Goal: Task Accomplishment & Management: Manage account settings

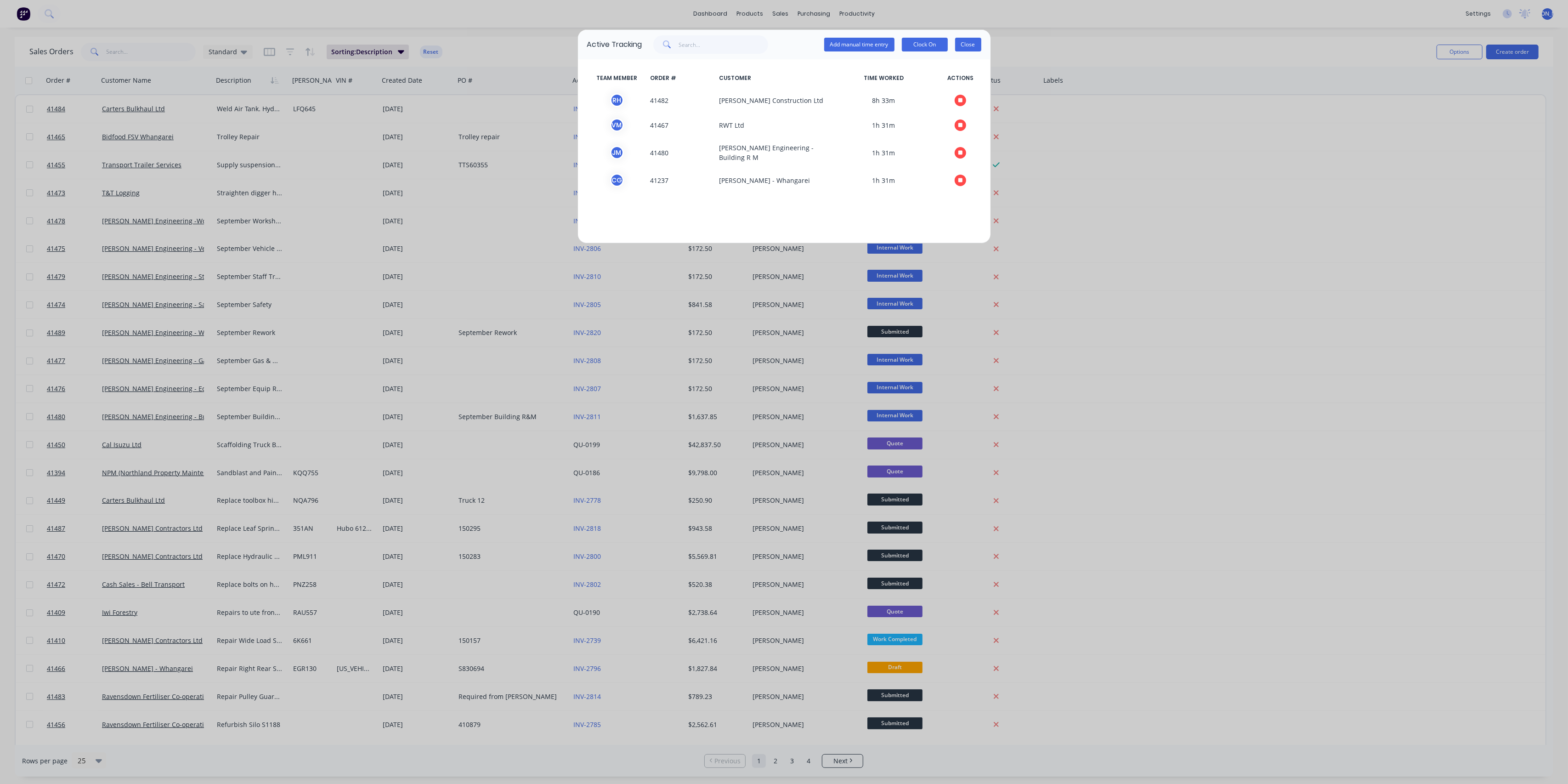
click at [970, 46] on button "Close" at bounding box center [968, 44] width 26 height 14
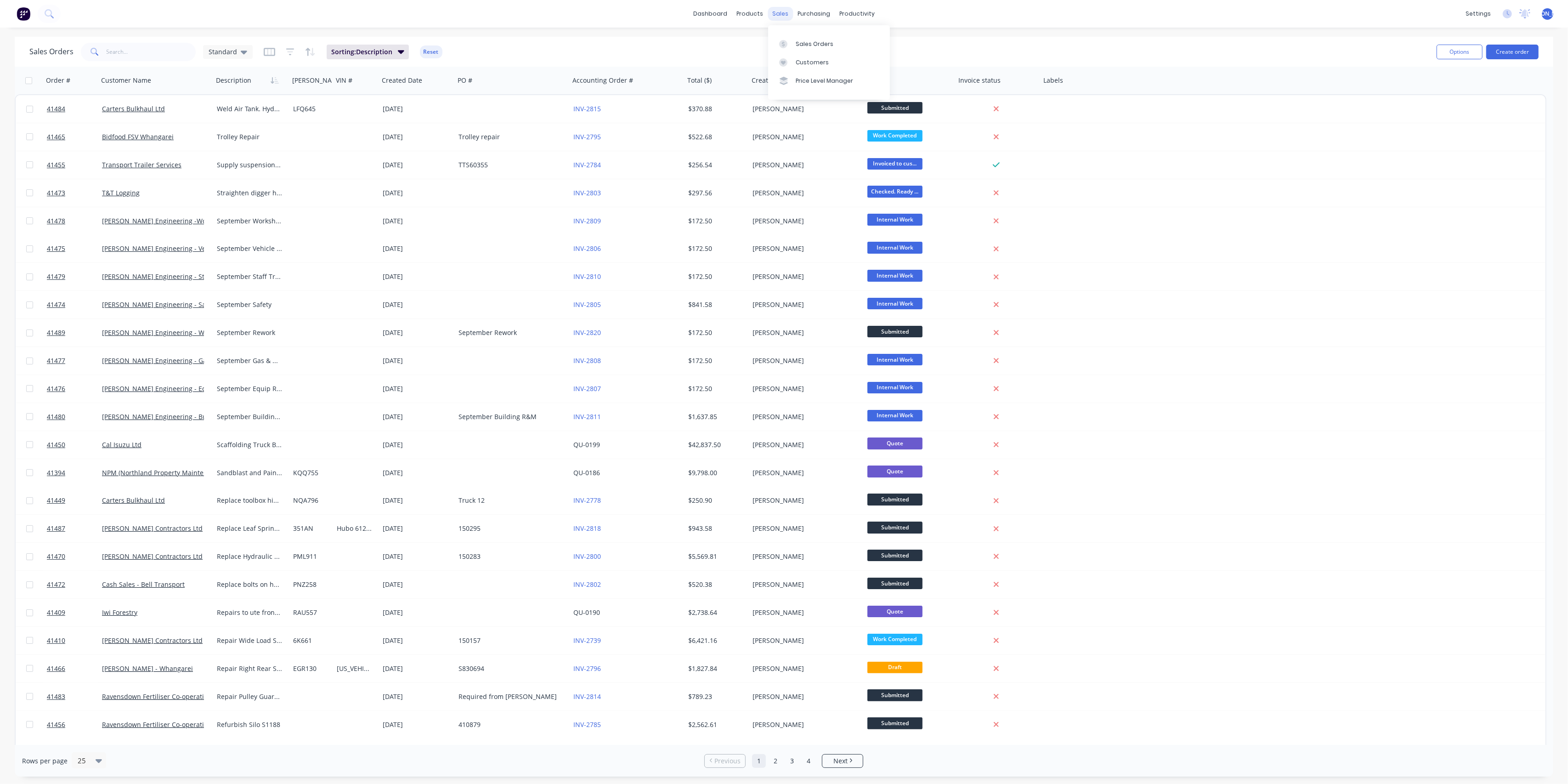
click at [778, 14] on div "sales" at bounding box center [780, 14] width 26 height 14
click at [794, 42] on link "Sales Orders" at bounding box center [828, 43] width 122 height 18
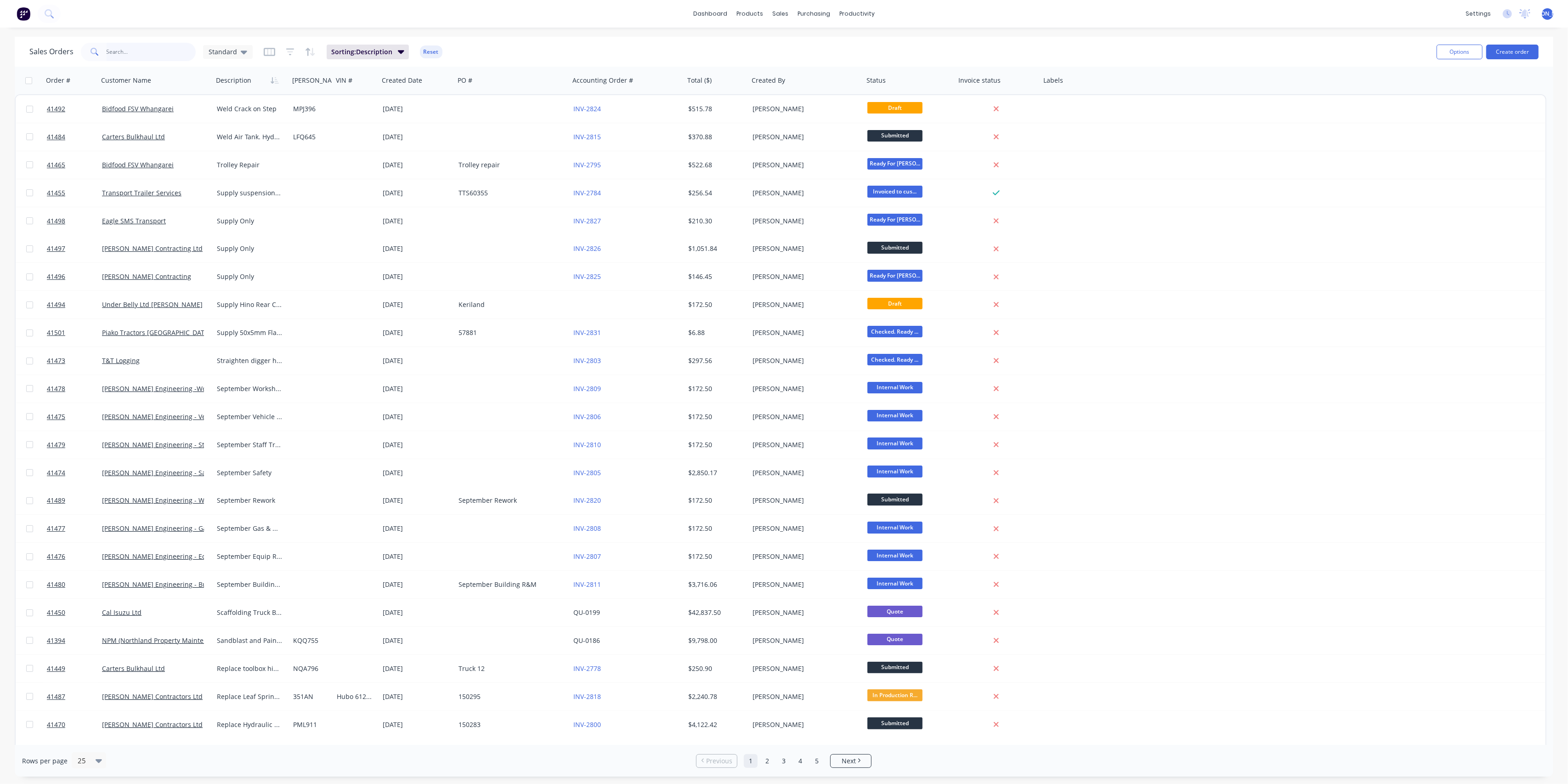
click at [124, 53] on input "text" at bounding box center [152, 52] width 89 height 18
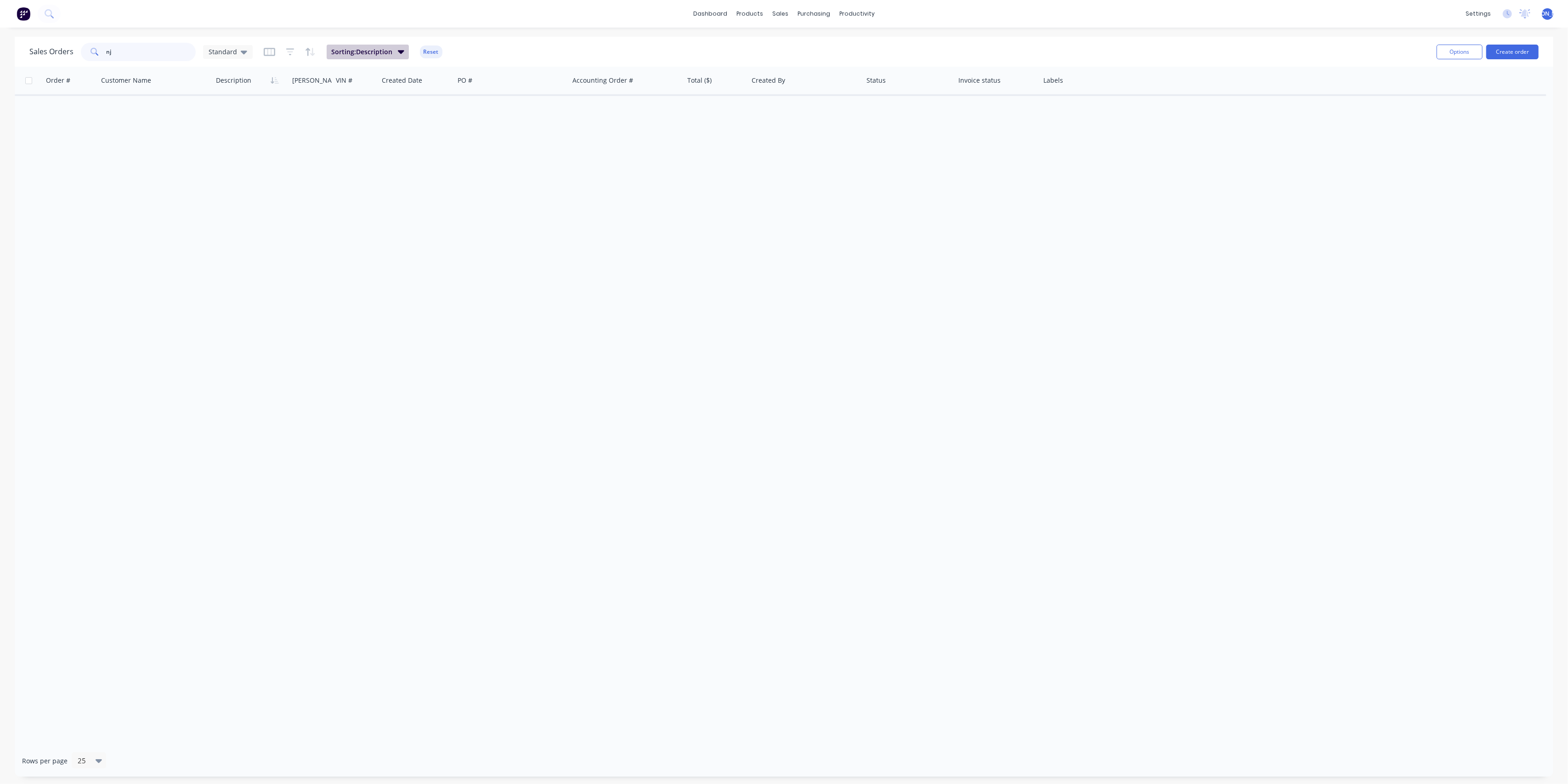
type input "nj"
click at [385, 53] on span "Sorting: Description" at bounding box center [361, 52] width 61 height 10
click at [241, 51] on icon at bounding box center [244, 52] width 6 height 10
drag, startPoint x: 556, startPoint y: 314, endPoint x: 557, endPoint y: 306, distance: 8.1
click at [557, 311] on div "Order # Customer Name Description [PERSON_NAME]# VIN # Created Date PO # Accoun…" at bounding box center [784, 406] width 1538 height 679
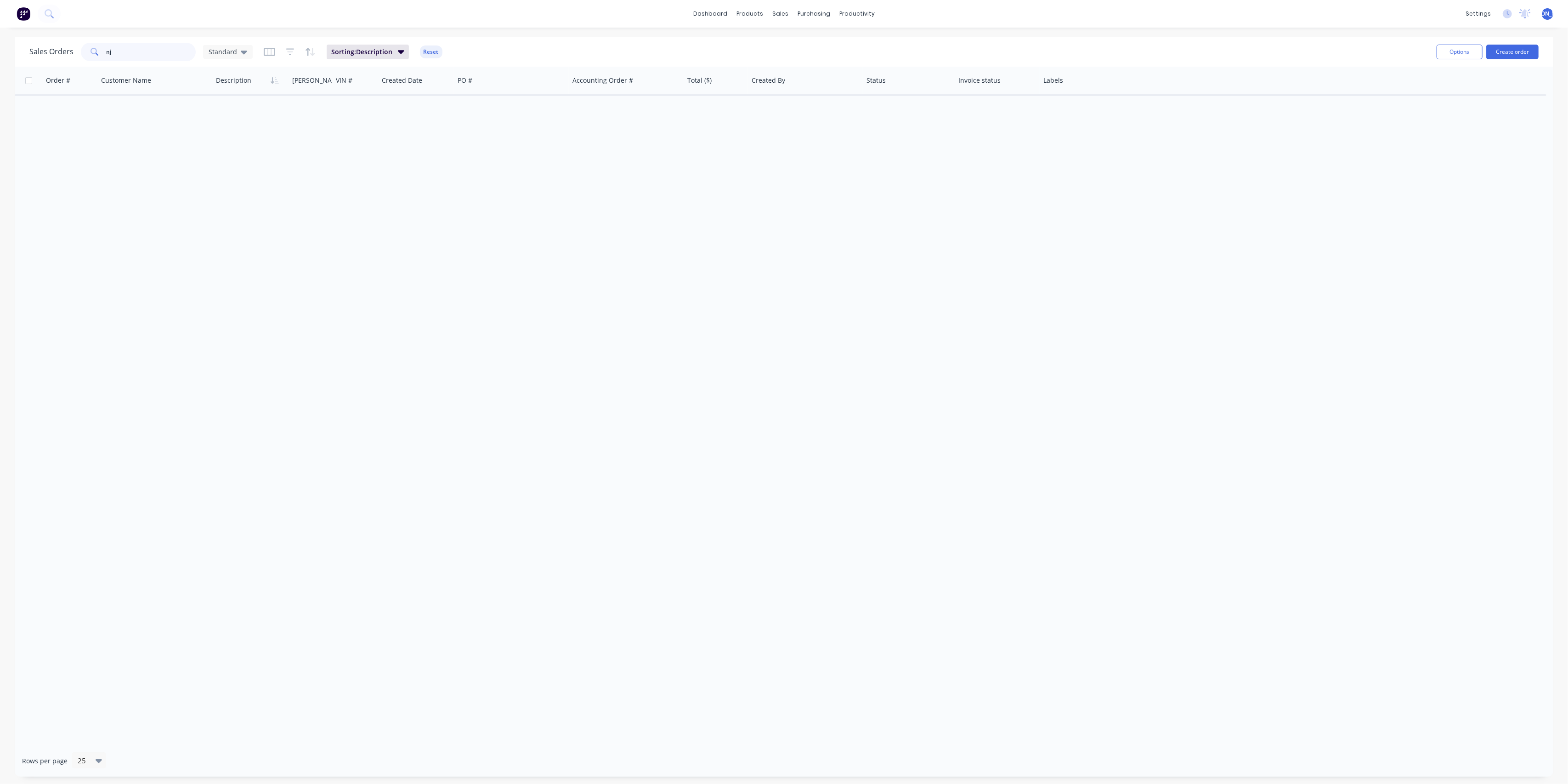
drag, startPoint x: 140, startPoint y: 46, endPoint x: 66, endPoint y: 44, distance: 74.0
click at [66, 44] on div "Sales Orders nj Standard" at bounding box center [141, 52] width 223 height 18
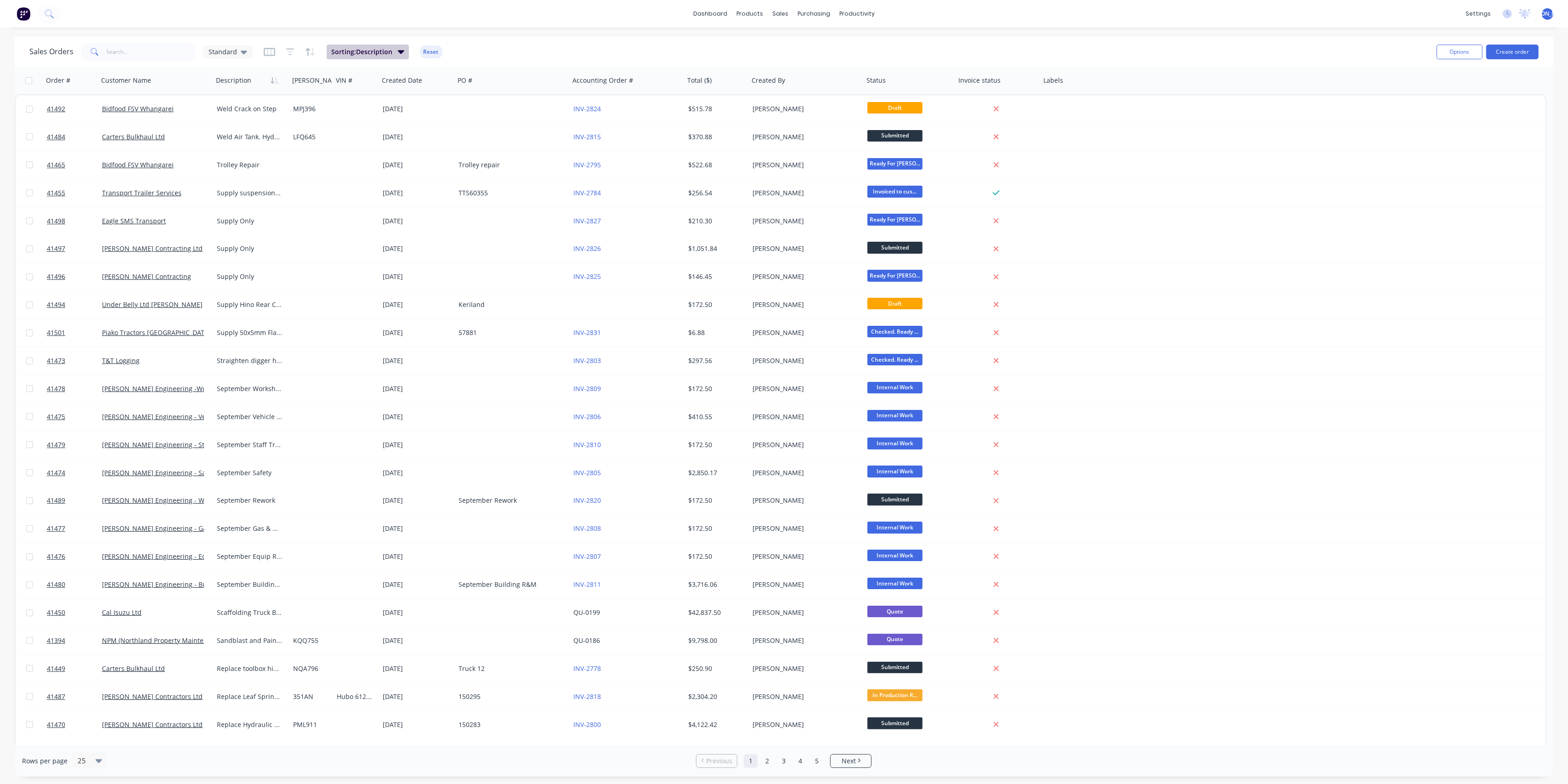
click at [393, 49] on button "Sorting: Description" at bounding box center [367, 52] width 82 height 14
click at [378, 49] on span "Sorting: Description" at bounding box center [361, 52] width 61 height 10
click at [290, 49] on icon "button" at bounding box center [290, 51] width 8 height 7
click at [238, 49] on div "Standard" at bounding box center [227, 52] width 38 height 8
click at [128, 47] on input "text" at bounding box center [152, 52] width 89 height 18
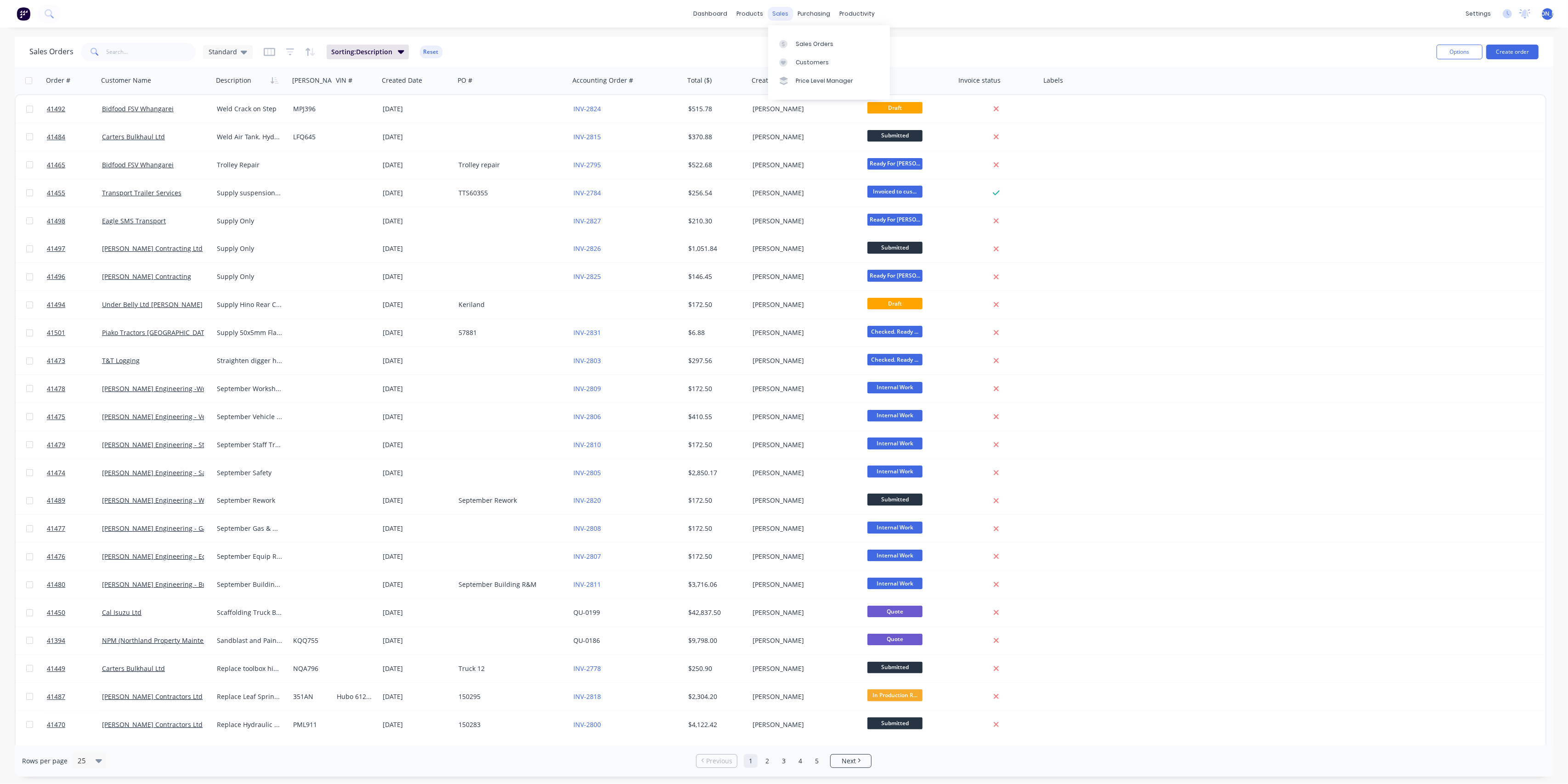
click at [776, 15] on div "sales" at bounding box center [780, 14] width 26 height 14
click at [807, 43] on div "Sales Orders" at bounding box center [814, 44] width 38 height 8
click at [814, 45] on div "Sales Orders" at bounding box center [814, 44] width 38 height 8
click at [805, 40] on div "Sales Orders" at bounding box center [814, 44] width 38 height 8
click at [882, 81] on div at bounding box center [906, 80] width 81 height 18
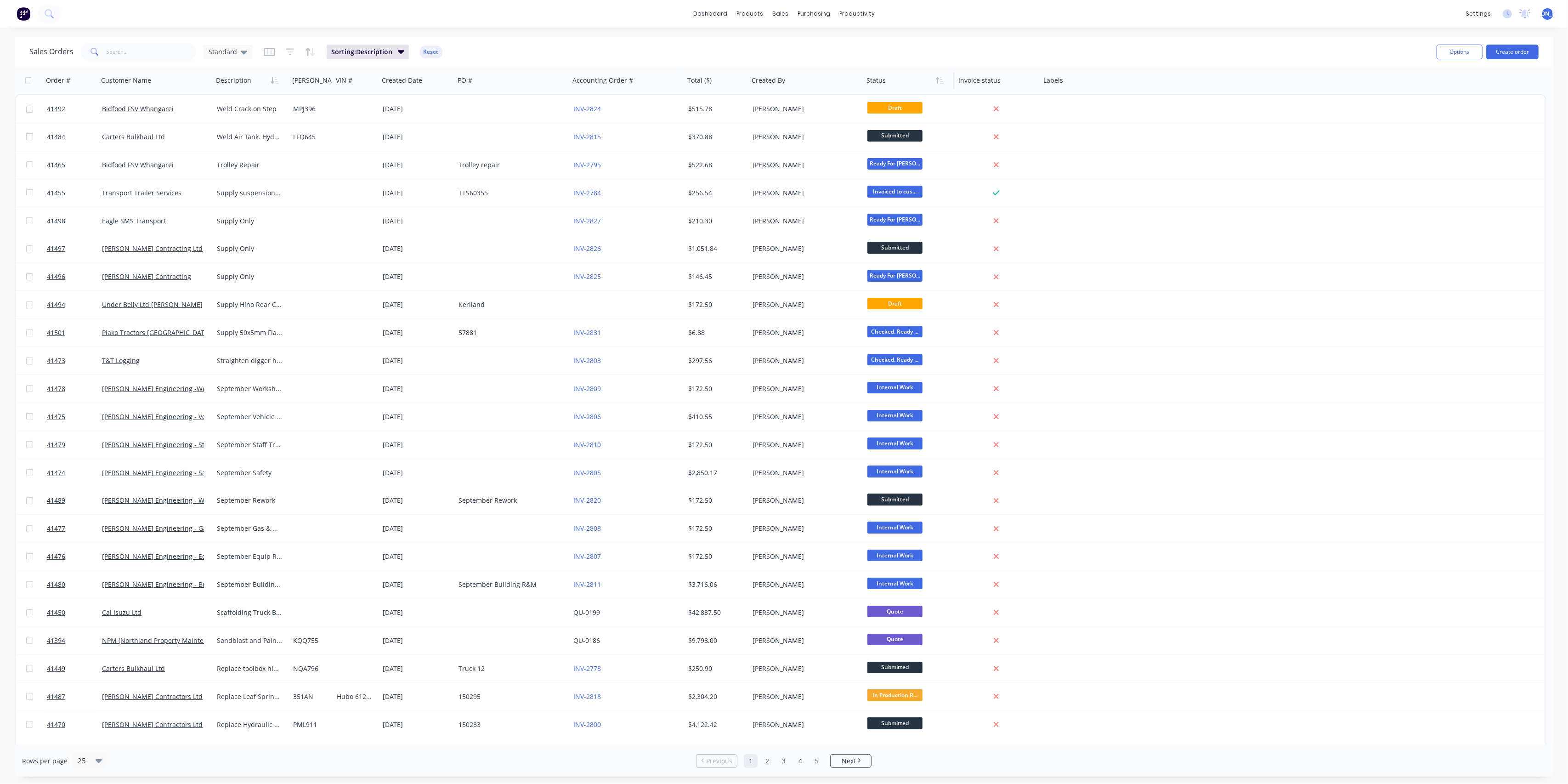
click at [882, 81] on div at bounding box center [906, 80] width 81 height 18
click at [241, 52] on icon at bounding box center [244, 52] width 6 height 4
click at [269, 109] on button "Save new view" at bounding box center [267, 110] width 123 height 14
click at [278, 90] on input "text" at bounding box center [274, 86] width 100 height 18
click at [224, 167] on button "Default" at bounding box center [258, 166] width 105 height 10
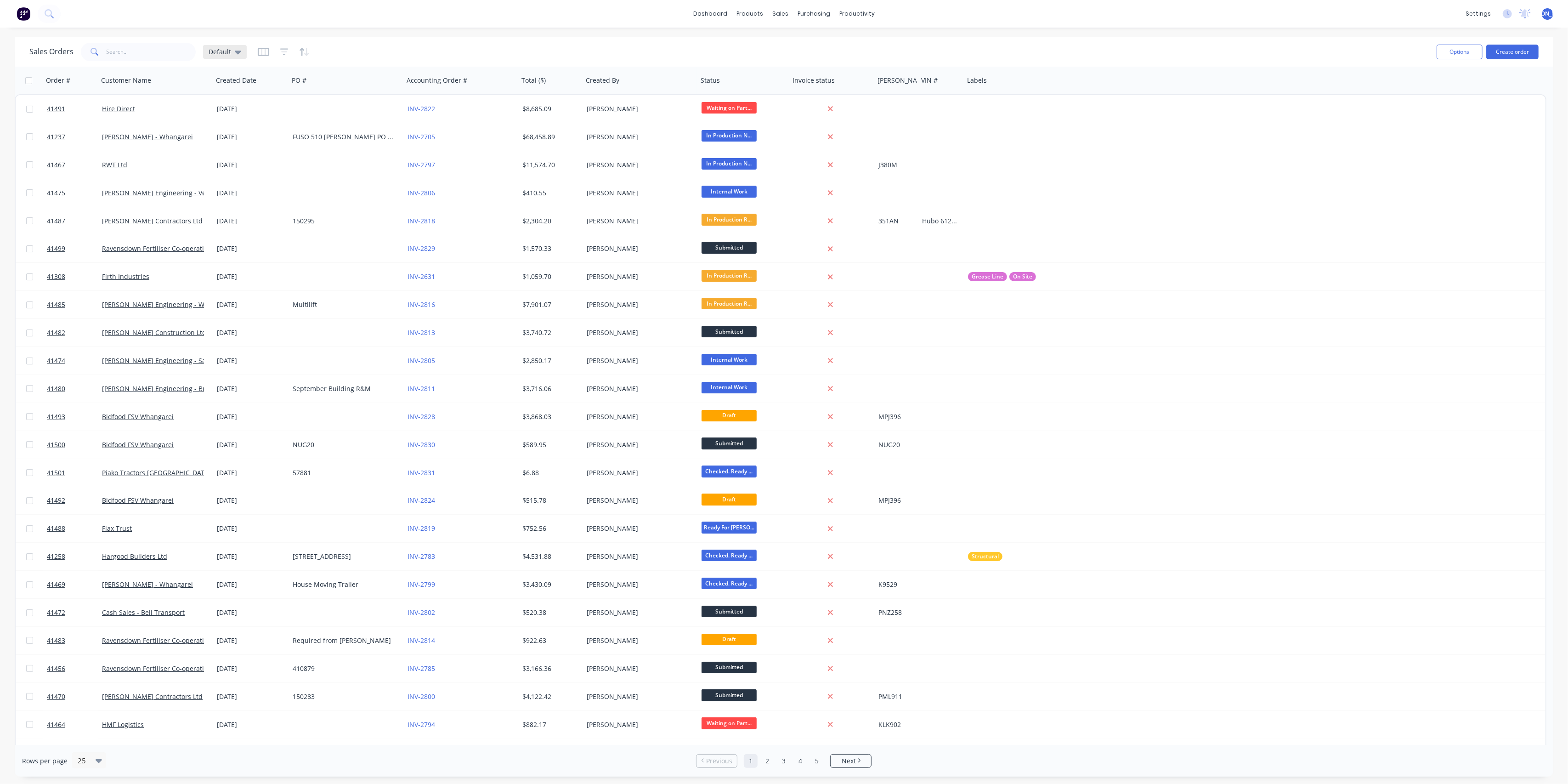
click at [236, 53] on icon at bounding box center [238, 52] width 6 height 4
click at [227, 147] on button "Standard (Default)" at bounding box center [258, 148] width 105 height 10
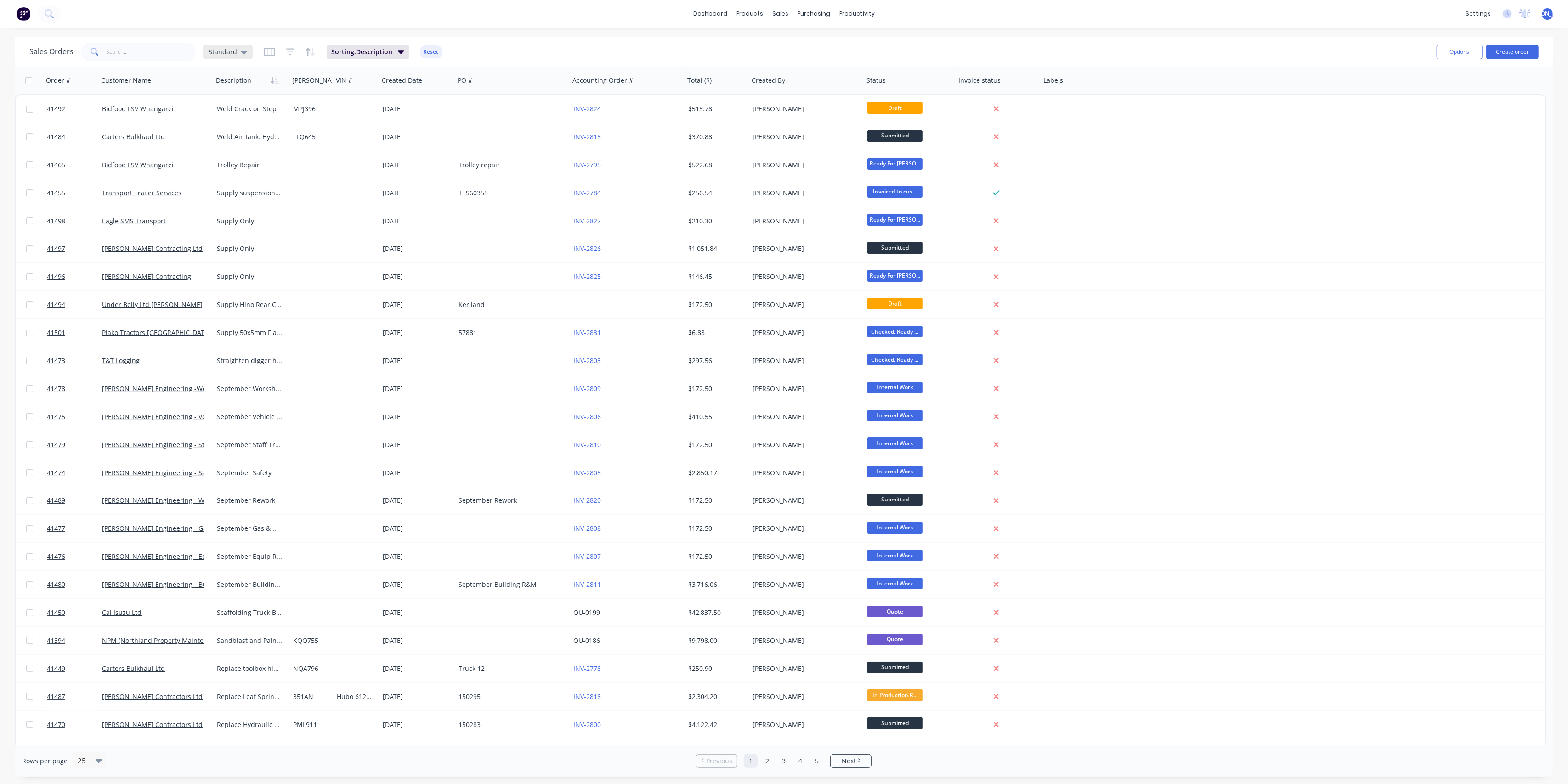
click at [244, 53] on icon at bounding box center [244, 52] width 6 height 10
click at [513, 46] on div "Sales Orders Standard Sorting: Description Reset" at bounding box center [729, 52] width 1400 height 22
drag, startPoint x: 1086, startPoint y: 68, endPoint x: 1082, endPoint y: 73, distance: 6.4
click at [909, 81] on div at bounding box center [906, 80] width 81 height 18
click at [811, 43] on div "Sales Orders Standard Sorting: Description Reset" at bounding box center [729, 52] width 1400 height 22
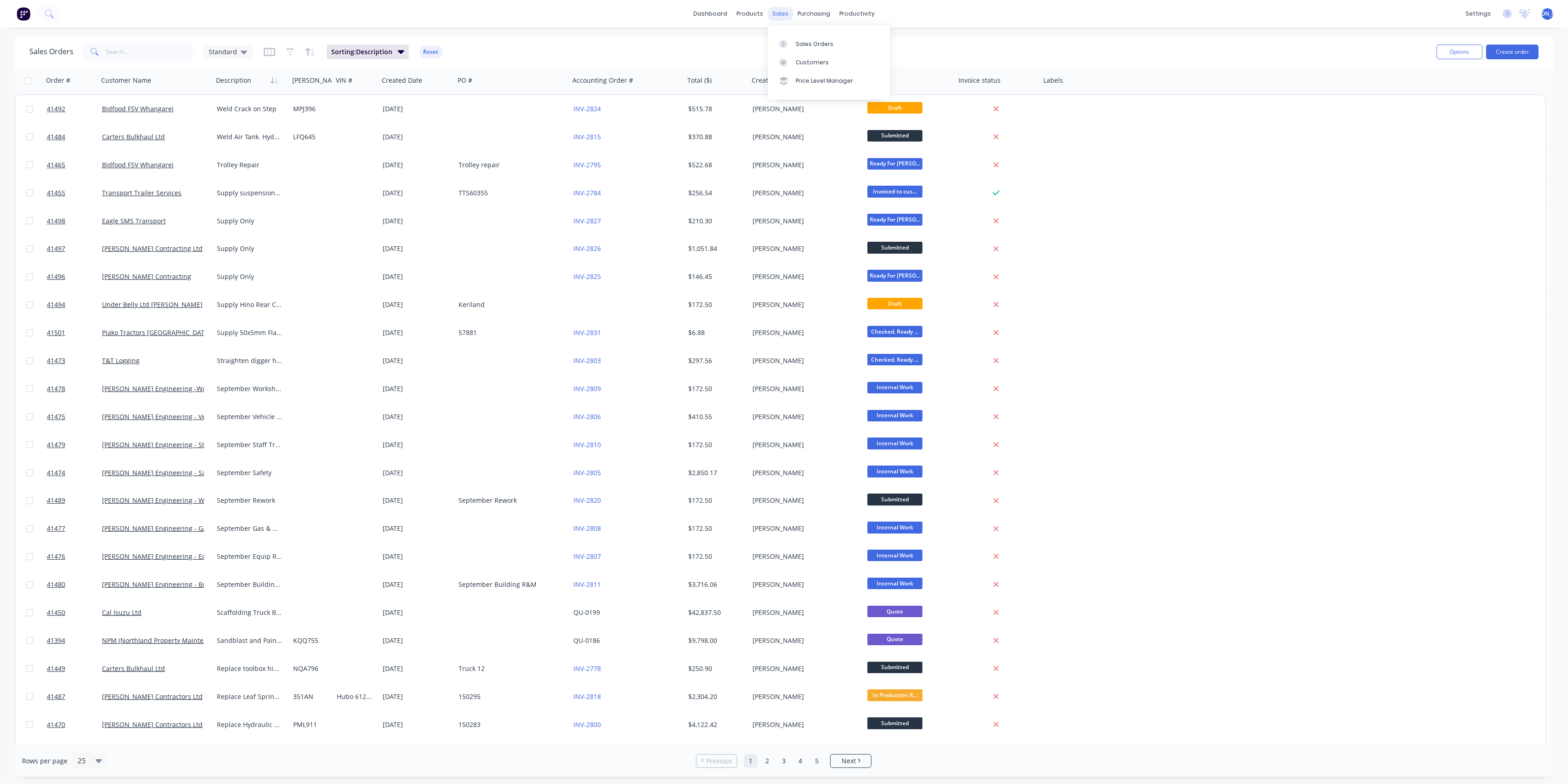
click at [780, 12] on div "sales" at bounding box center [780, 14] width 26 height 14
click at [801, 38] on link "Sales Orders" at bounding box center [828, 43] width 122 height 18
click at [810, 60] on div "Customers" at bounding box center [812, 62] width 33 height 8
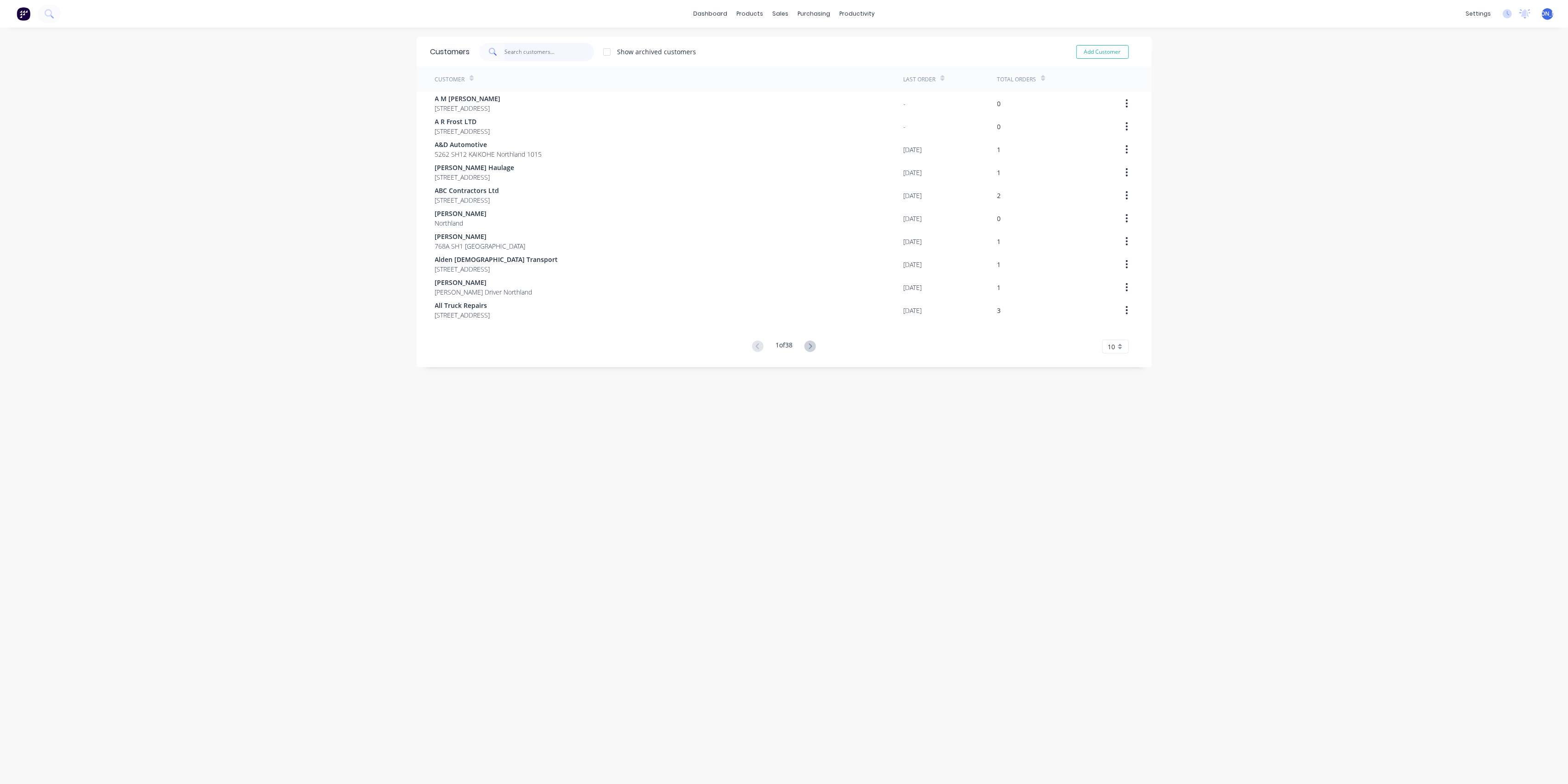
click at [530, 46] on input "text" at bounding box center [549, 52] width 89 height 18
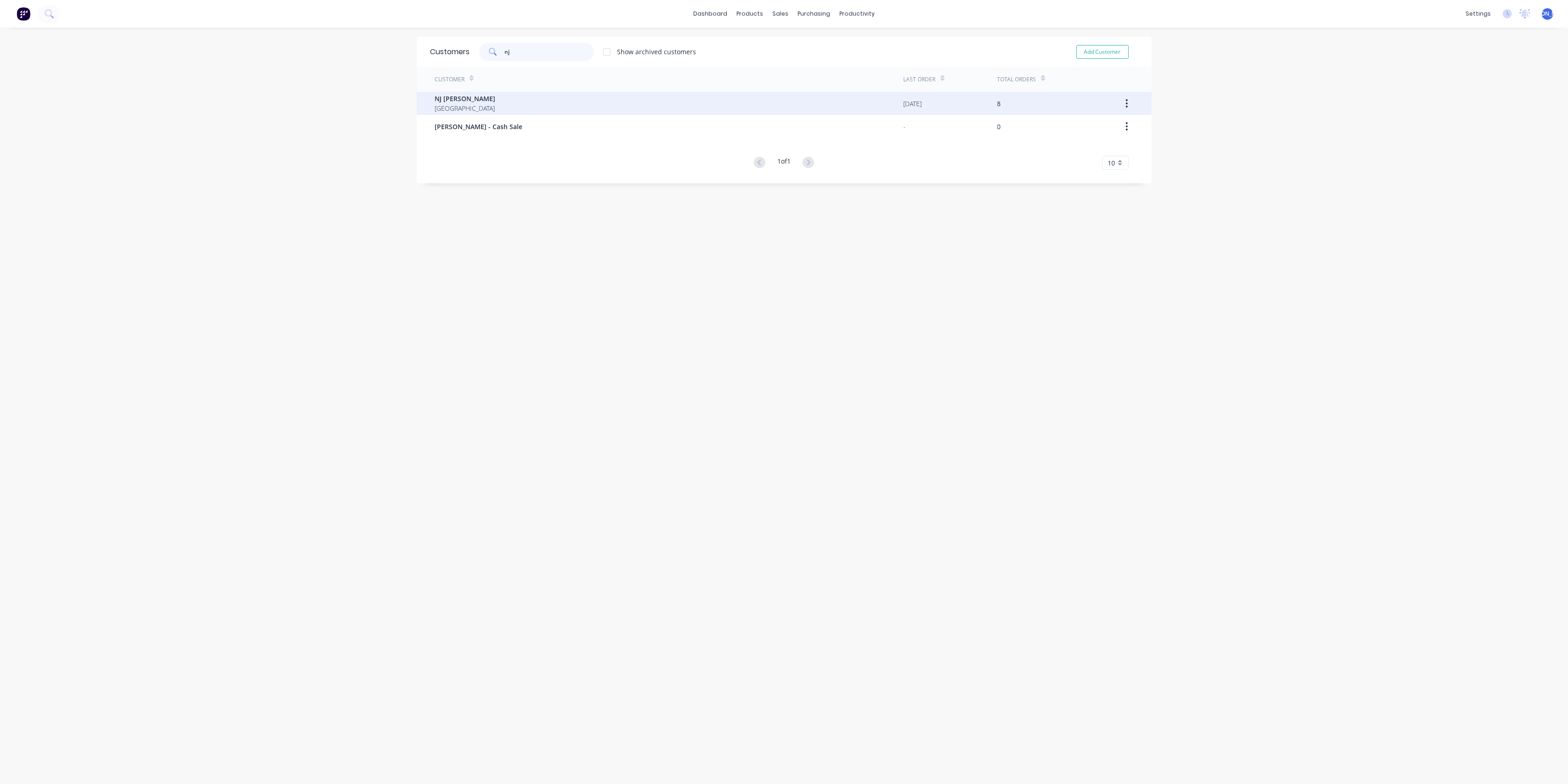
type input "nj"
click at [496, 109] on span "[GEOGRAPHIC_DATA]" at bounding box center [465, 109] width 61 height 10
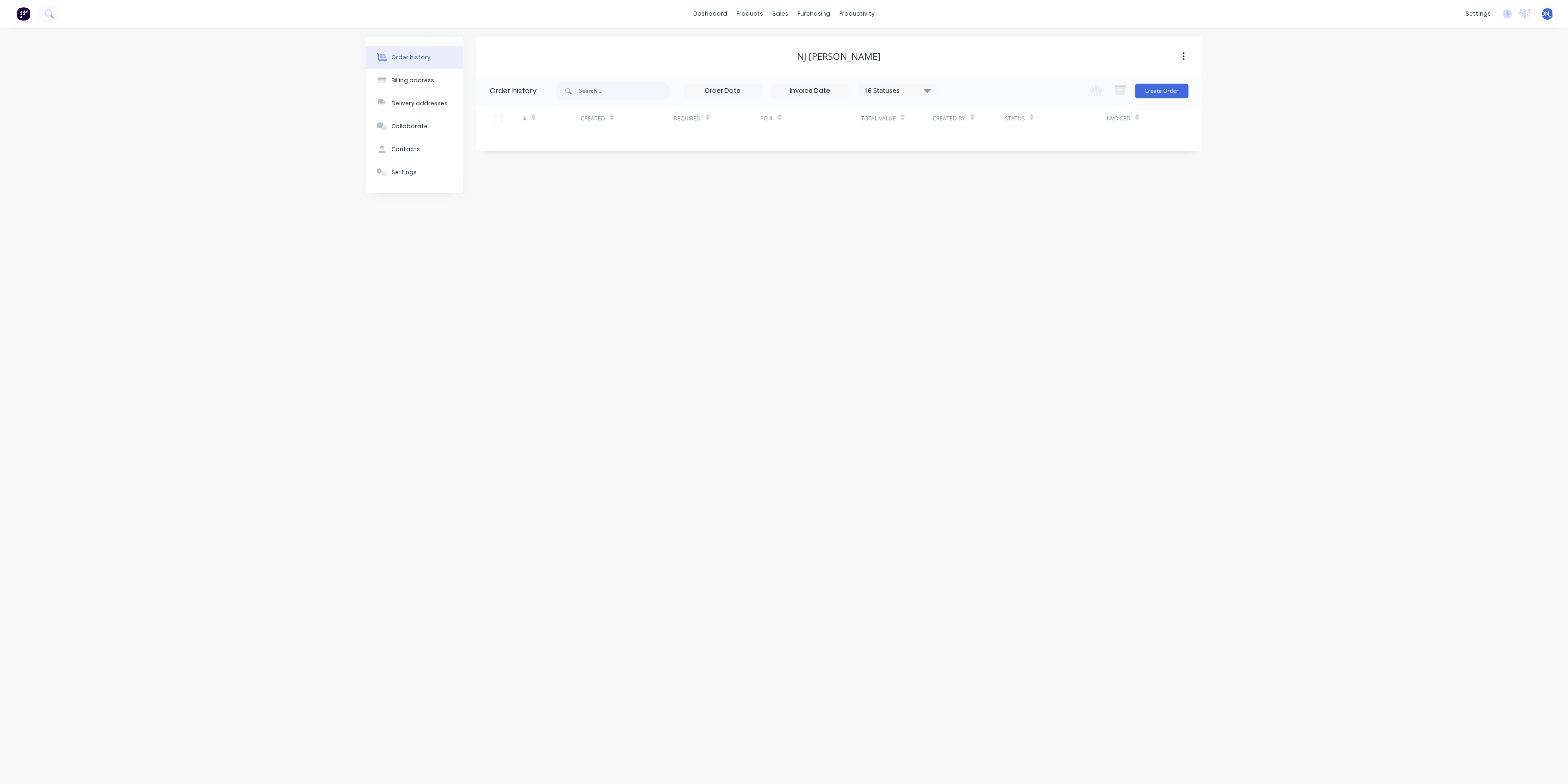
click at [926, 86] on icon at bounding box center [927, 90] width 7 height 11
click at [974, 215] on label at bounding box center [974, 215] width 0 height 0
click at [974, 220] on input "checkbox" at bounding box center [977, 219] width 7 height 9
checkbox input "true"
click at [974, 196] on label at bounding box center [974, 196] width 0 height 0
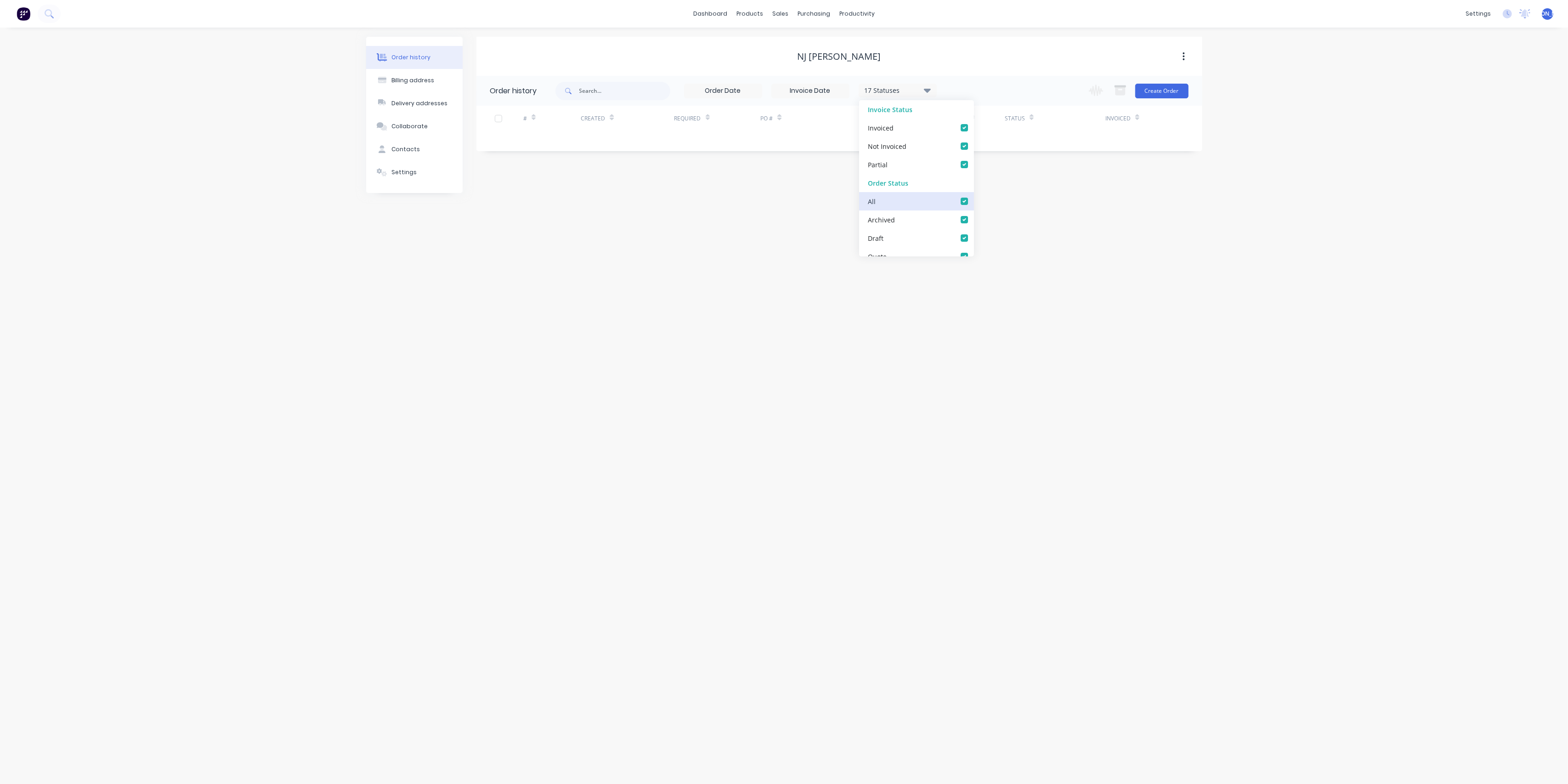
click at [974, 201] on input "checkbox" at bounding box center [977, 200] width 7 height 9
checkbox input "false"
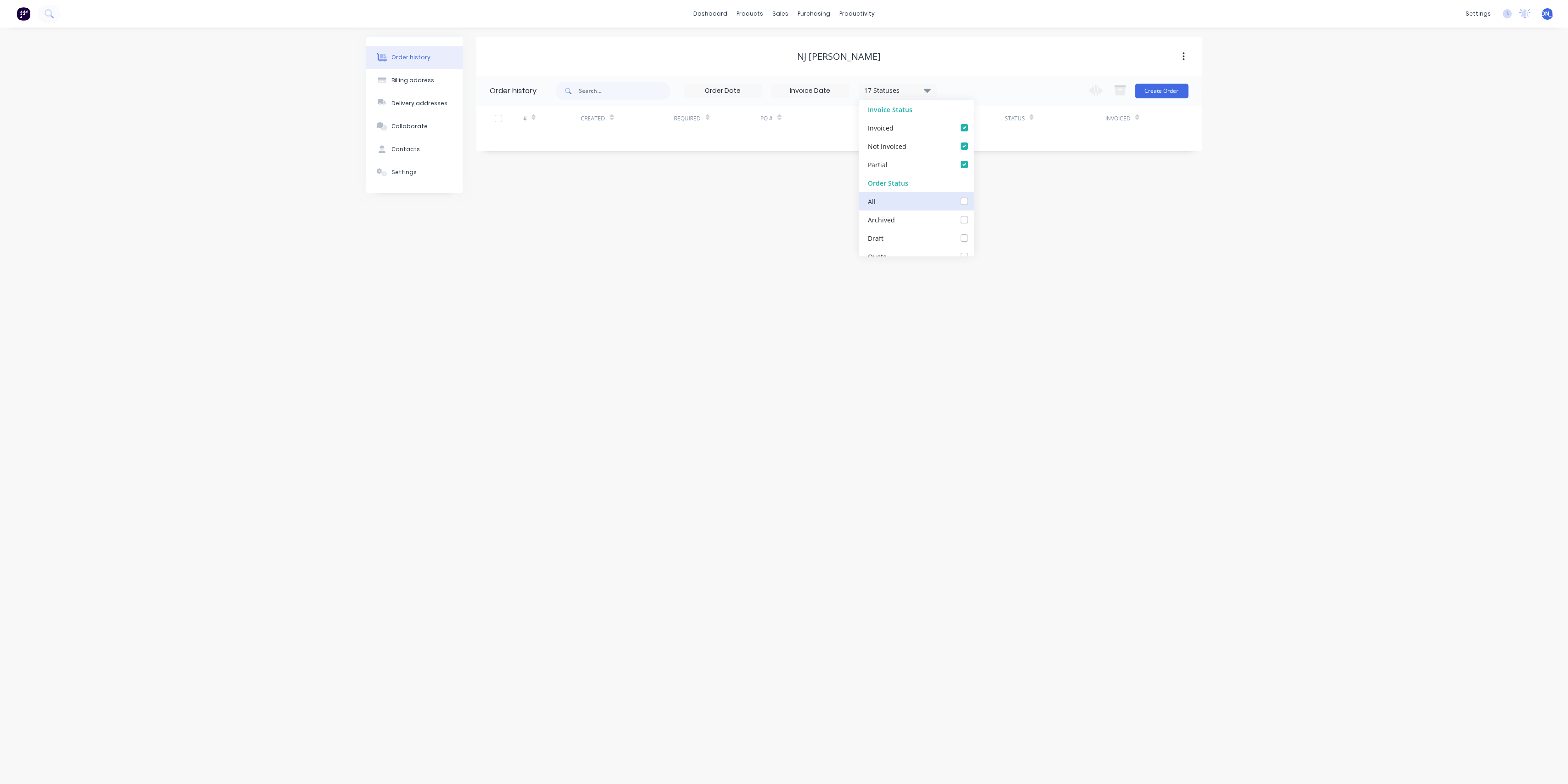
checkbox input "false"
checkbox Parts_checkbox_e646de00-67b9-41f4-97f7-15e815212f97undefined "false"
checkbox R\&M_checkbox_fe2a1e5b-c7fa-41eb-a00e-558607a27e37undefined "false"
checkbox NEW_checkbox_0475e546-6239-46fa-b1a9-f0d2190cf475undefined "false"
checkbox _checkbox_518c7df3-3c27-4698-822a-6d7594a42109undefined "false"
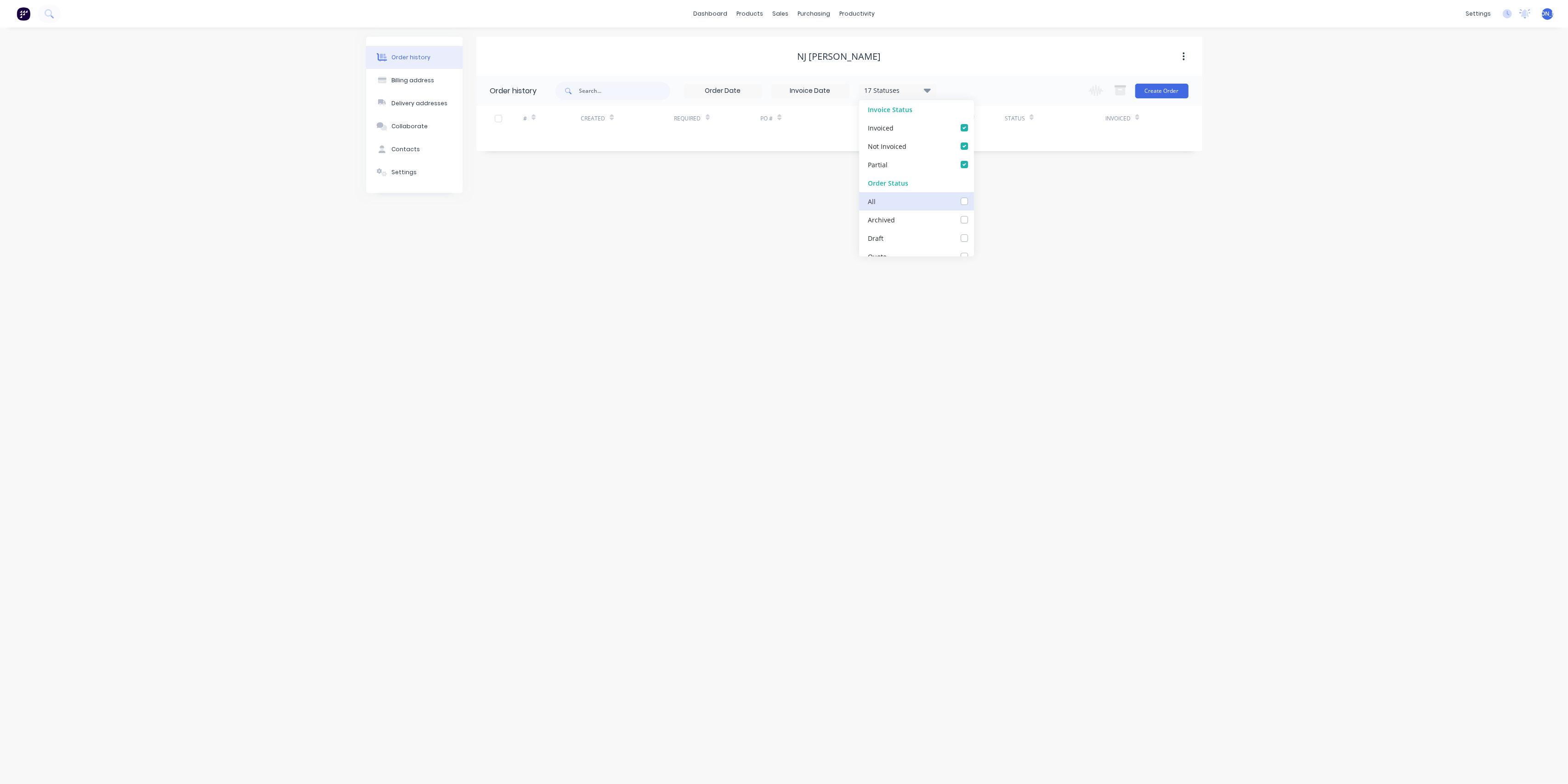
checkbox Mike_checkbox_cdb73bf5-a227-4318-8ba2-7426f95837d8undefined "false"
checkbox Invoice_checkbox_0a42d0e9-6e76-4601-81e2-79862f9c512eundefined "false"
checkbox customer_checkbox_c99701b5-6c26-46ce-a5b4-7f28c501162dundefined "false"
checkbox Work_checkbox_3a8fdcb2-681c-4314-b955-b352a94fa9dbundefined "false"
checkbox input "false"
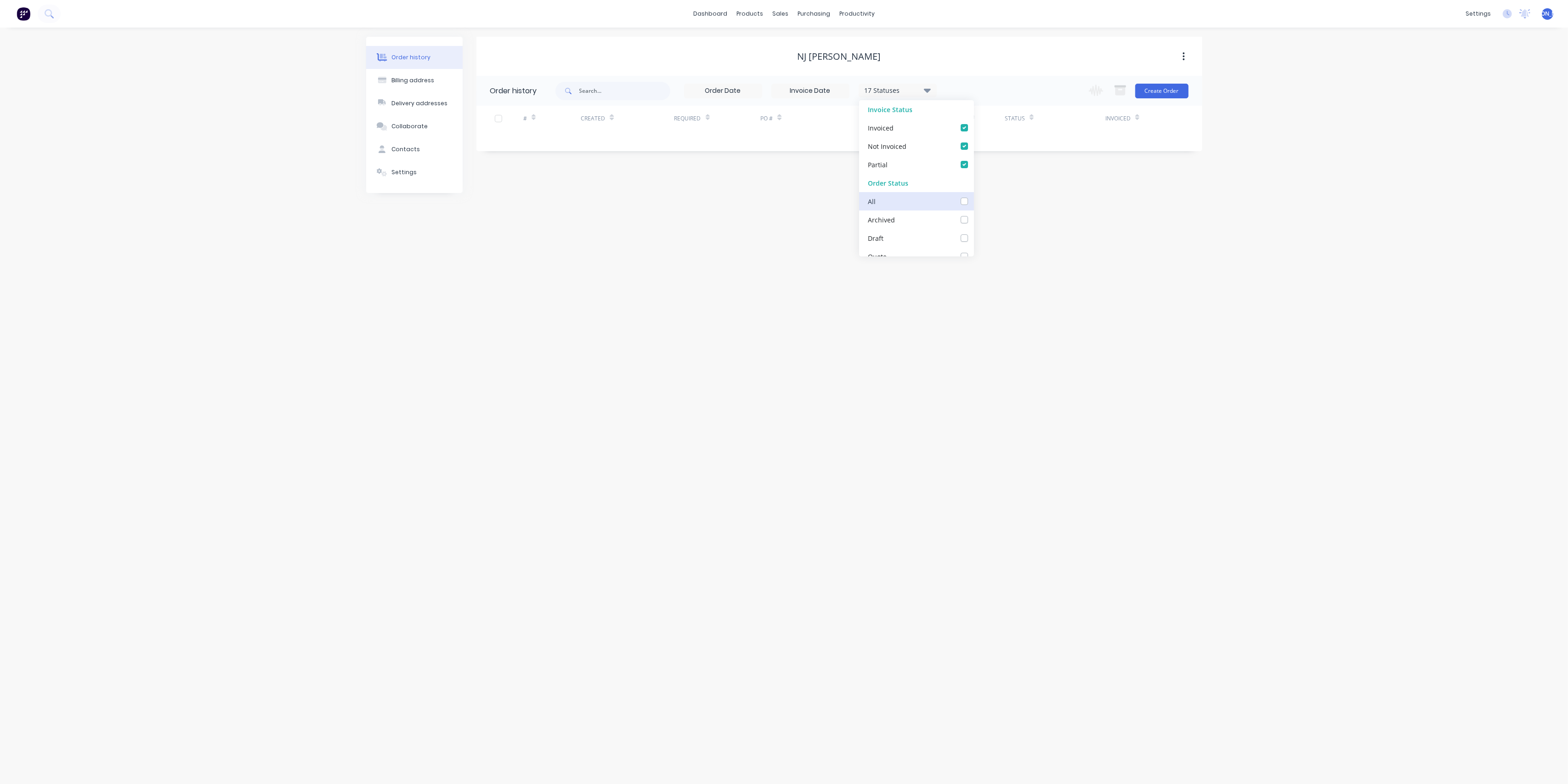
checkbox Up_checkbox_xfpgo7undefined "false"
click at [974, 215] on label at bounding box center [974, 215] width 0 height 0
click at [974, 216] on input "checkbox" at bounding box center [977, 219] width 7 height 9
checkbox input "true"
click at [707, 244] on div "Order history Billing address Delivery addresses Collaborate Contacts Settings …" at bounding box center [784, 406] width 1568 height 756
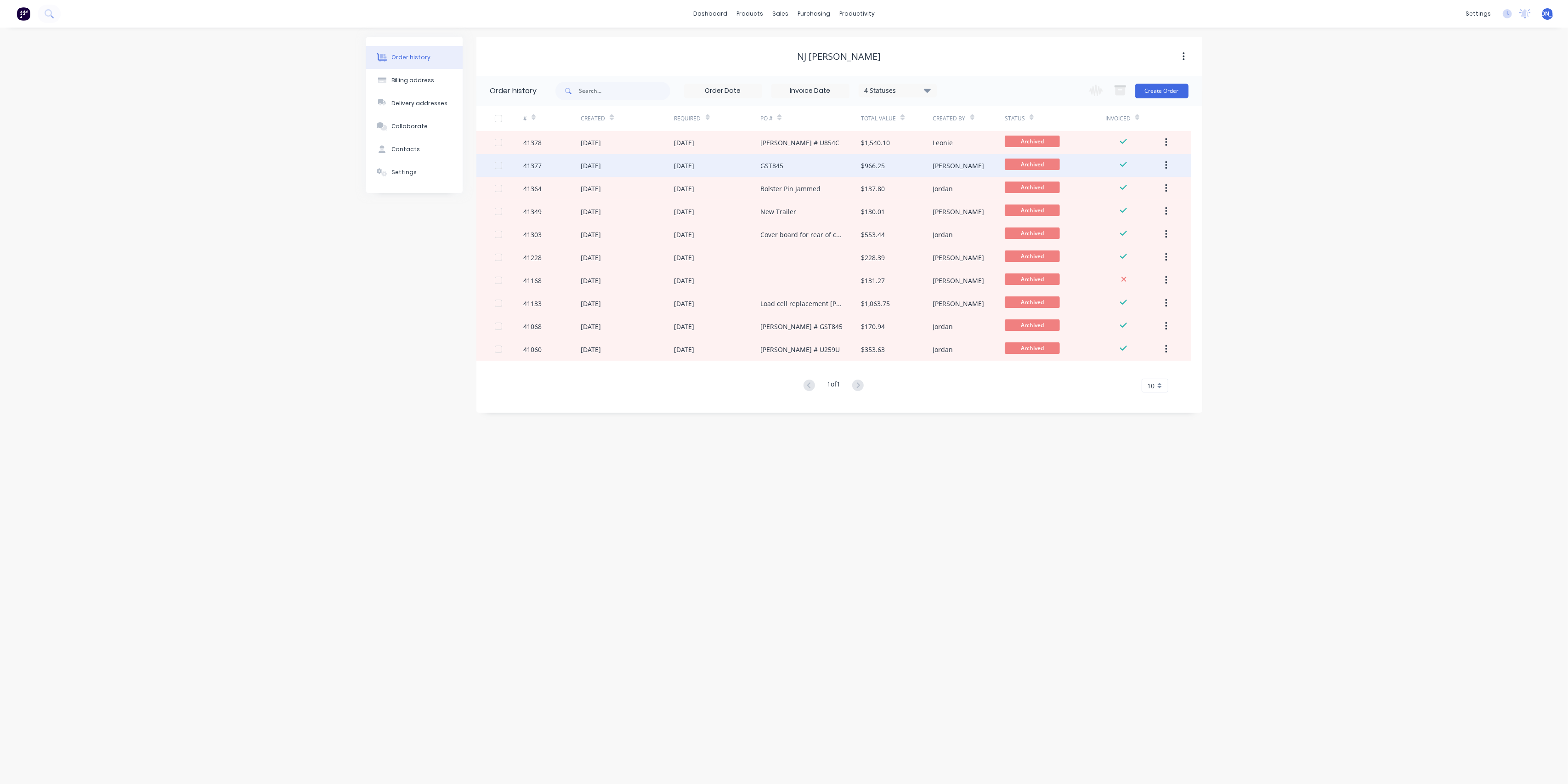
click at [643, 165] on div "[DATE]" at bounding box center [627, 165] width 93 height 23
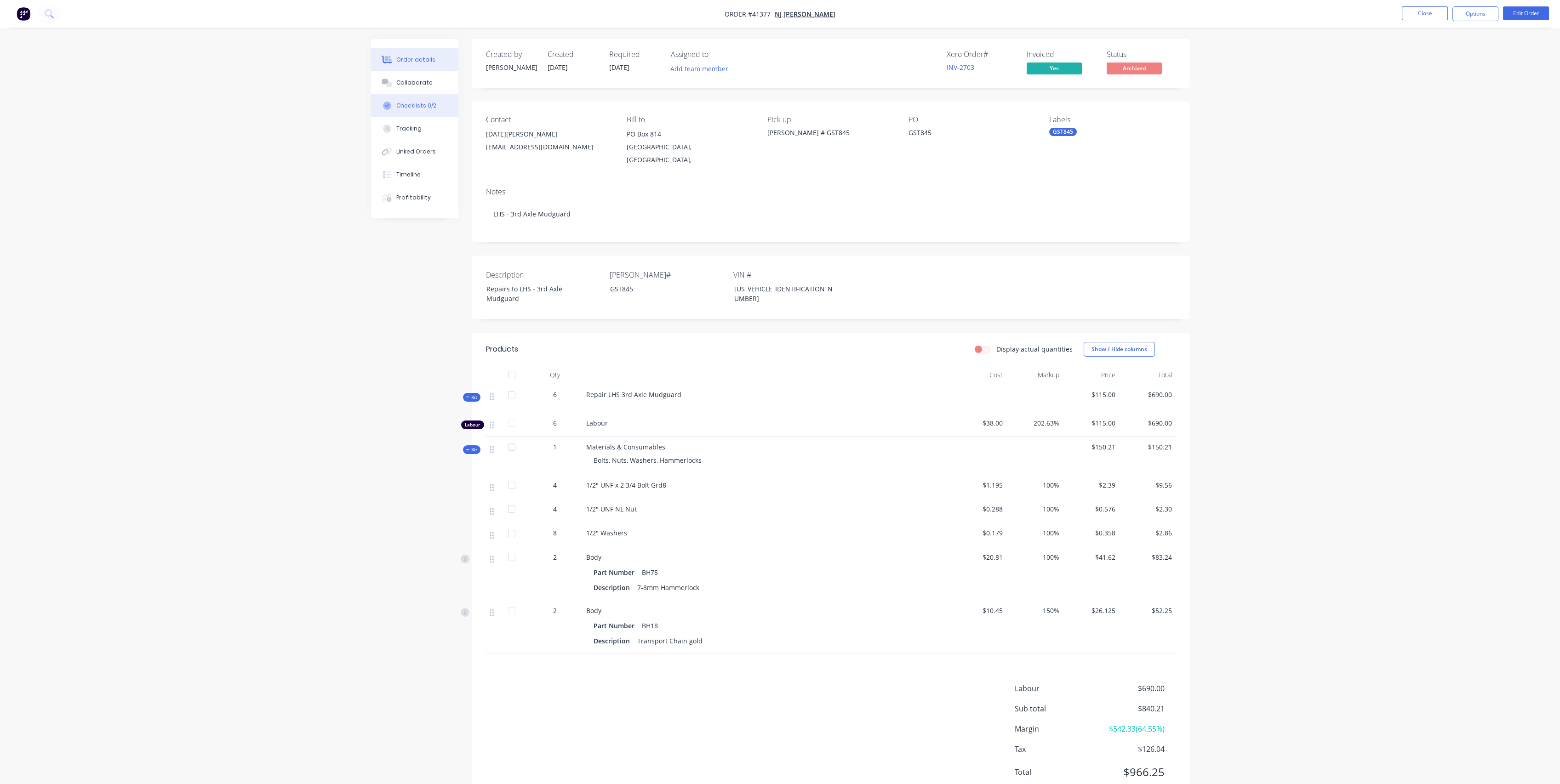
drag, startPoint x: 433, startPoint y: 116, endPoint x: 430, endPoint y: 112, distance: 5.0
click at [431, 114] on button "Checklists 0/2" at bounding box center [415, 105] width 87 height 23
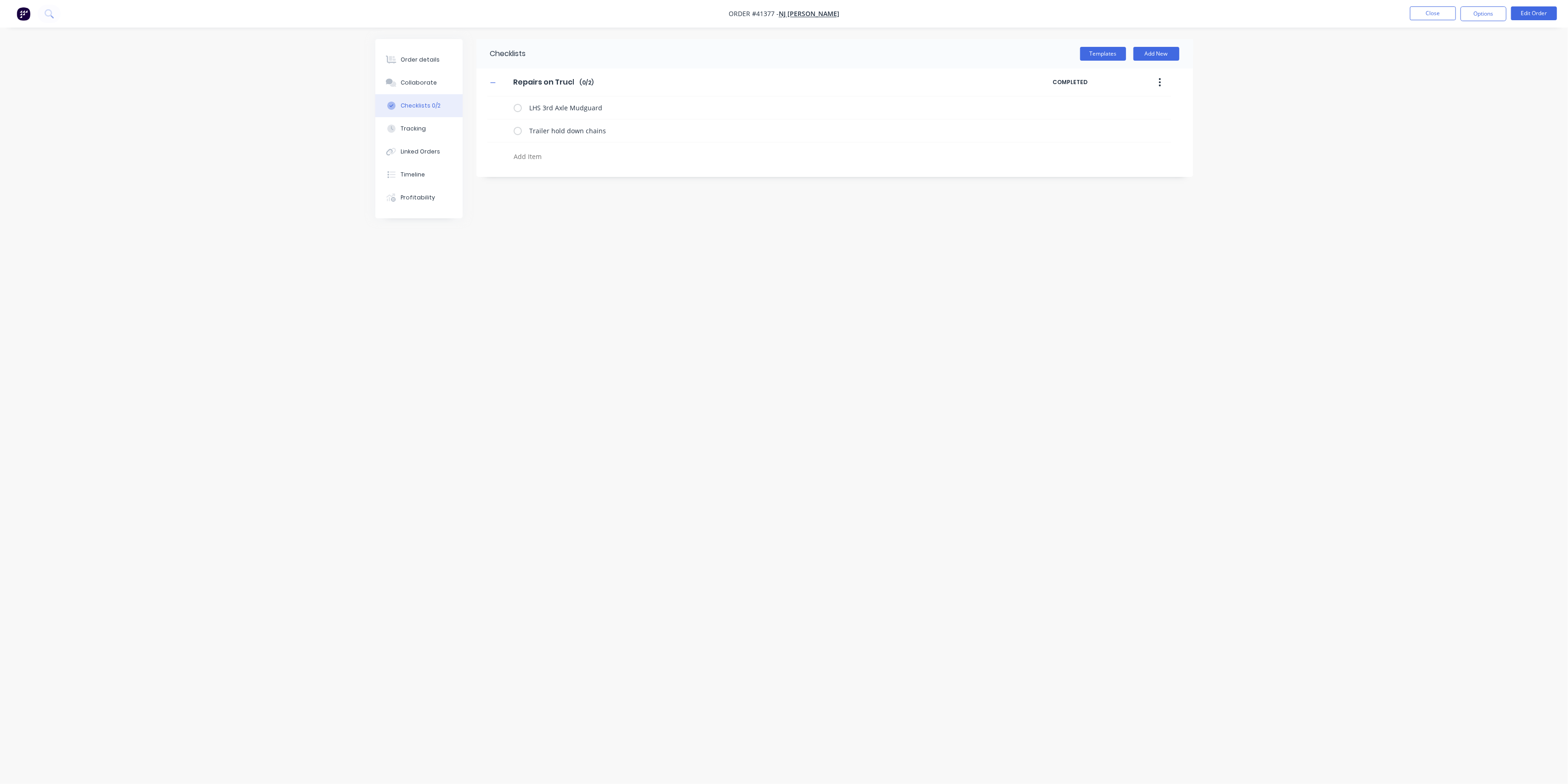
type textarea "x"
click at [426, 59] on div "Order details" at bounding box center [420, 60] width 39 height 8
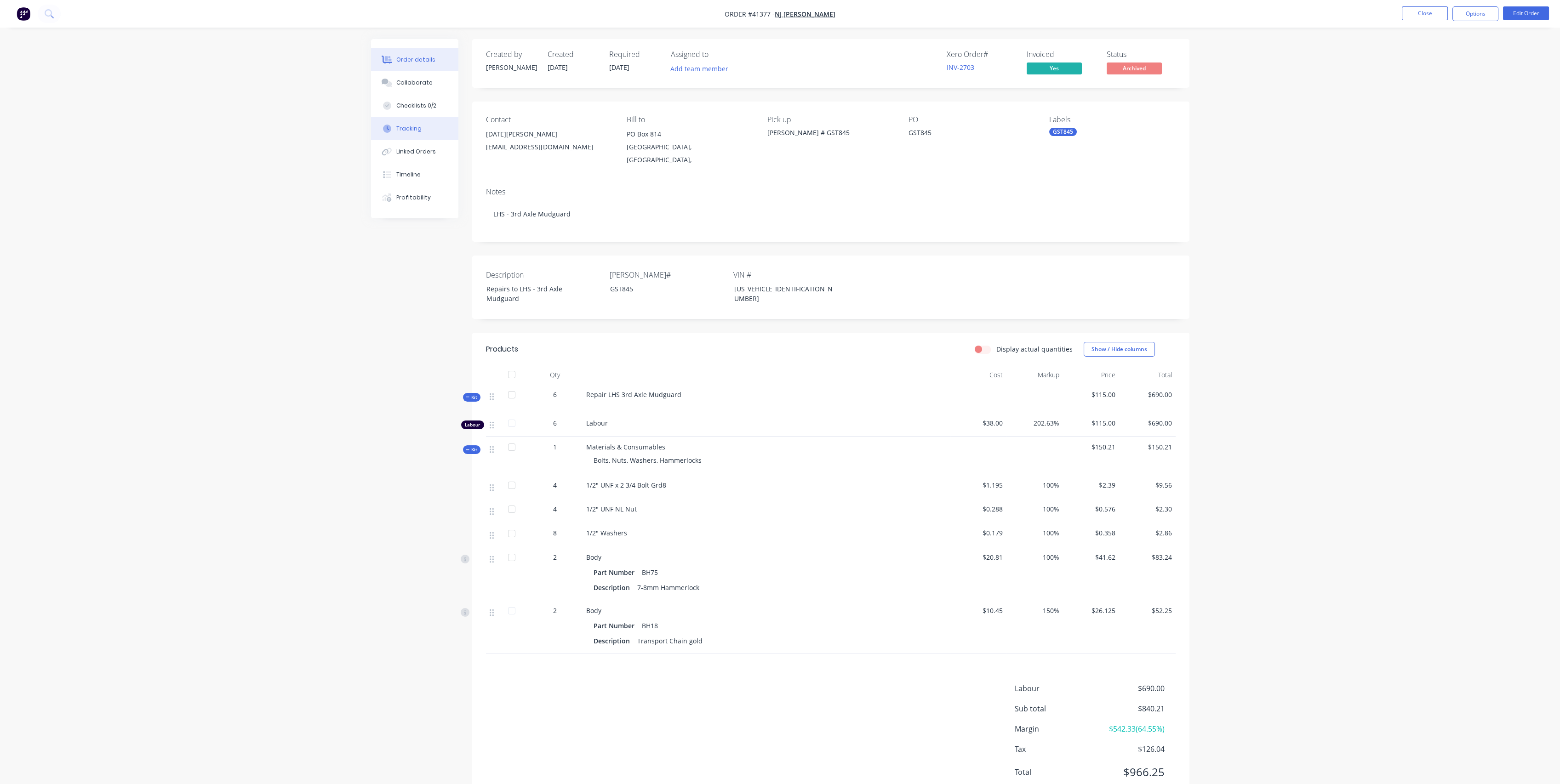
click at [406, 127] on div "Tracking" at bounding box center [409, 129] width 26 height 8
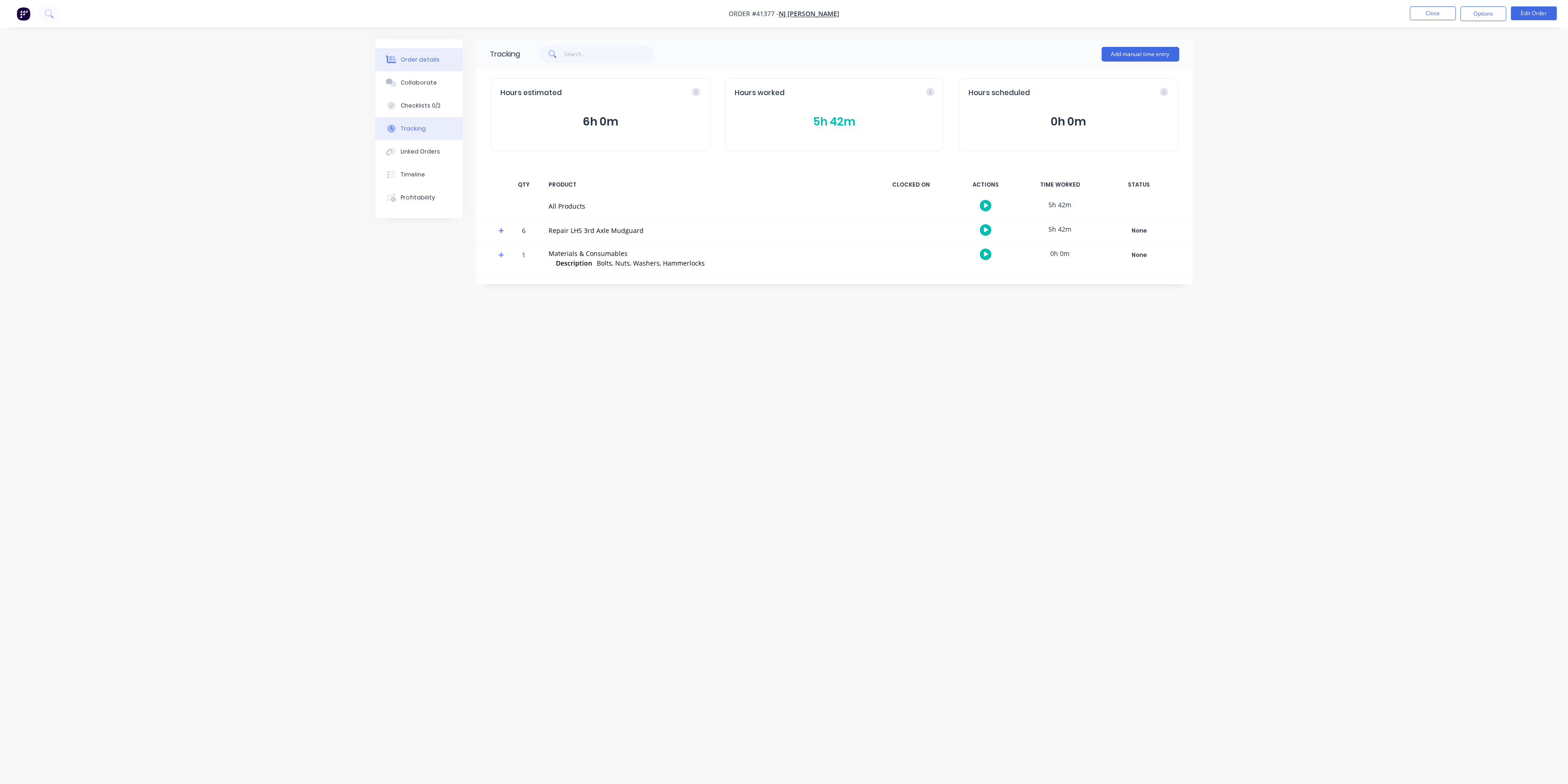
click at [415, 56] on div "Order details" at bounding box center [420, 60] width 39 height 8
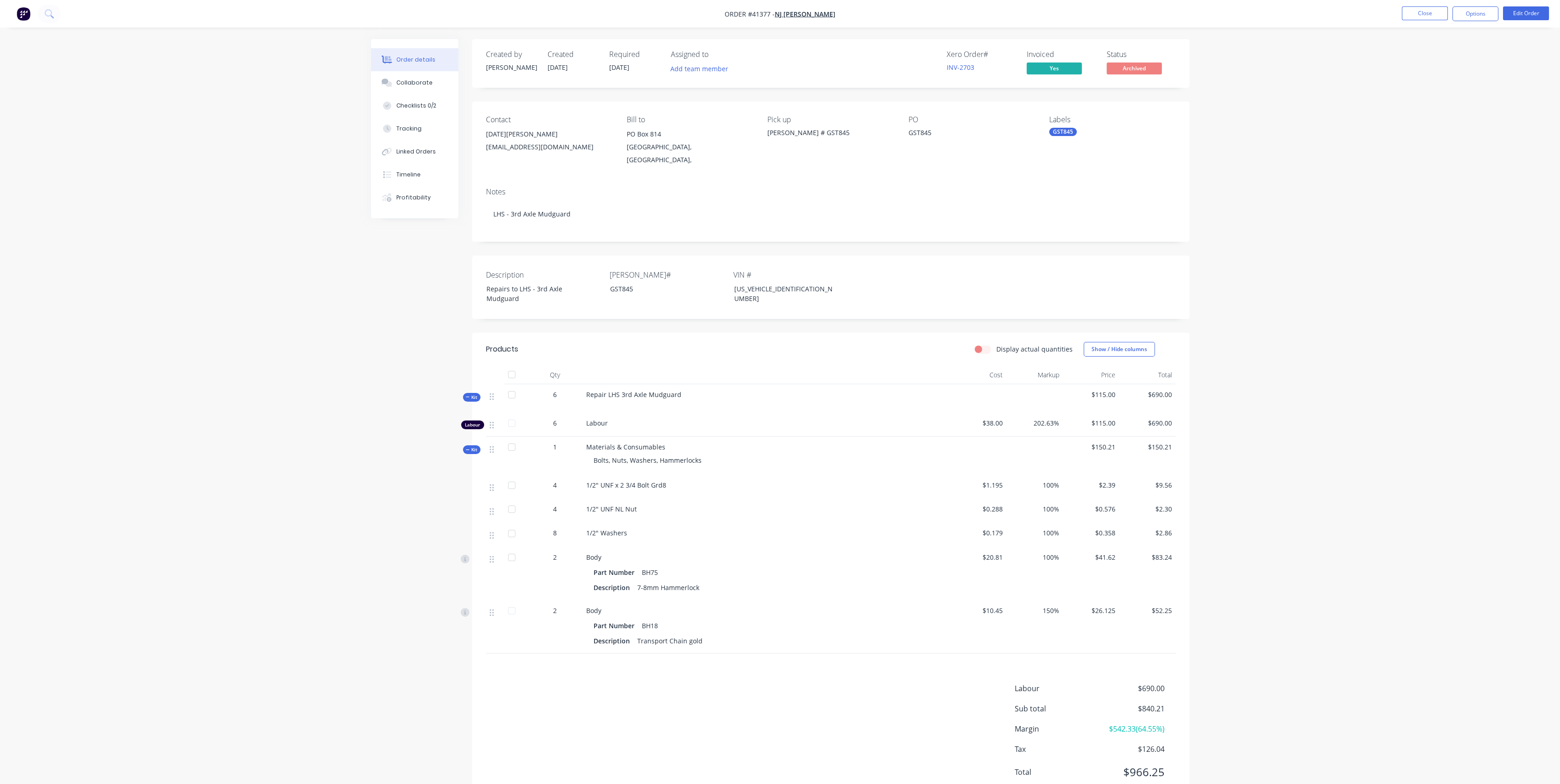
click at [474, 394] on span "Kit" at bounding box center [471, 397] width 12 height 7
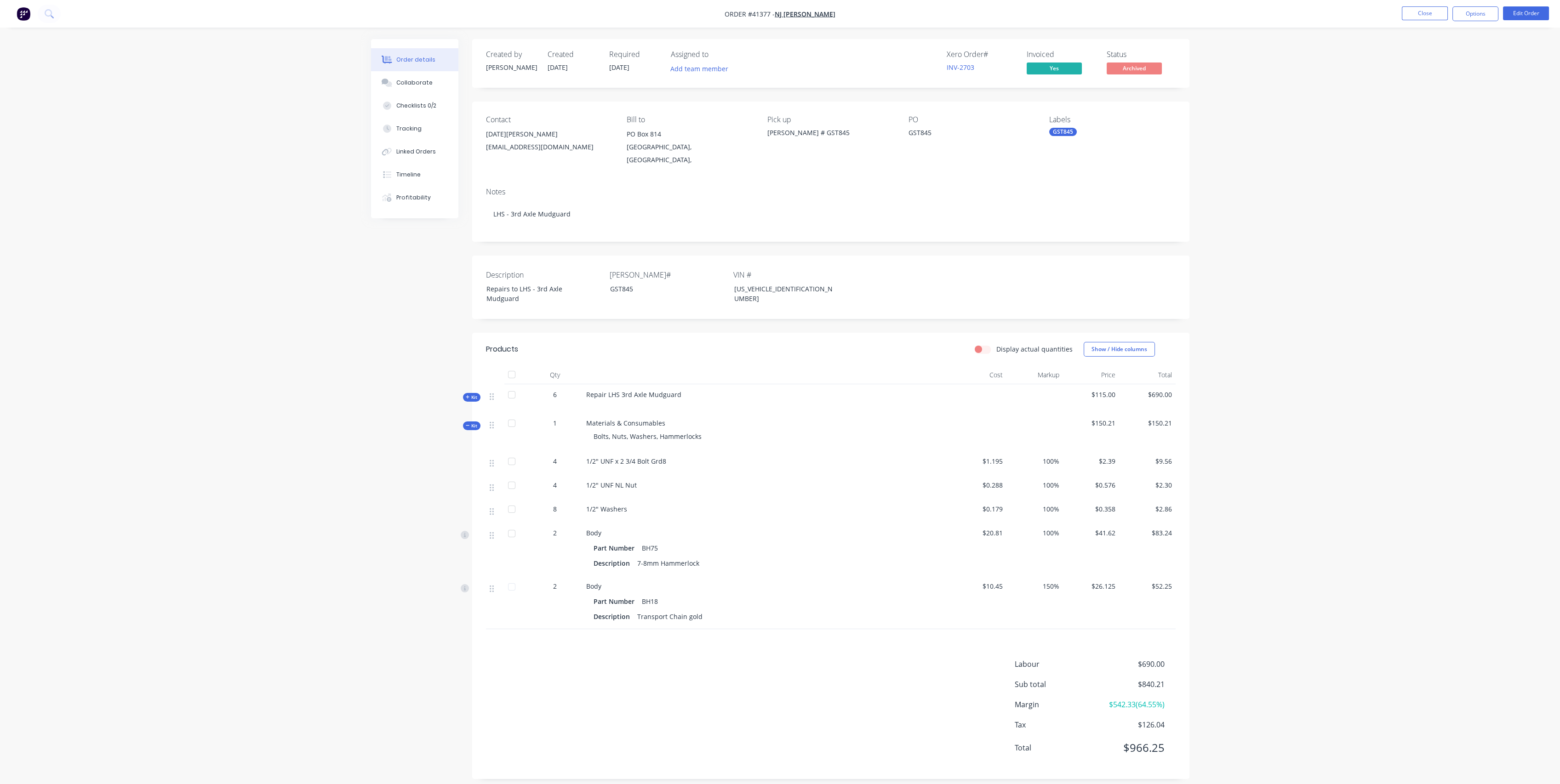
click at [470, 422] on span "Kit" at bounding box center [471, 426] width 12 height 7
click at [608, 390] on span "Repair LHS 3rd Axle Mudguard" at bounding box center [638, 394] width 95 height 9
click at [1532, 14] on button "Edit Order" at bounding box center [1535, 13] width 46 height 14
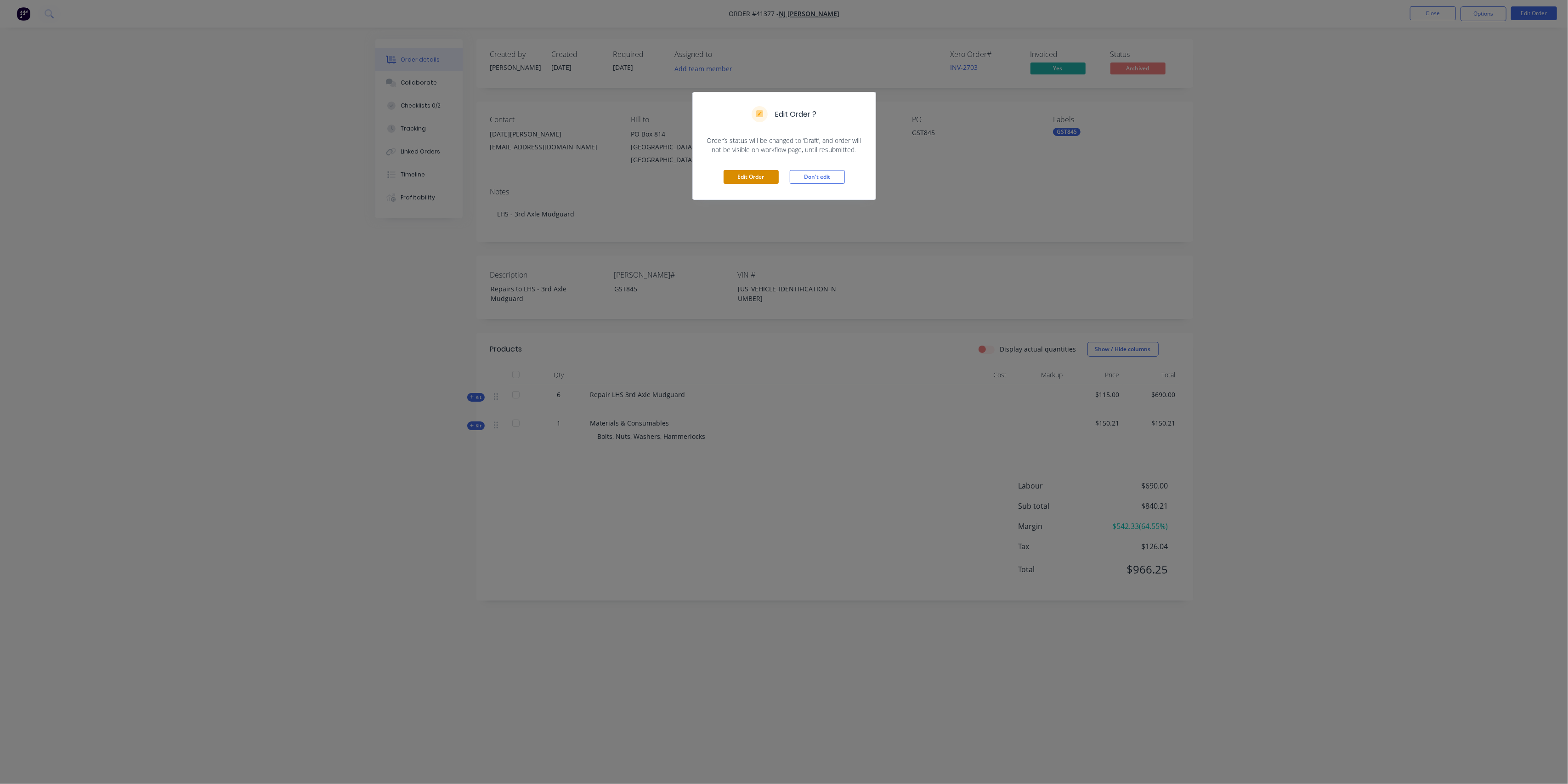
click at [760, 180] on button "Edit Order" at bounding box center [751, 176] width 55 height 14
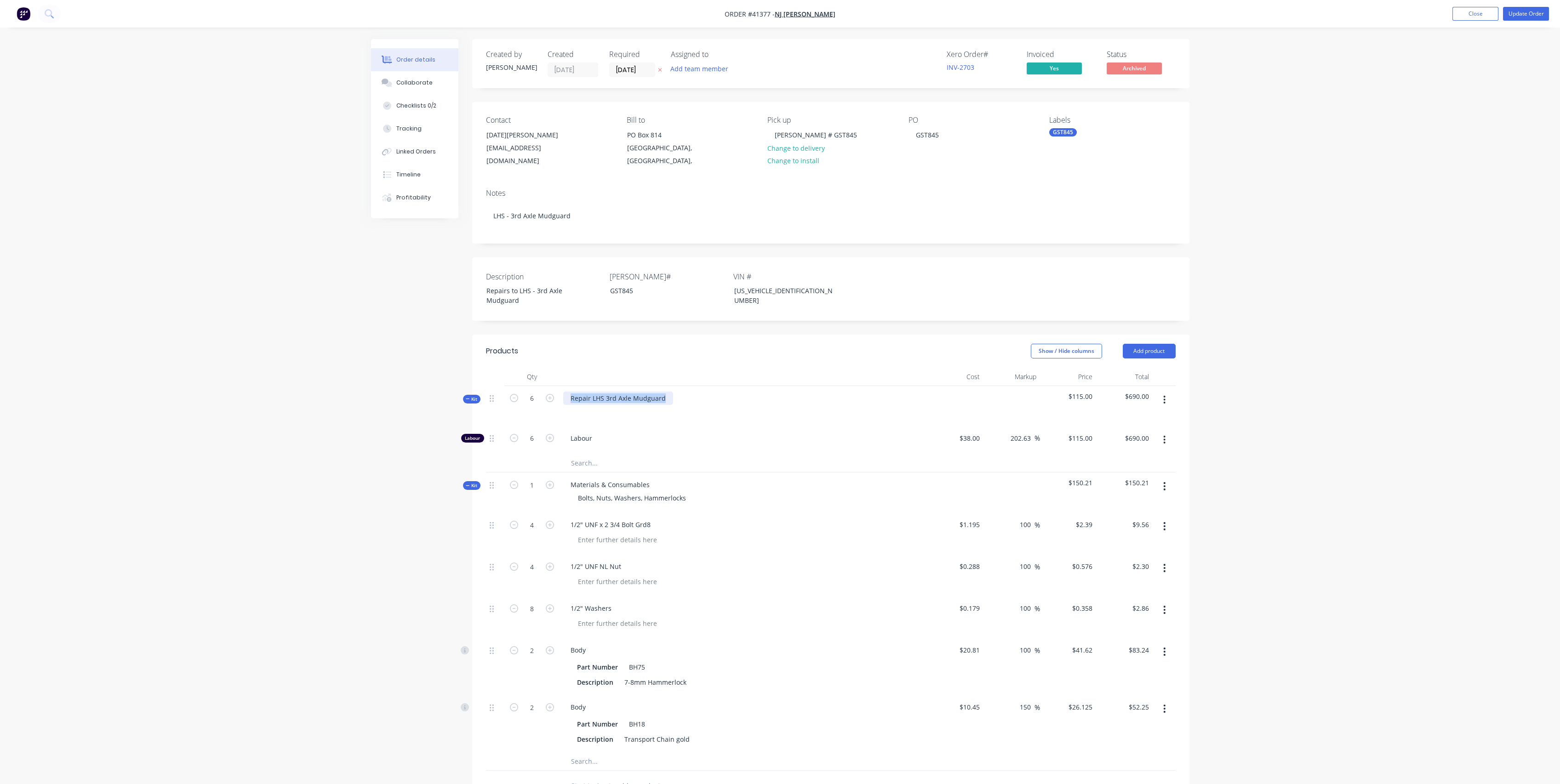
drag, startPoint x: 665, startPoint y: 386, endPoint x: 562, endPoint y: 386, distance: 103.0
click at [562, 386] on div "Repair LHS 3rd Axle Mudguard" at bounding box center [743, 406] width 367 height 40
click at [582, 405] on div at bounding box center [578, 411] width 14 height 14
click at [645, 410] on div "- Repair 3rd axle guard L/H side, guard lose and sitting to high over the wheel…" at bounding box center [698, 416] width 256 height 23
click at [756, 410] on div "- Repair 3rd axle guard L/H side, guard lose and sitting to high over the wheel…" at bounding box center [698, 416] width 256 height 23
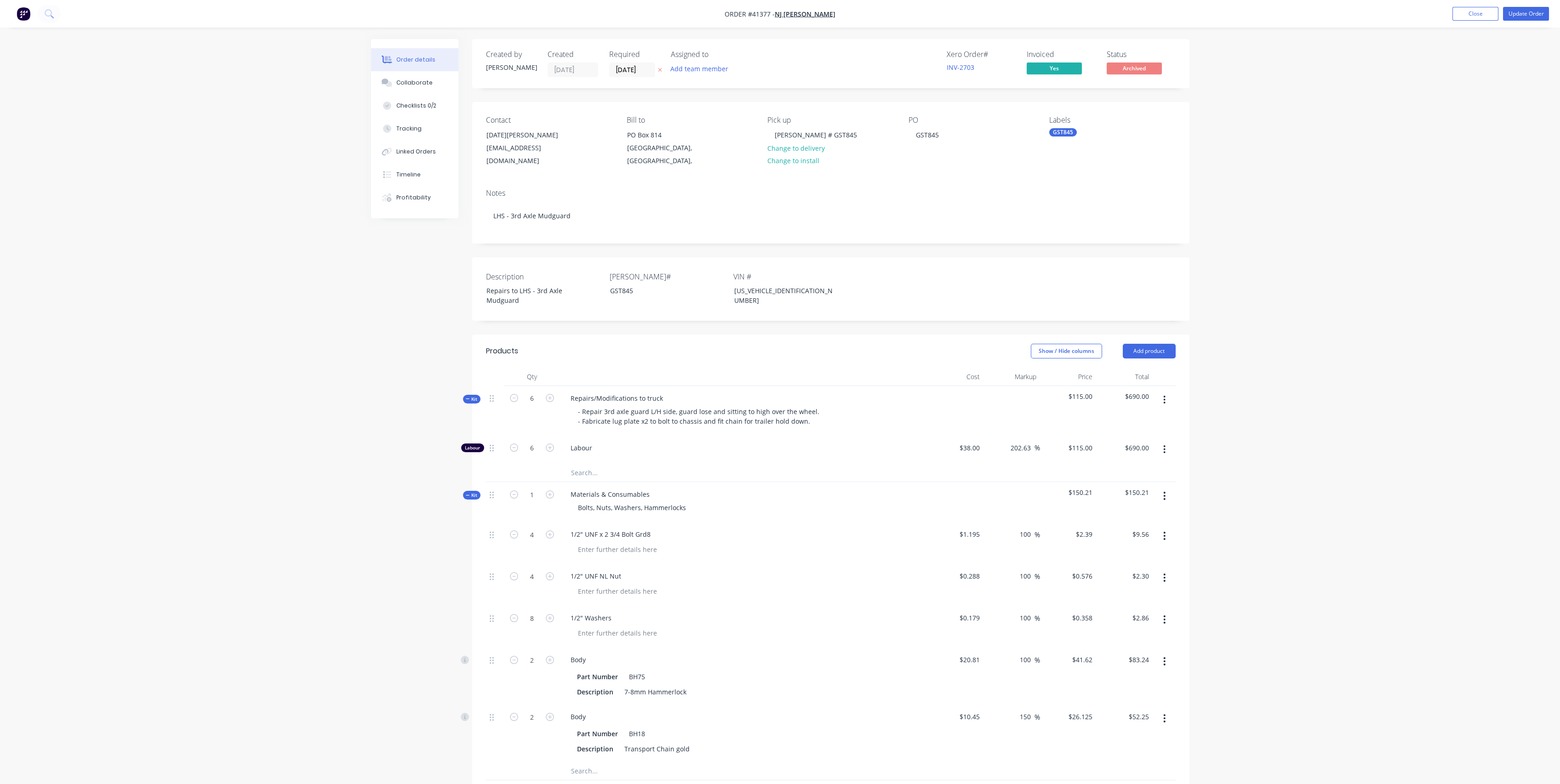
click at [466, 396] on span "Kit" at bounding box center [471, 399] width 12 height 7
click at [514, 666] on icon "button" at bounding box center [514, 670] width 8 height 8
type input "1"
type input "$26.13"
click at [548, 666] on icon "button" at bounding box center [550, 670] width 8 height 8
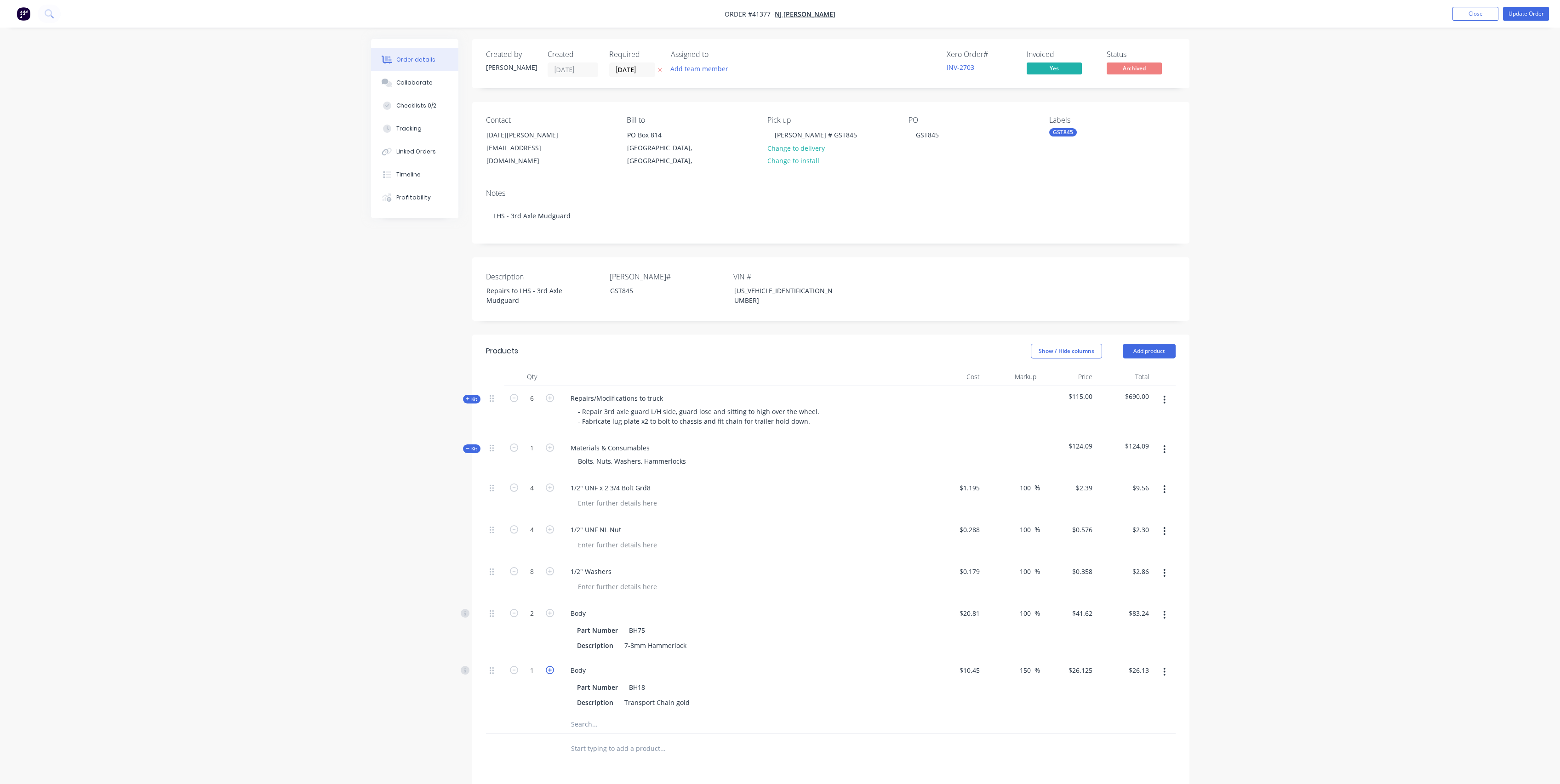
type input "2"
type input "$52.25"
click at [511, 666] on icon "button" at bounding box center [514, 670] width 8 height 8
type input "1"
type input "$26.13"
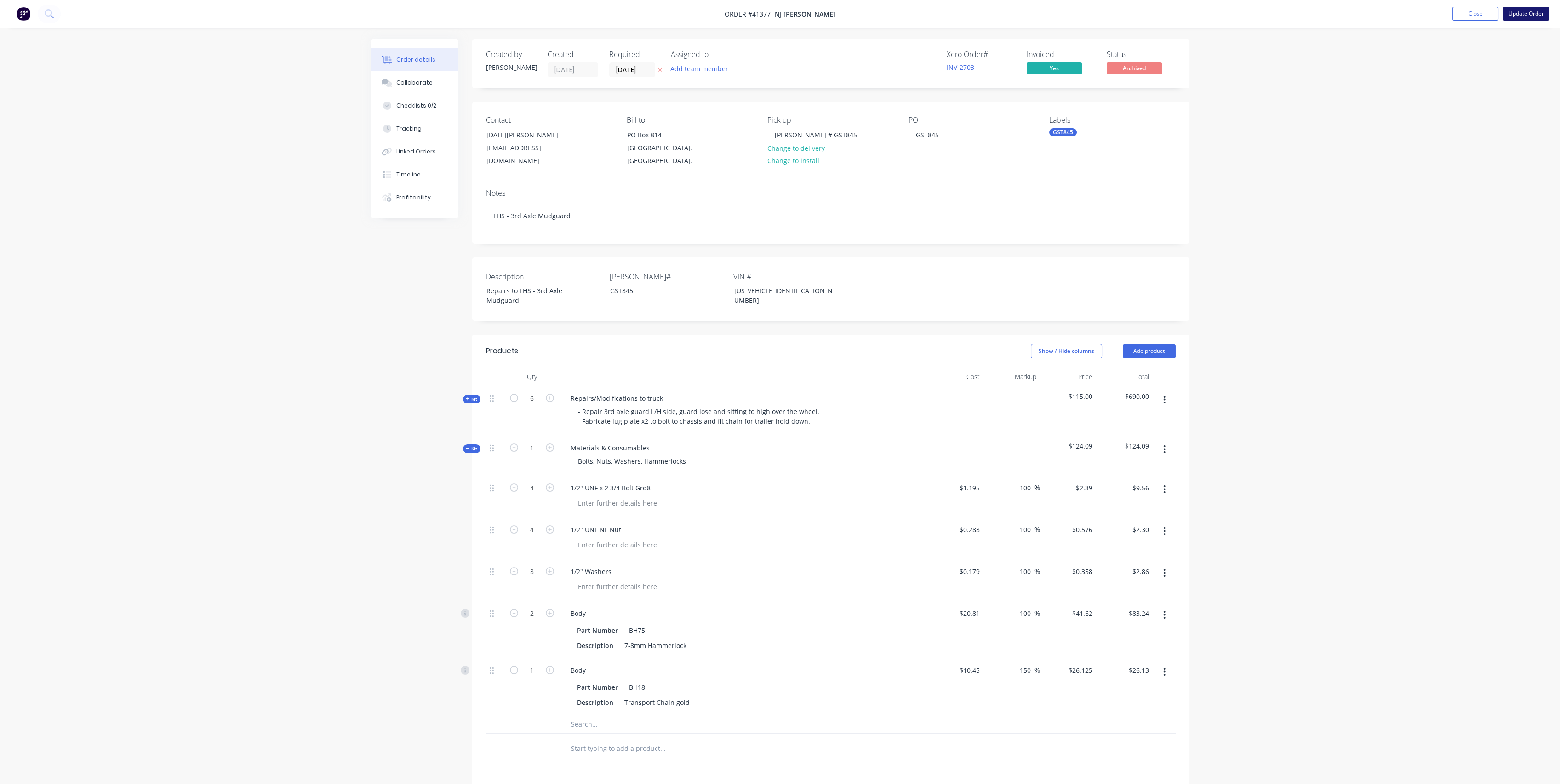
click at [1523, 11] on button "Update Order" at bounding box center [1526, 14] width 46 height 14
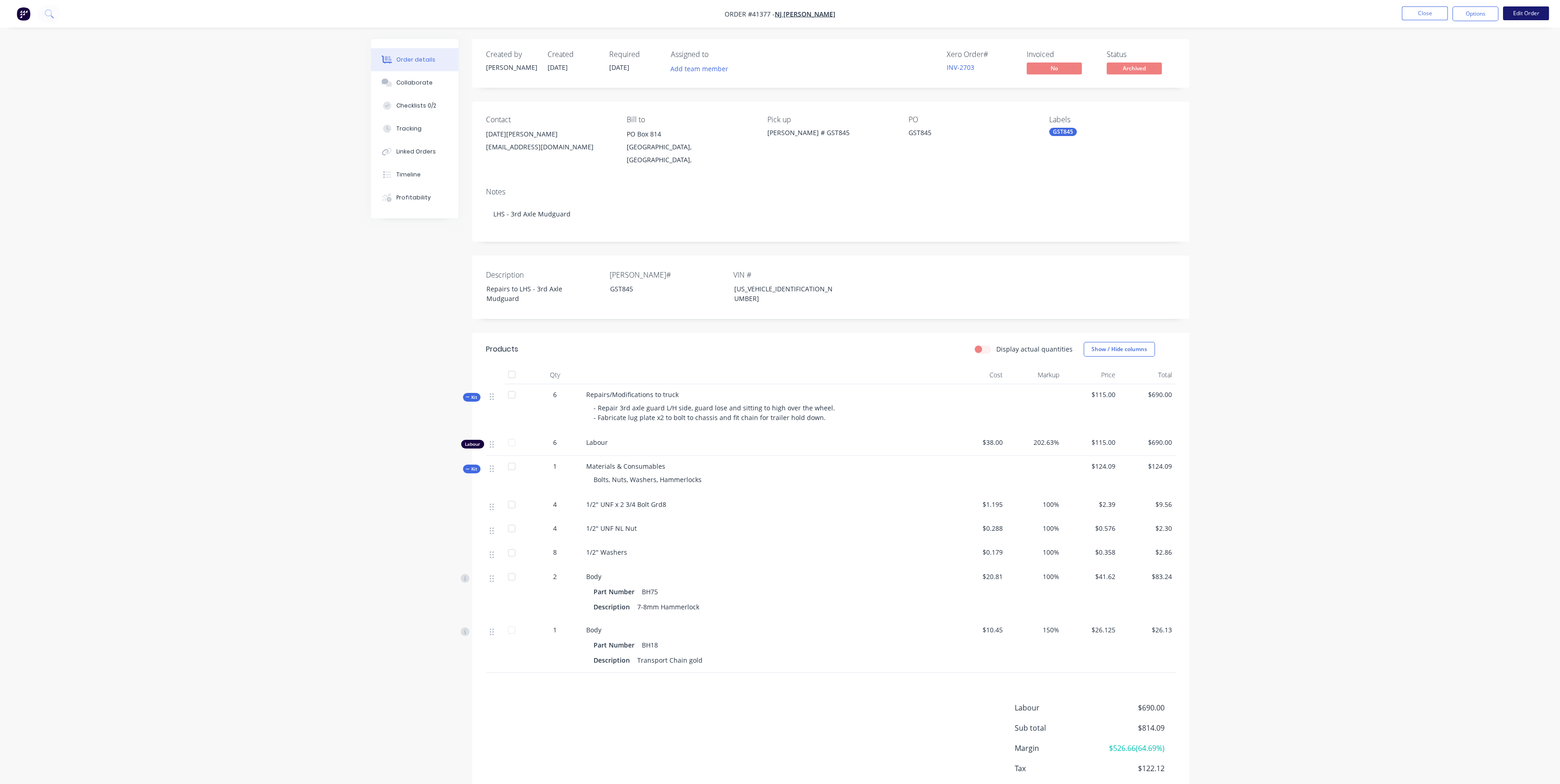
click at [1532, 10] on button "Edit Order" at bounding box center [1526, 13] width 46 height 14
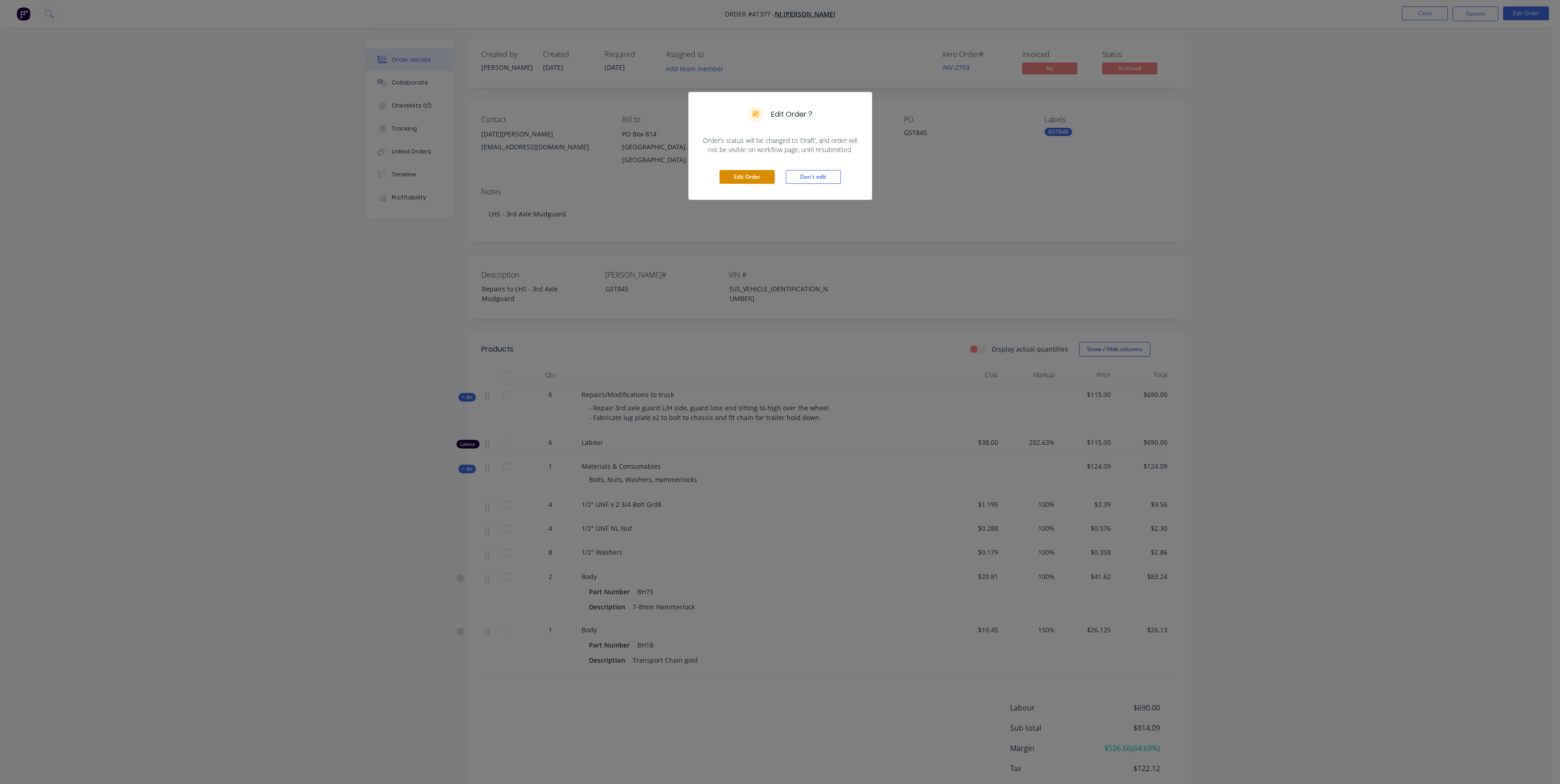
click at [749, 176] on button "Edit Order" at bounding box center [747, 176] width 55 height 14
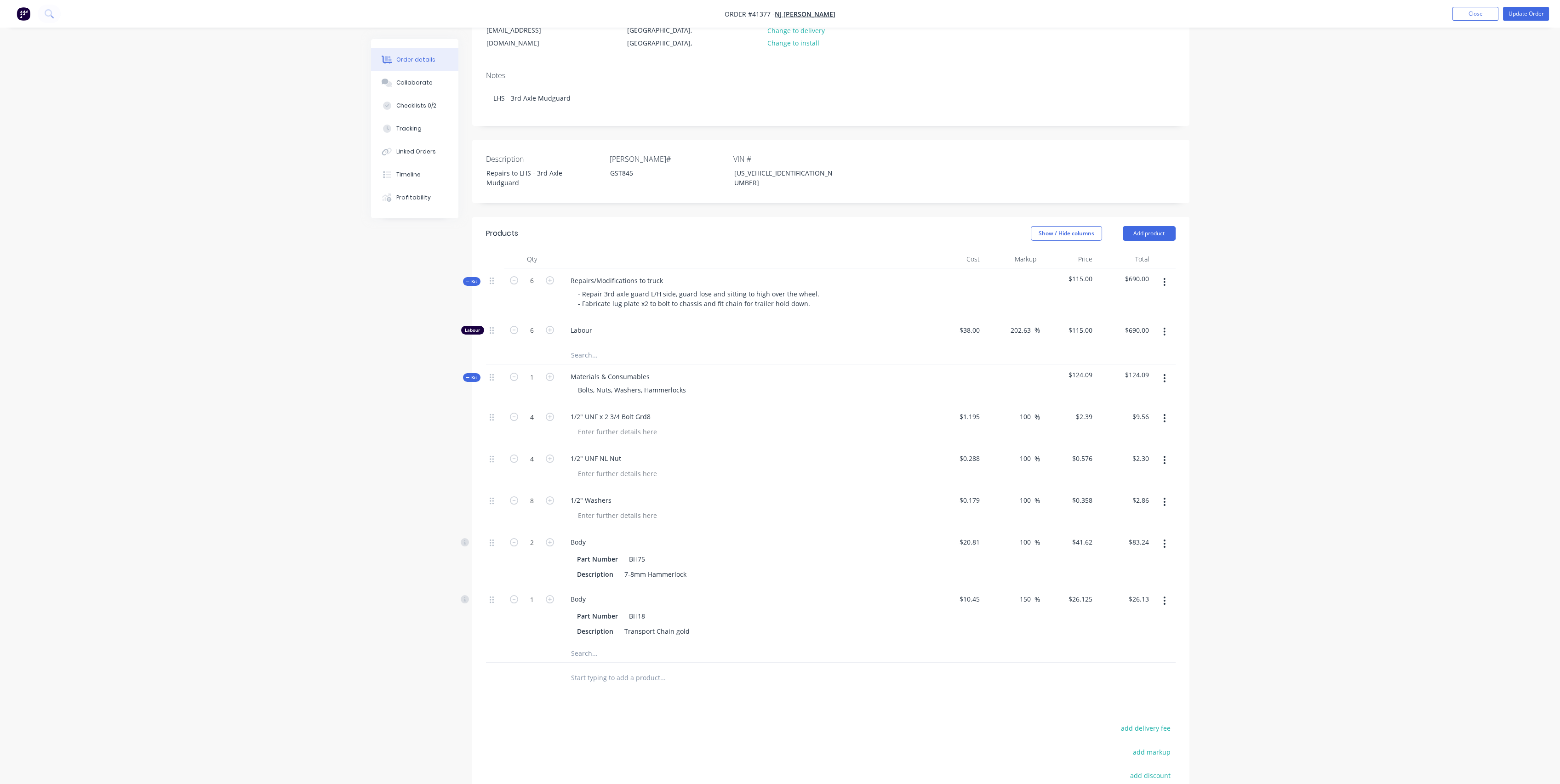
scroll to position [204, 0]
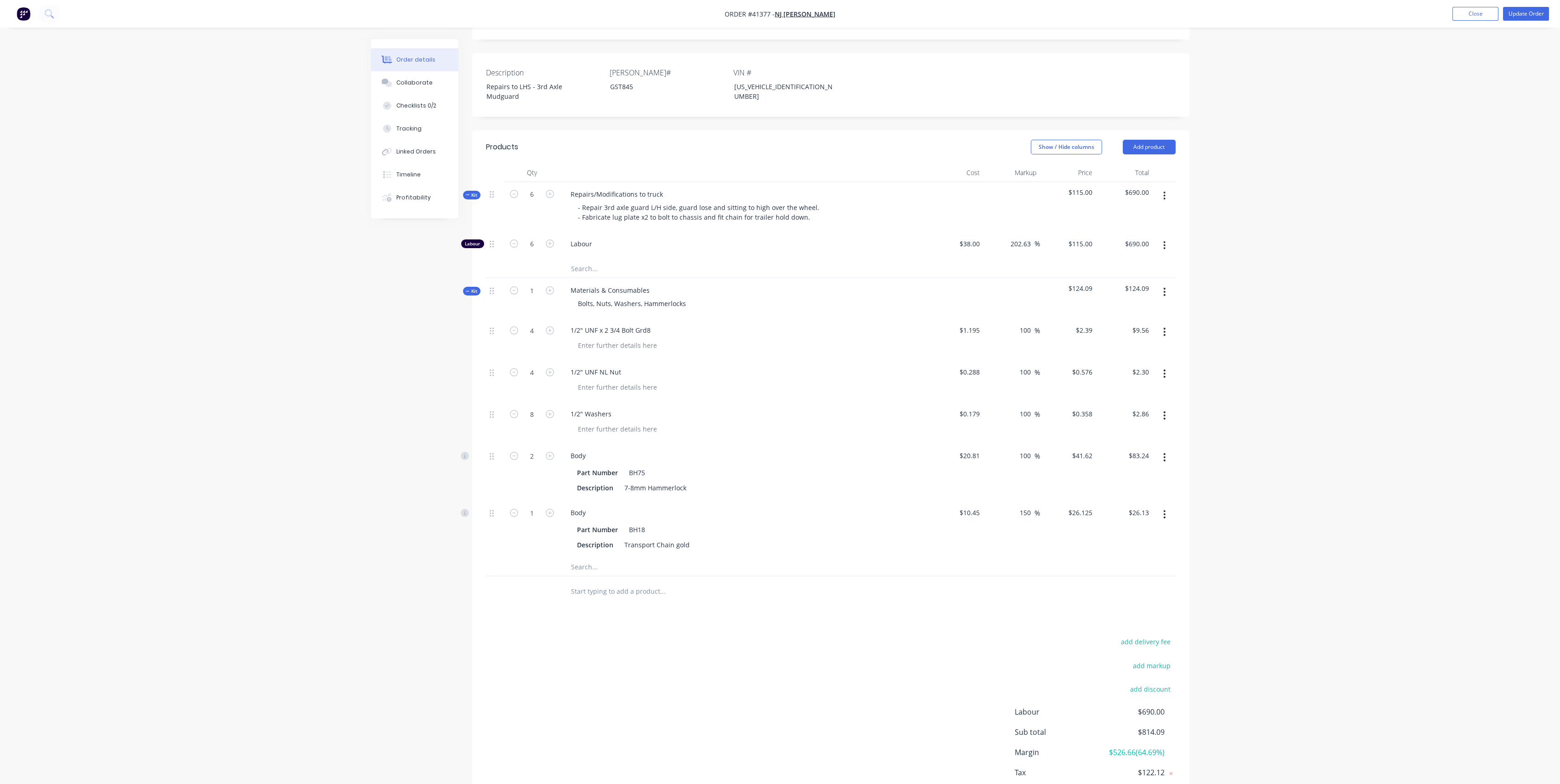
click at [470, 192] on span "Kit" at bounding box center [471, 195] width 12 height 7
click at [466, 243] on icon at bounding box center [467, 245] width 4 height 5
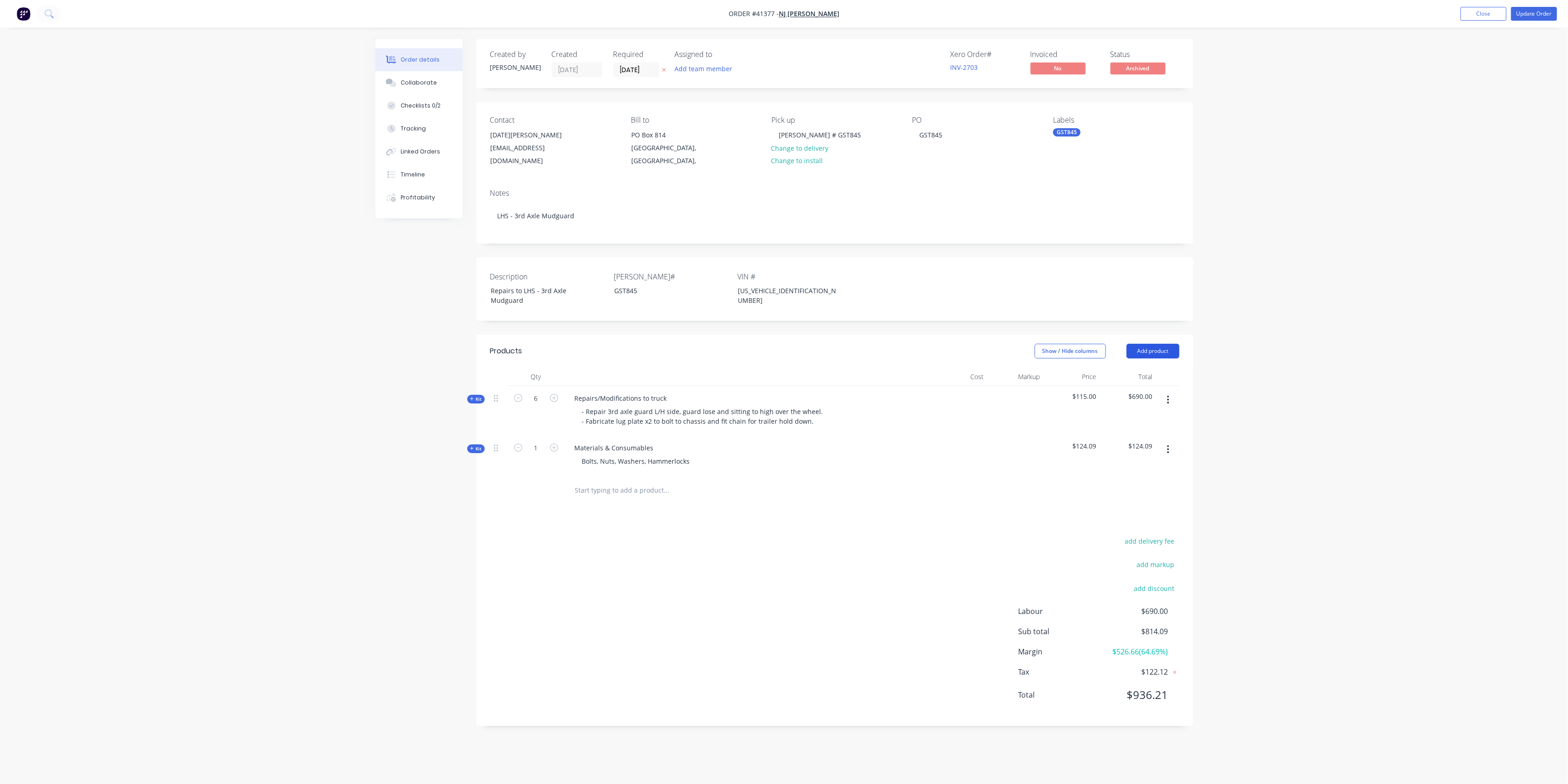
click at [1163, 344] on button "Add product" at bounding box center [1152, 351] width 53 height 14
click at [1144, 497] on div "Notes (External)" at bounding box center [1136, 503] width 71 height 14
click at [603, 481] on div at bounding box center [600, 488] width 66 height 14
click at [473, 445] on span "Kit" at bounding box center [476, 449] width 12 height 7
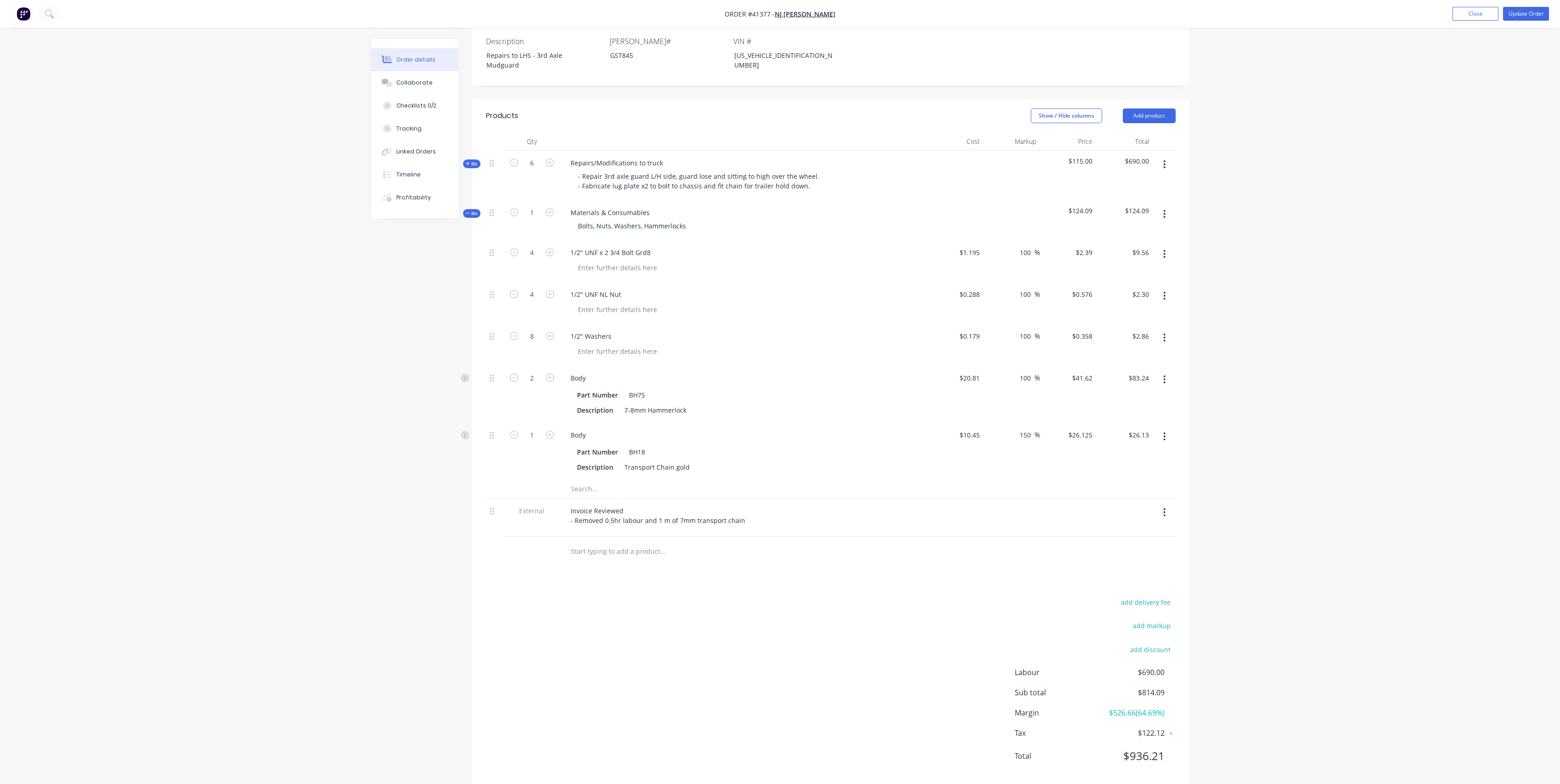
scroll to position [241, 0]
click at [740, 504] on div "Invoice Reviewed - Removed 0.5hr labour and 1 m of 7mm transport chain" at bounding box center [657, 509] width 189 height 23
drag, startPoint x: 658, startPoint y: 502, endPoint x: 697, endPoint y: 498, distance: 39.2
click at [659, 502] on div "Invoice Reviewed - Removed 0.5hr labour and 1 m of 7mm transport chain (BH18) a…" at bounding box center [713, 509] width 301 height 23
click at [776, 501] on div "Invoice Reviewed - Removed 0.5hr labour and 1m of 7mm transport chain (BH18) an…" at bounding box center [713, 509] width 300 height 23
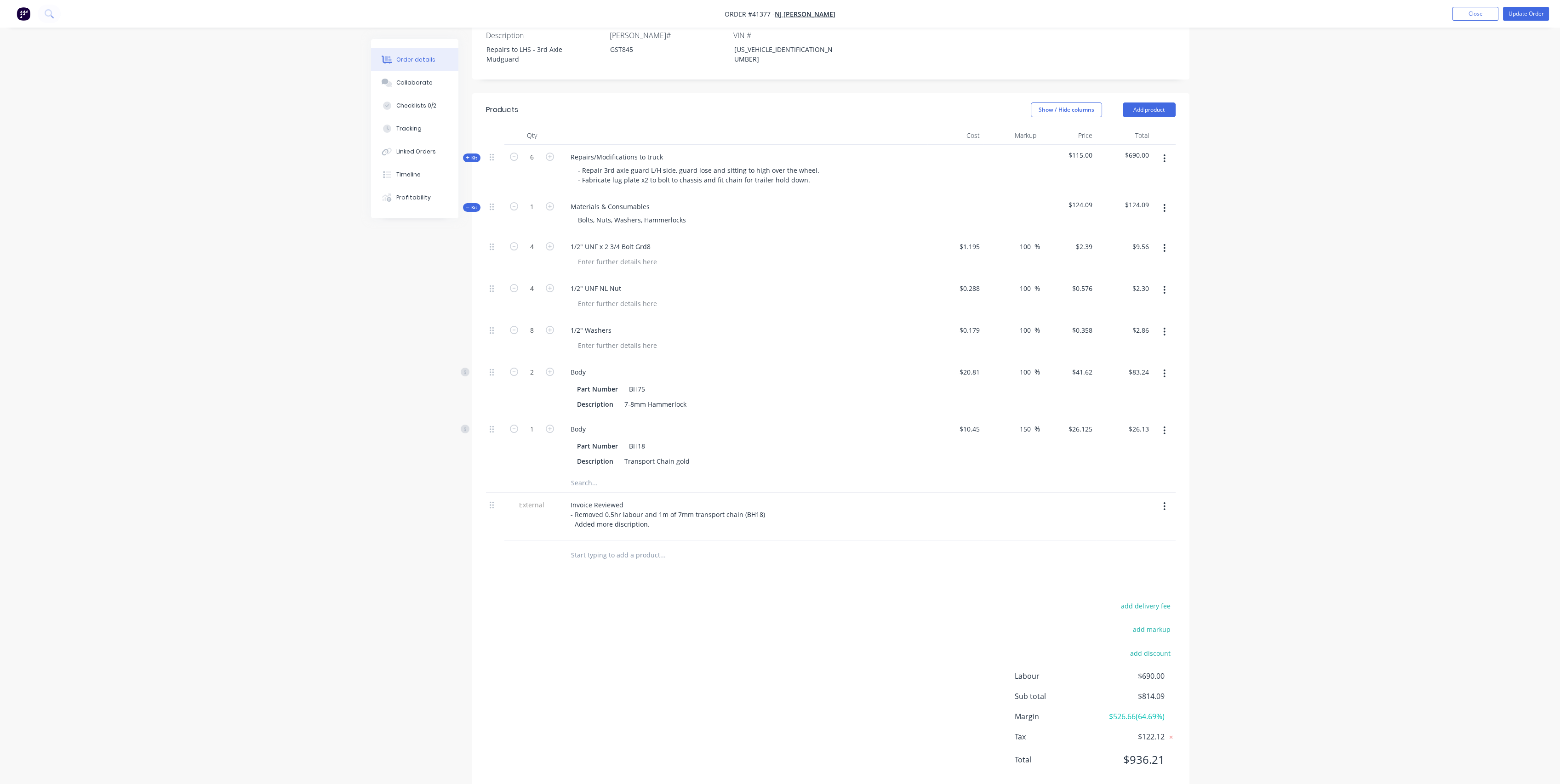
click at [844, 521] on div "Invoice Reviewed - Removed 0.5hr labour and 1m of 7mm transport chain (BH18) - …" at bounding box center [743, 517] width 367 height 48
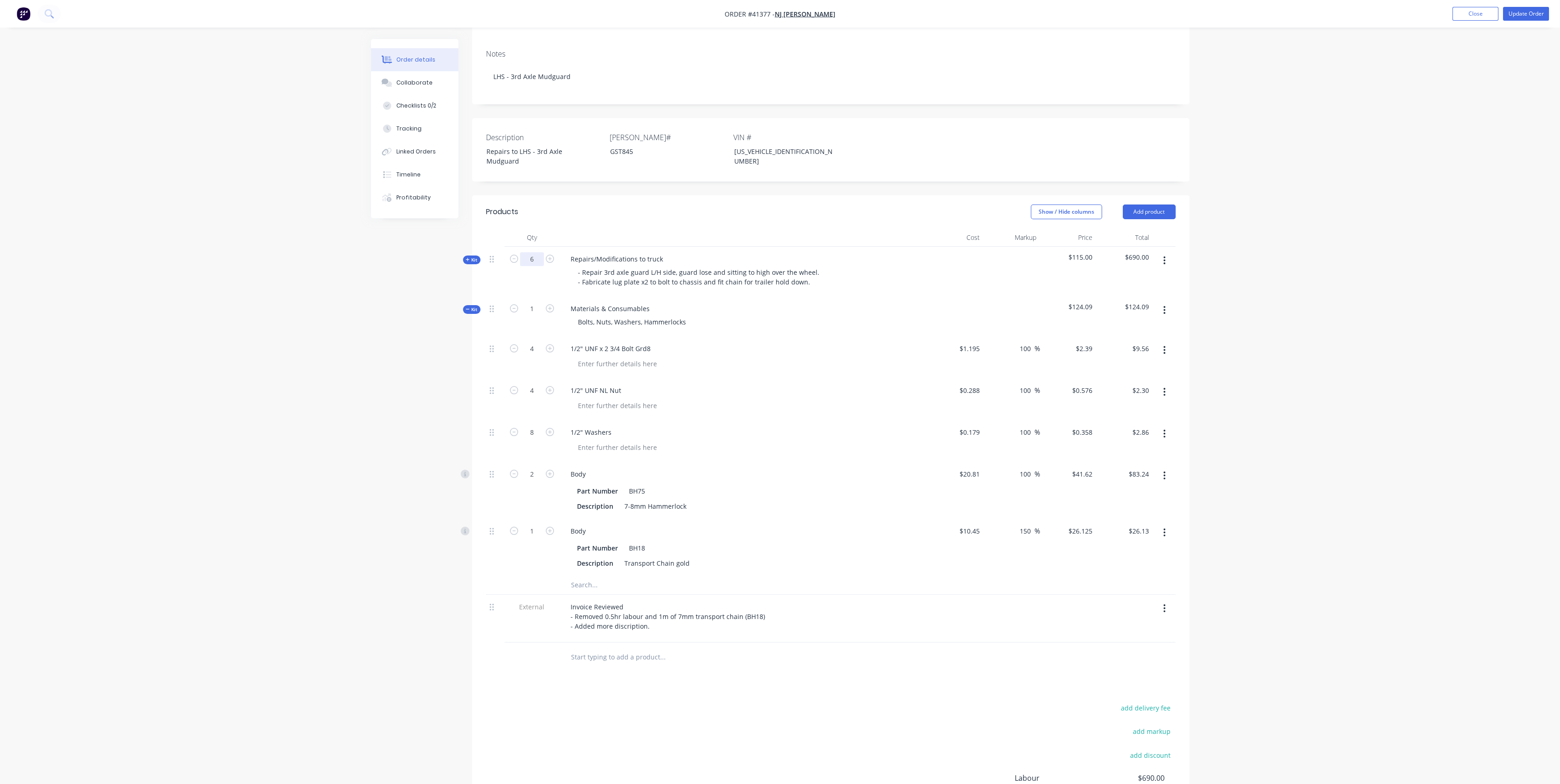
drag, startPoint x: 537, startPoint y: 252, endPoint x: 572, endPoint y: 238, distance: 37.7
click at [537, 252] on input "6" at bounding box center [532, 259] width 24 height 14
type input "5.5"
click at [906, 267] on div "- Repair 3rd axle guard L/H side, guard lose and sitting to high over the wheel…" at bounding box center [743, 277] width 360 height 23
click at [1534, 14] on button "Update Order" at bounding box center [1526, 14] width 46 height 14
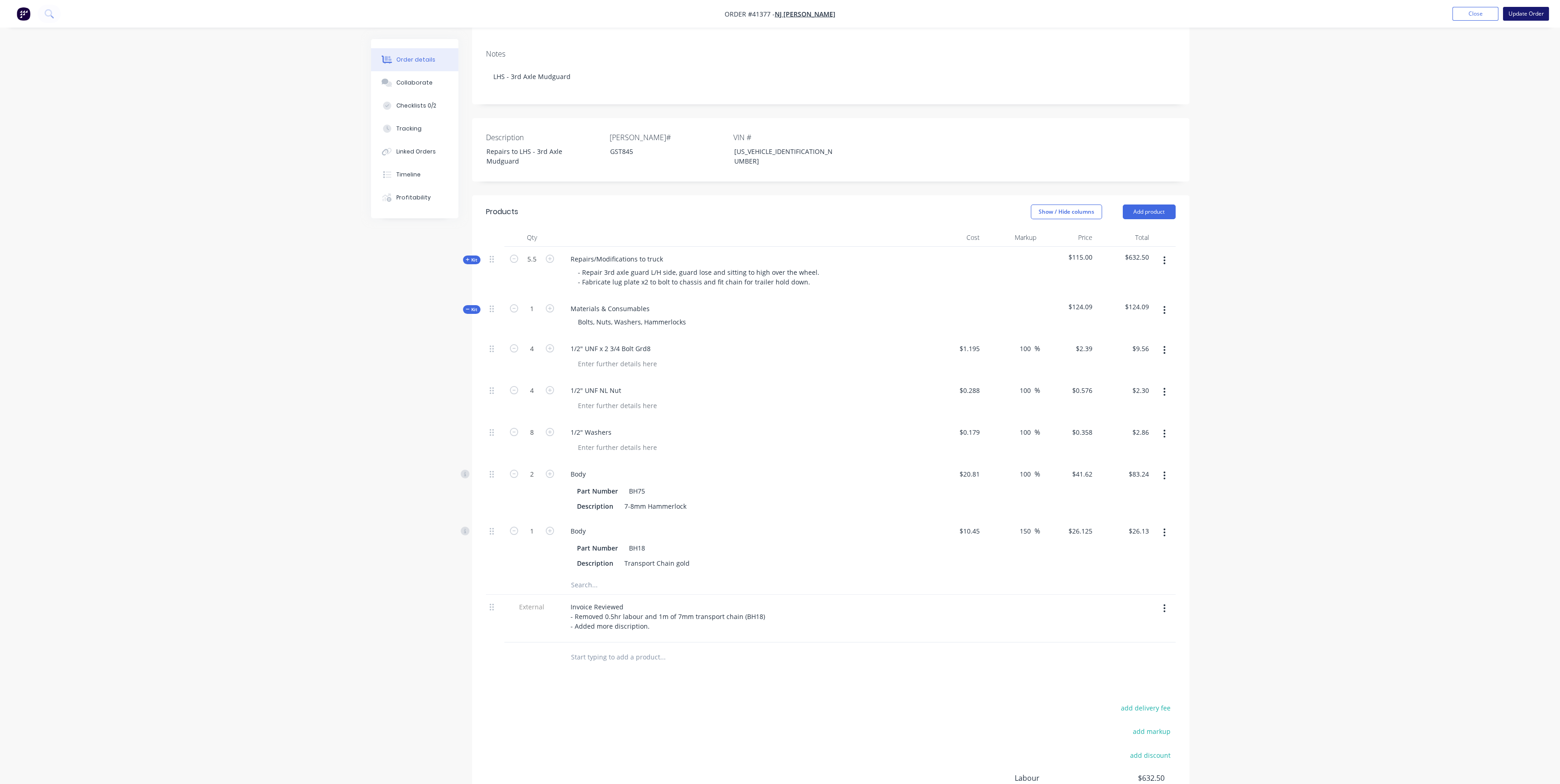
scroll to position [0, 0]
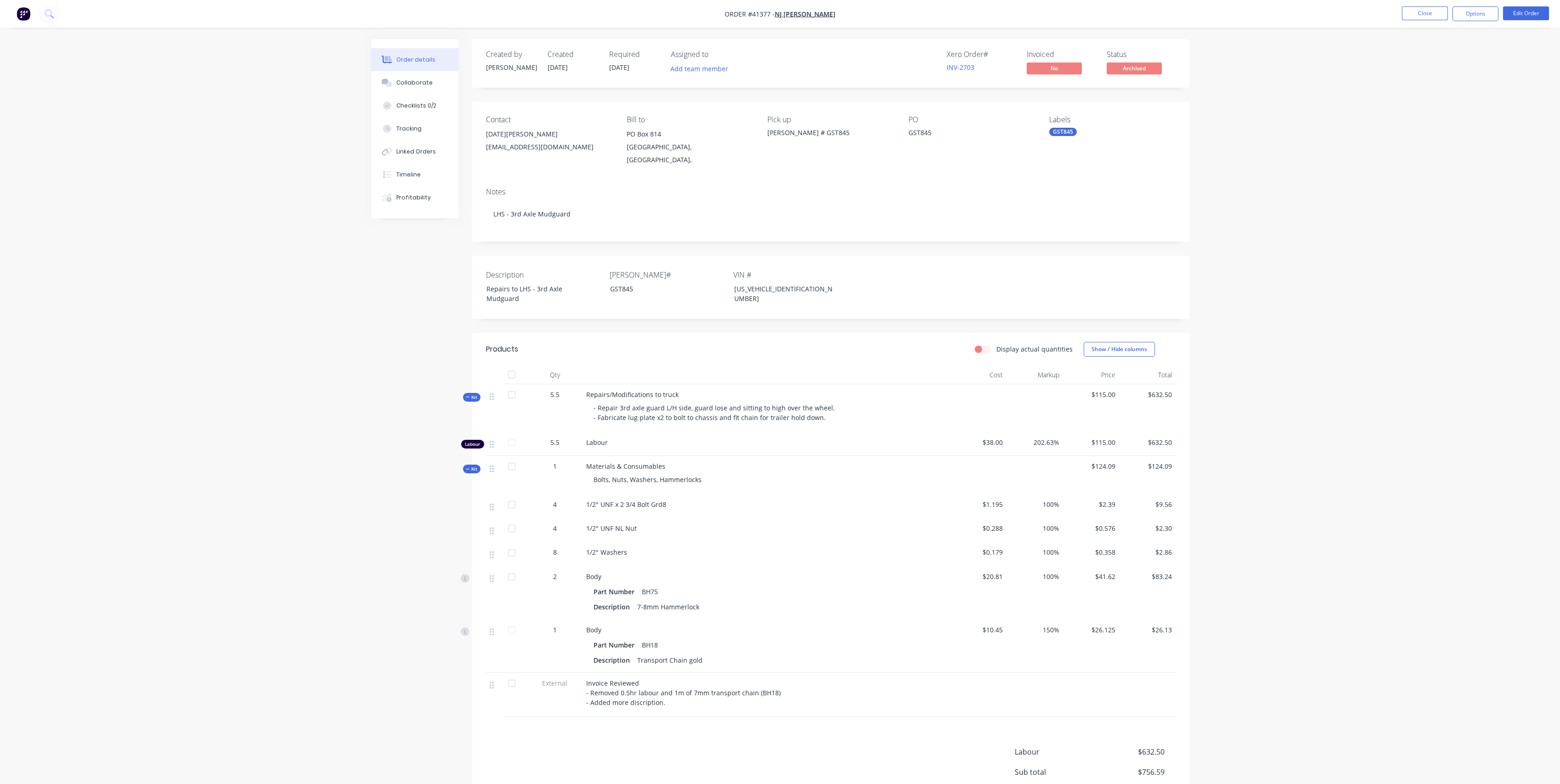
click at [474, 394] on span "Kit" at bounding box center [471, 397] width 12 height 7
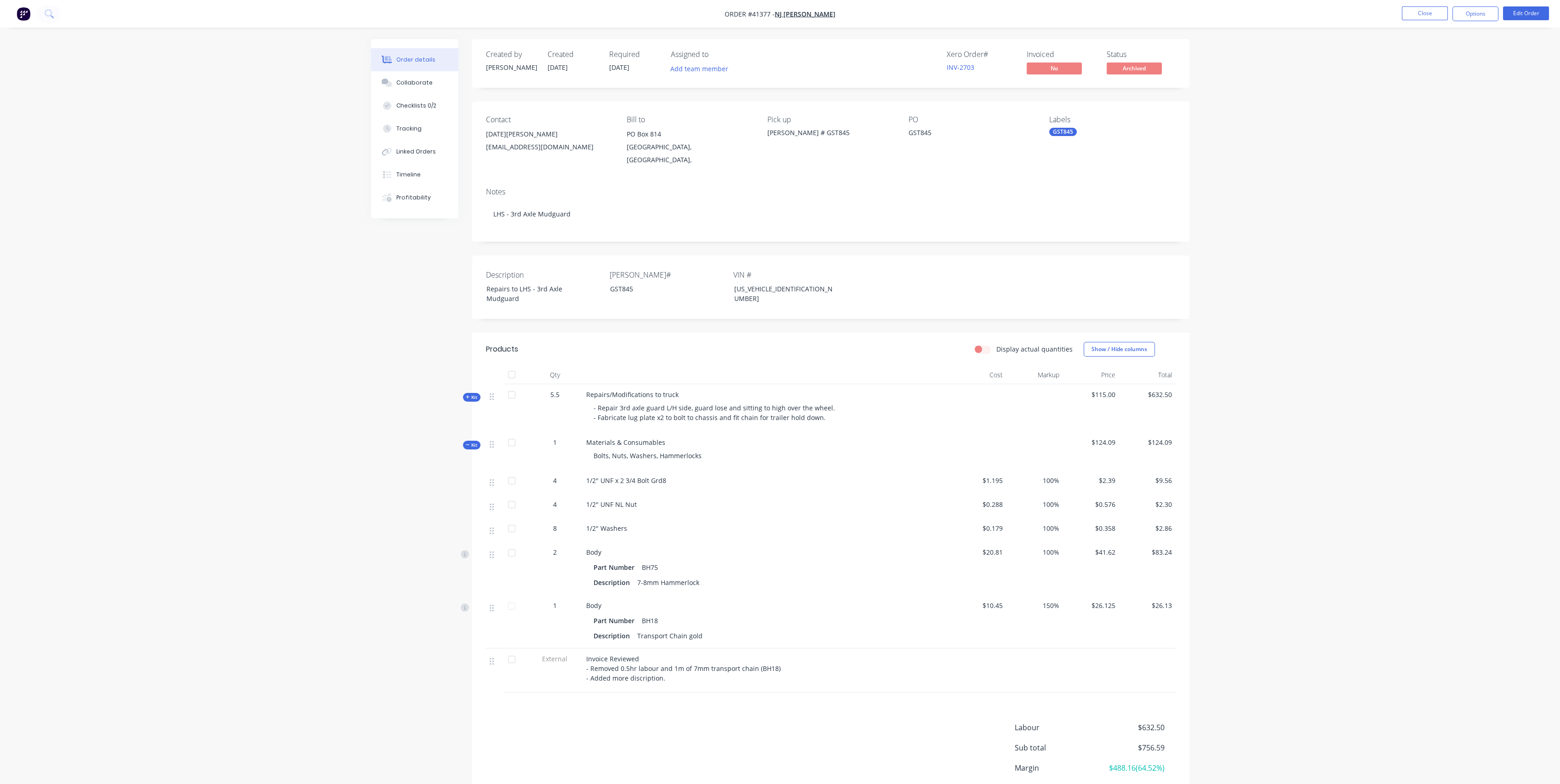
click at [474, 441] on span "Kit" at bounding box center [471, 445] width 12 height 7
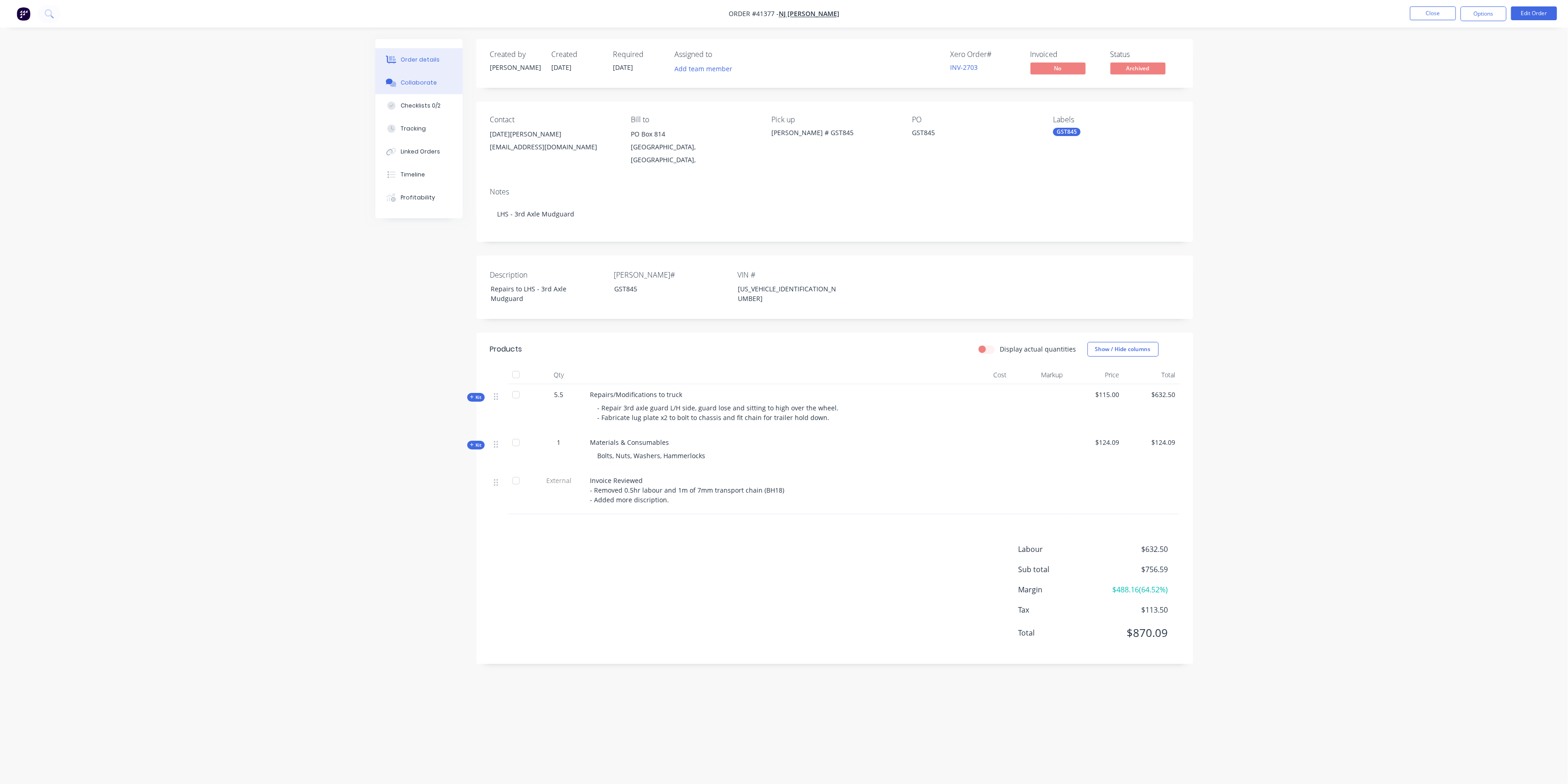
click at [422, 78] on div "Collaborate" at bounding box center [418, 82] width 36 height 8
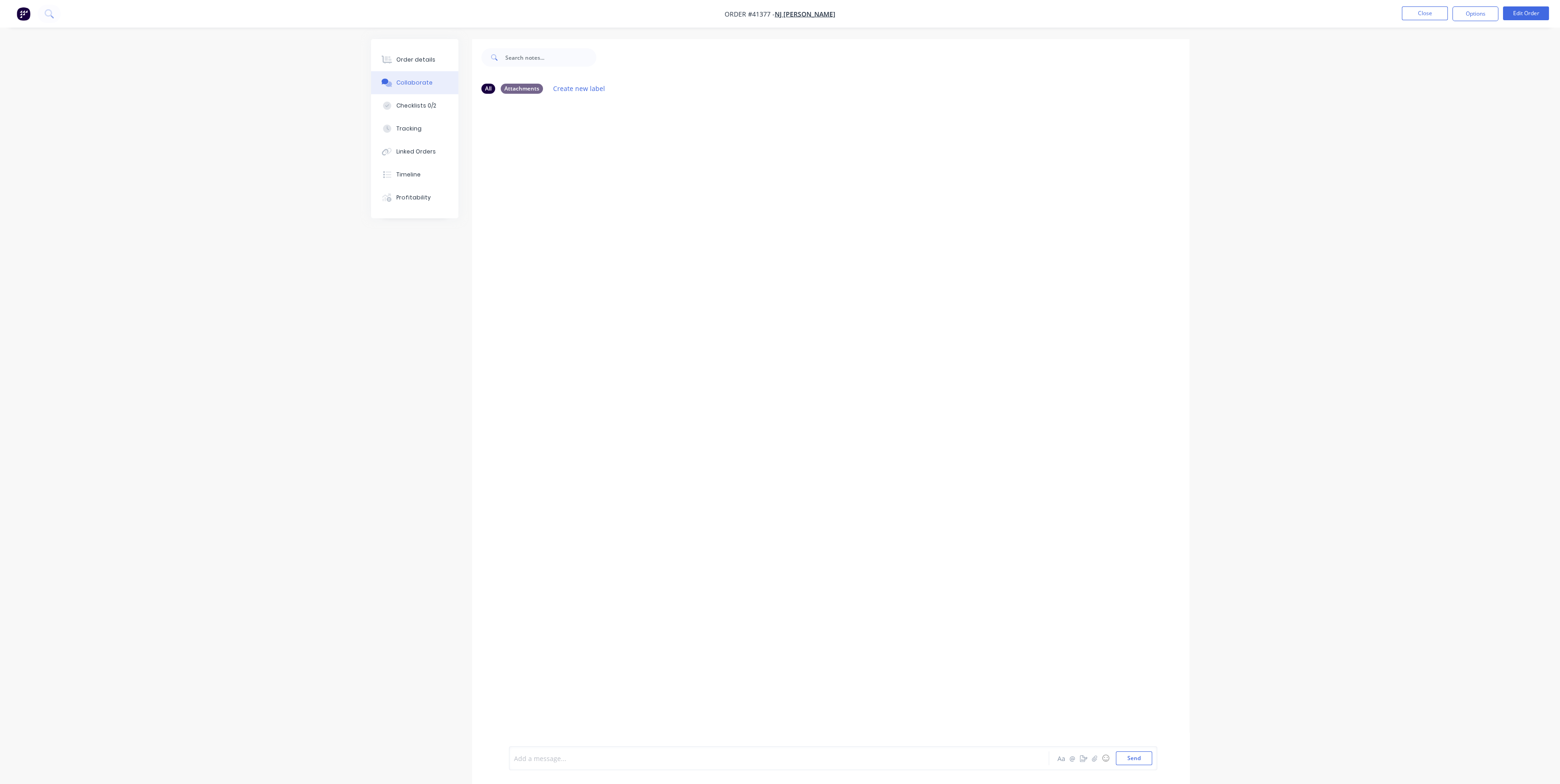
click at [635, 756] on div at bounding box center [753, 758] width 478 height 10
click at [1132, 756] on button "Send" at bounding box center [1133, 758] width 36 height 14
click at [1422, 11] on button "Close" at bounding box center [1425, 13] width 46 height 14
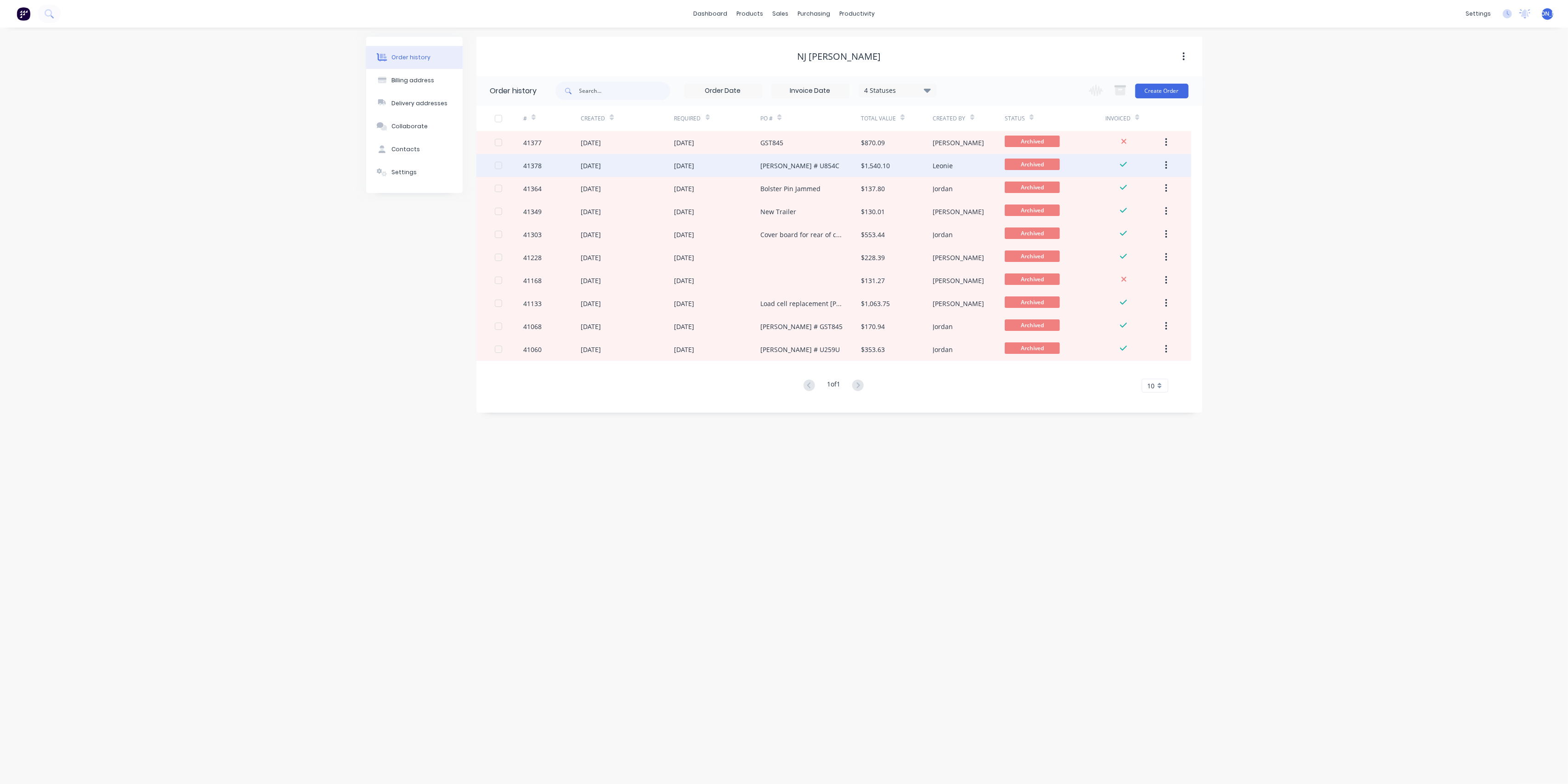
click at [637, 162] on div "[DATE]" at bounding box center [627, 165] width 93 height 23
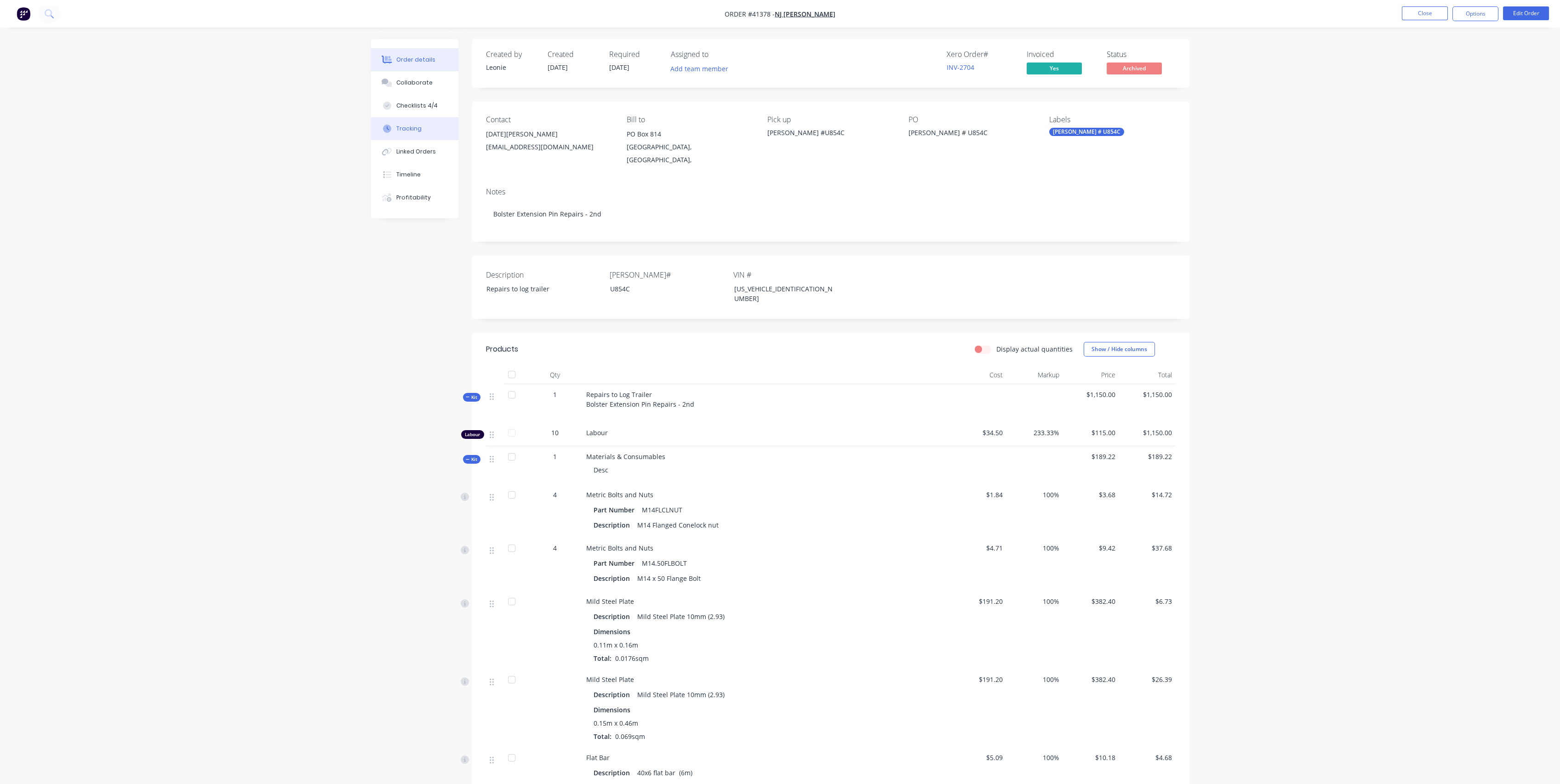
click at [420, 129] on button "Tracking" at bounding box center [415, 129] width 87 height 23
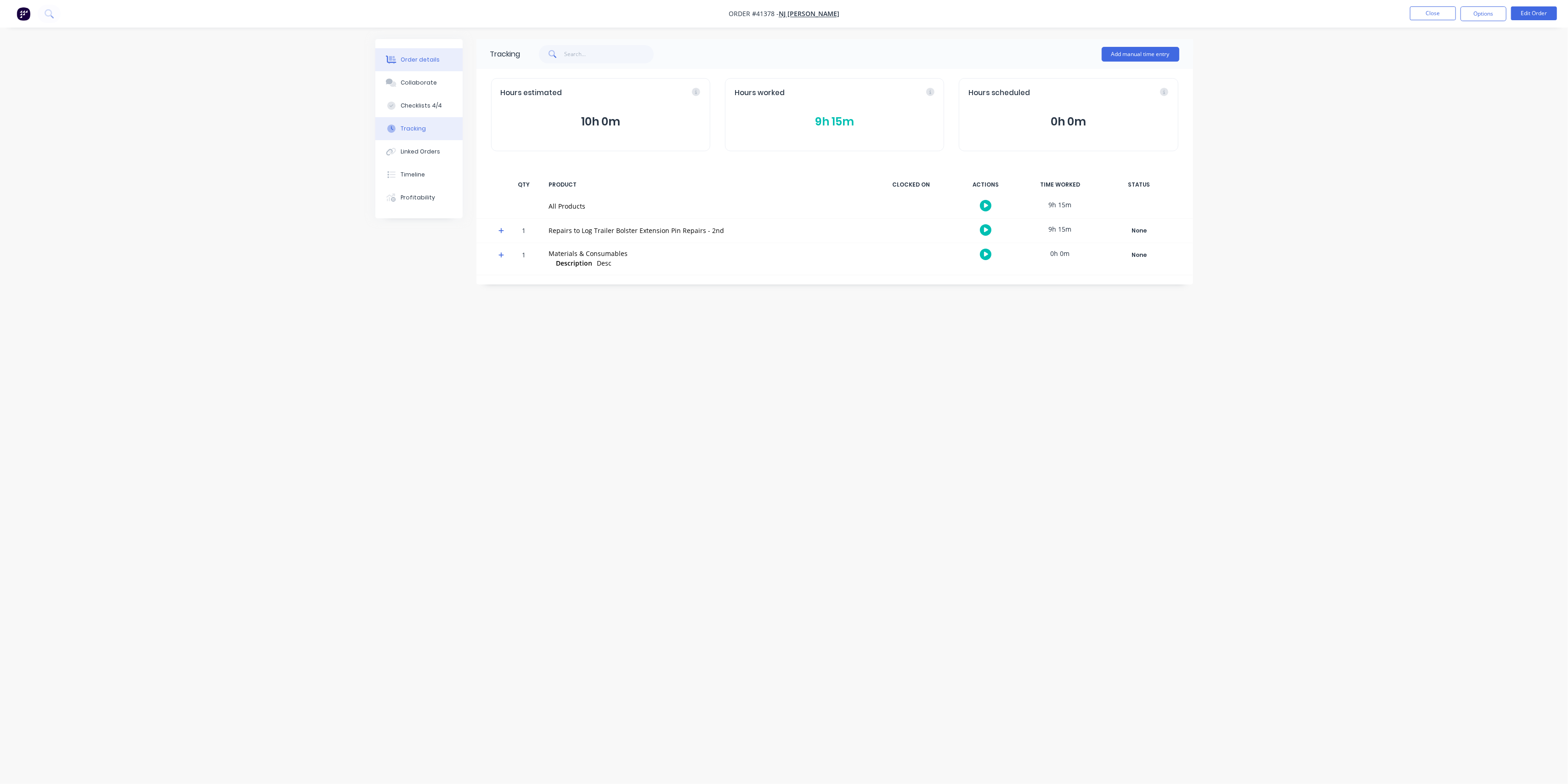
click at [408, 57] on div "Order details" at bounding box center [420, 60] width 39 height 8
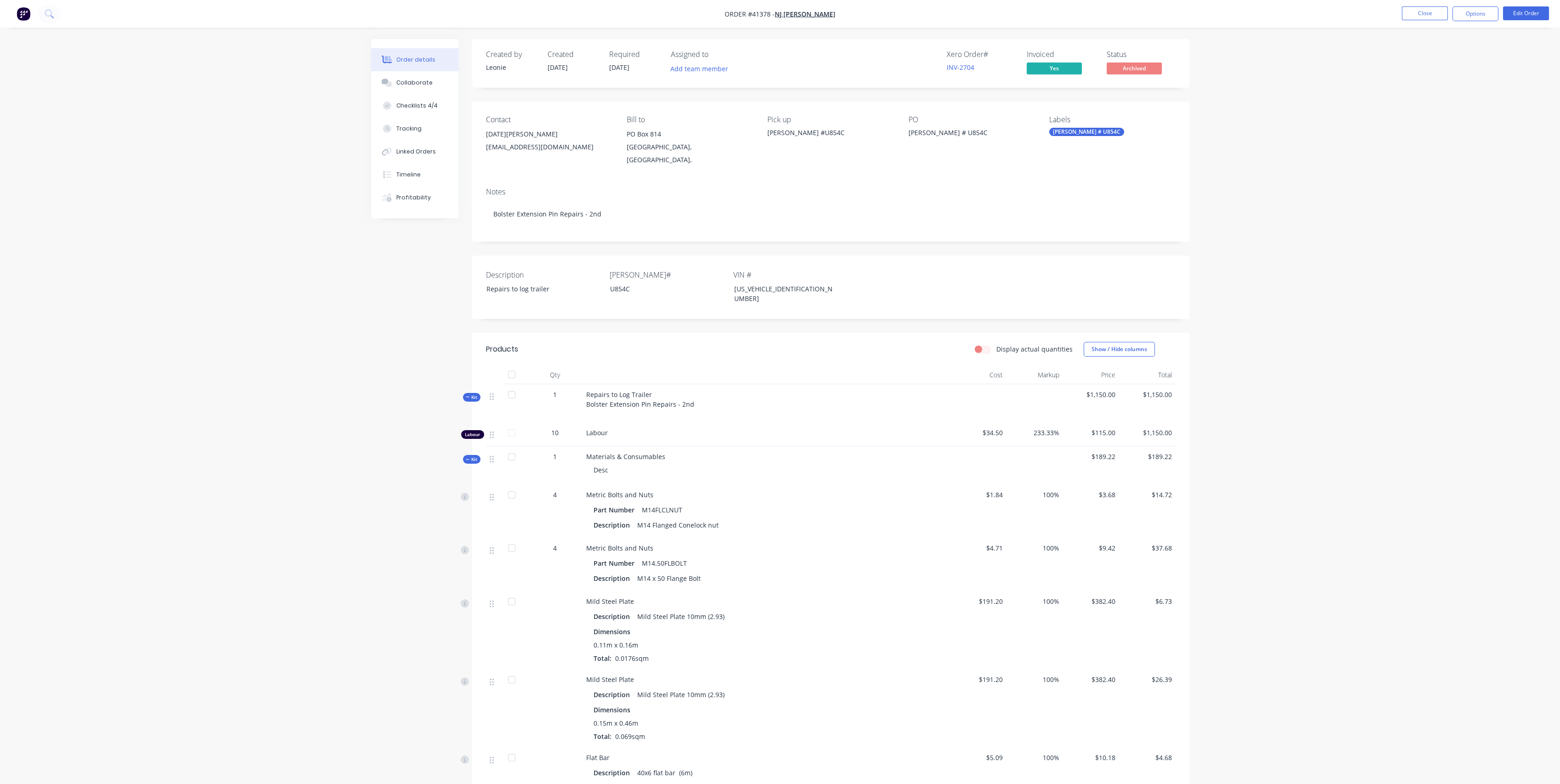
click at [473, 394] on span "Kit" at bounding box center [471, 397] width 12 height 7
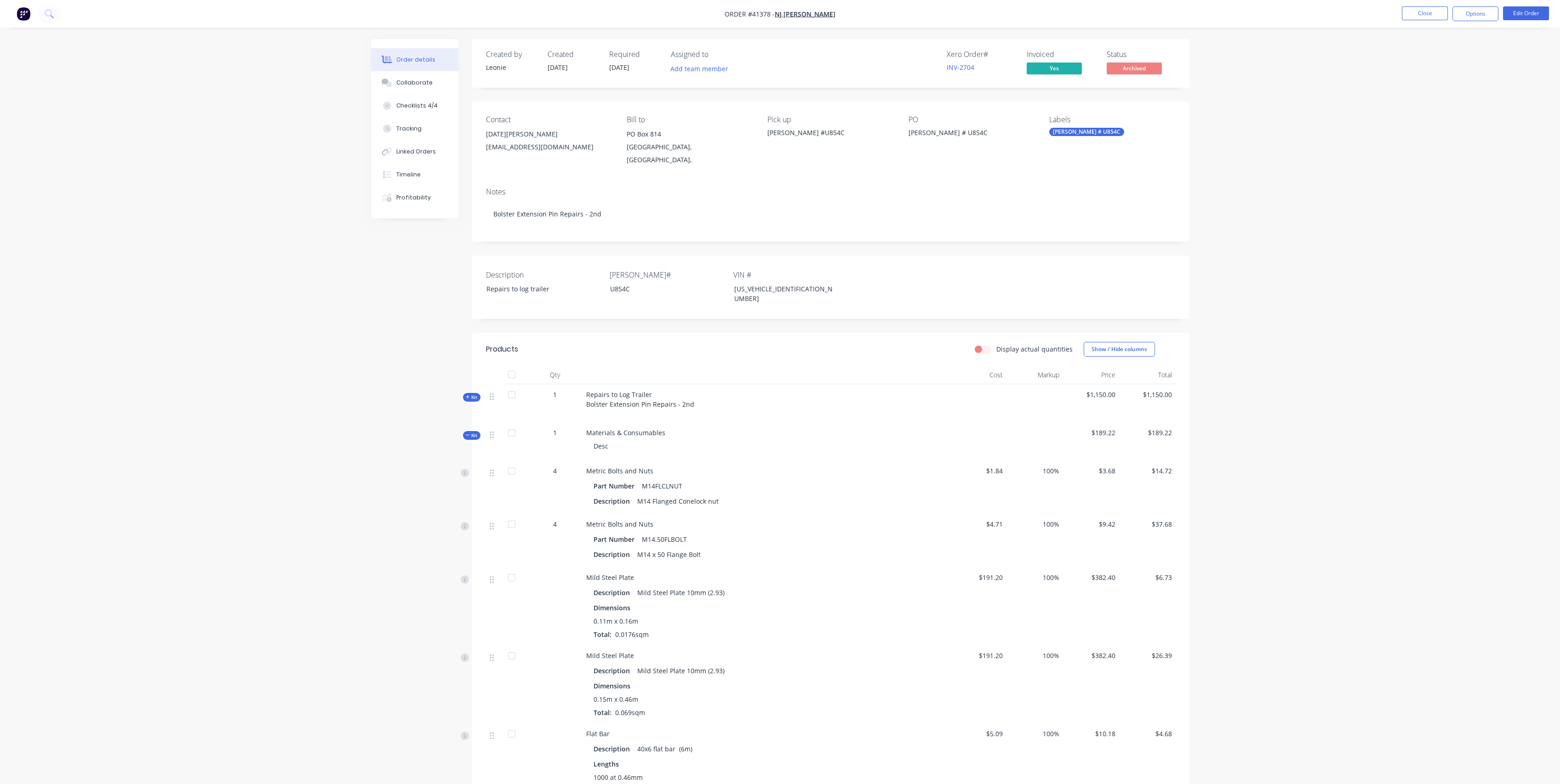
click at [473, 394] on span "Kit" at bounding box center [471, 397] width 12 height 7
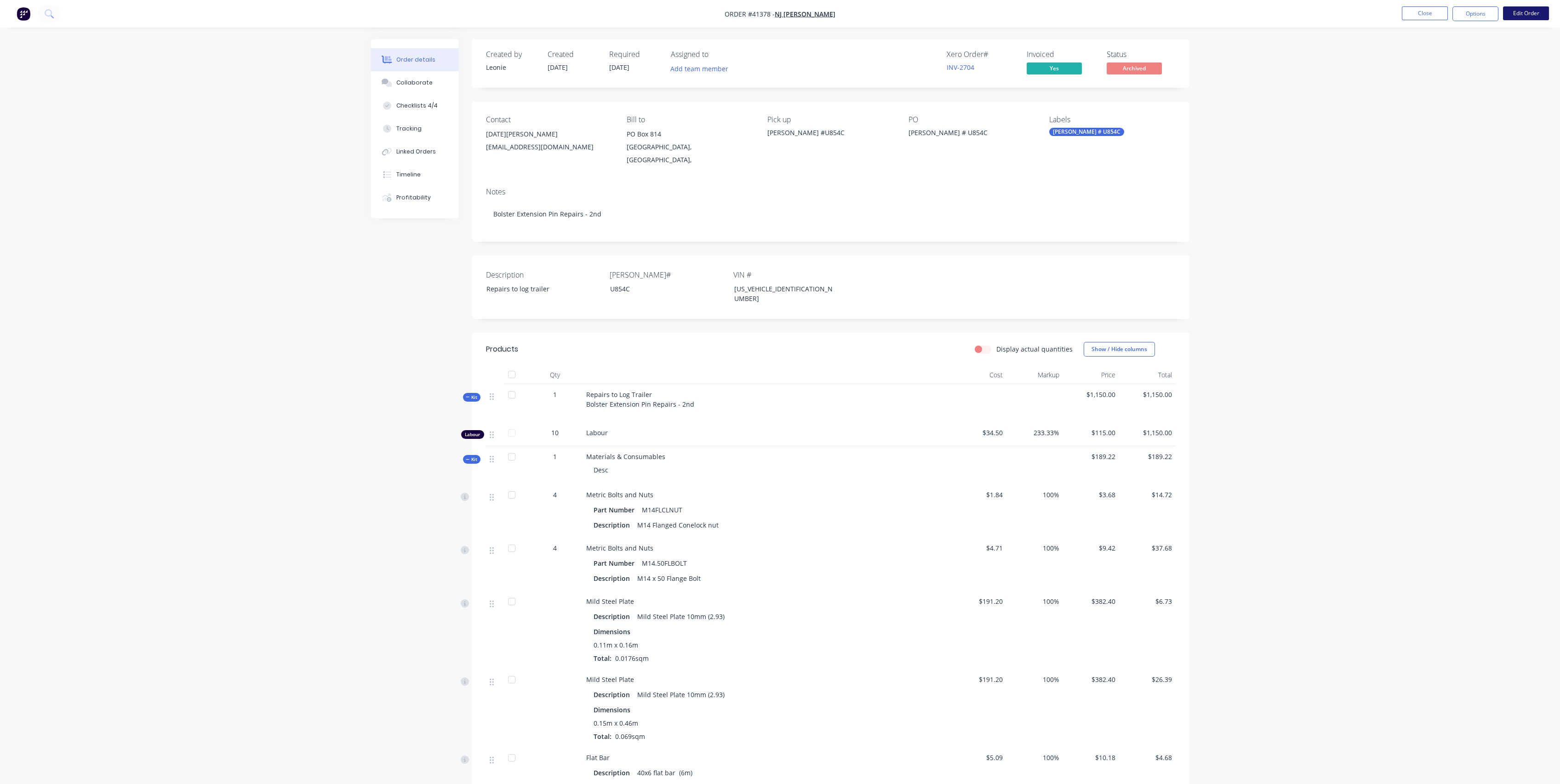
click at [1534, 13] on button "Edit Order" at bounding box center [1526, 13] width 46 height 14
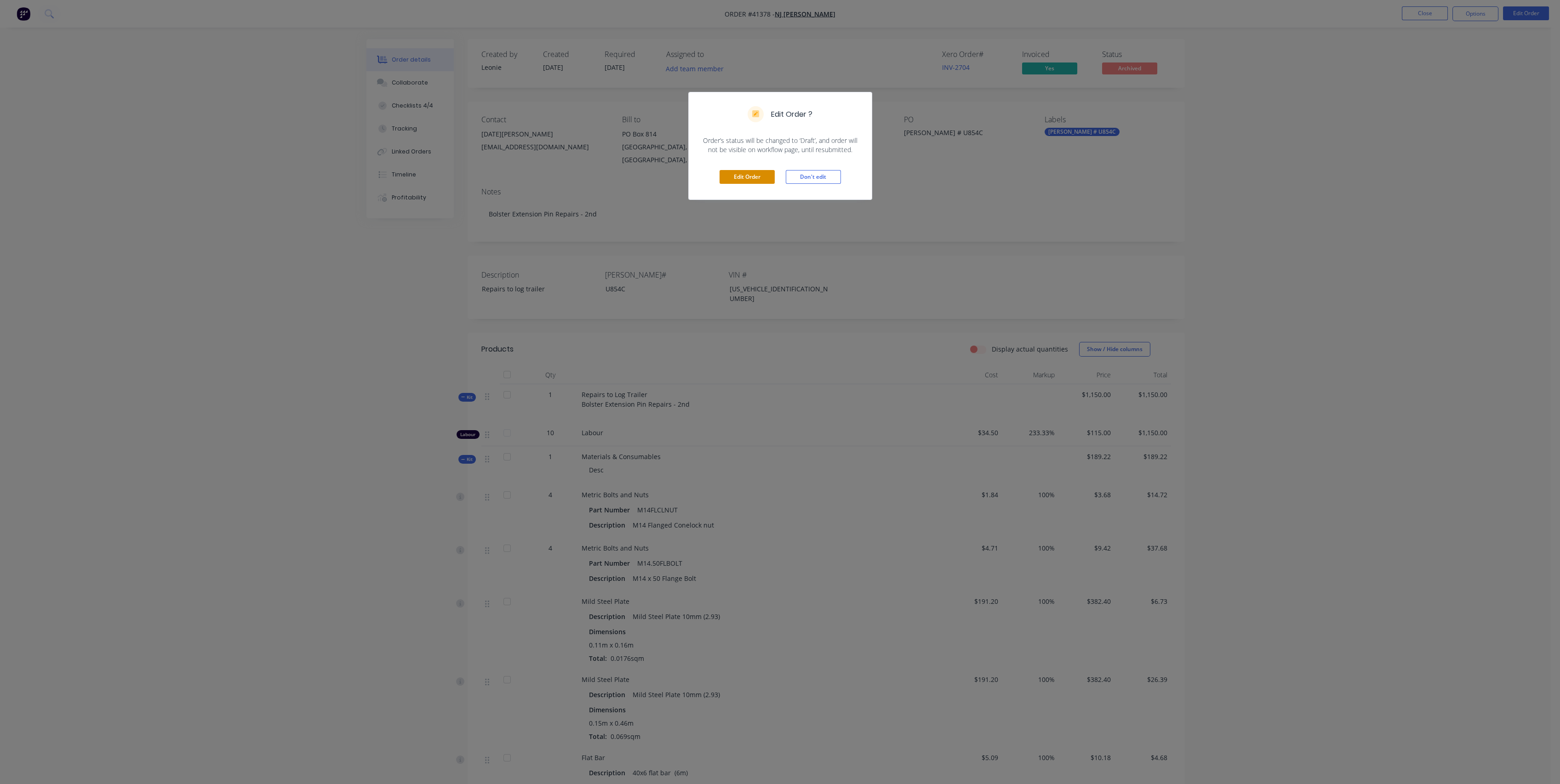
click at [753, 178] on button "Edit Order" at bounding box center [747, 176] width 55 height 14
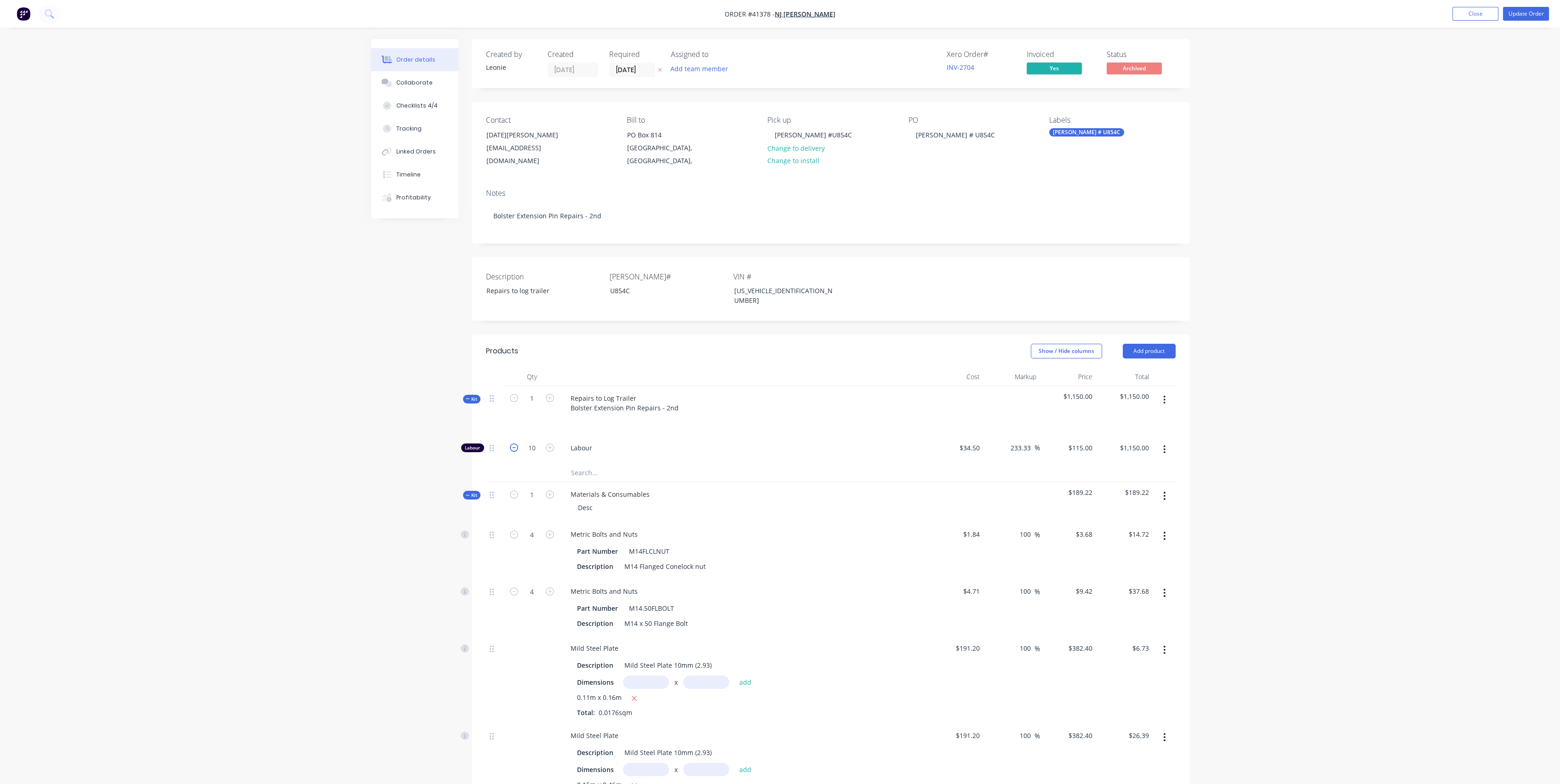
click at [511, 443] on icon "button" at bounding box center [514, 447] width 8 height 8
type input "9"
type input "$1,035.00"
drag, startPoint x: 538, startPoint y: 382, endPoint x: 550, endPoint y: 378, distance: 12.6
click at [538, 391] on input "1" at bounding box center [532, 398] width 24 height 14
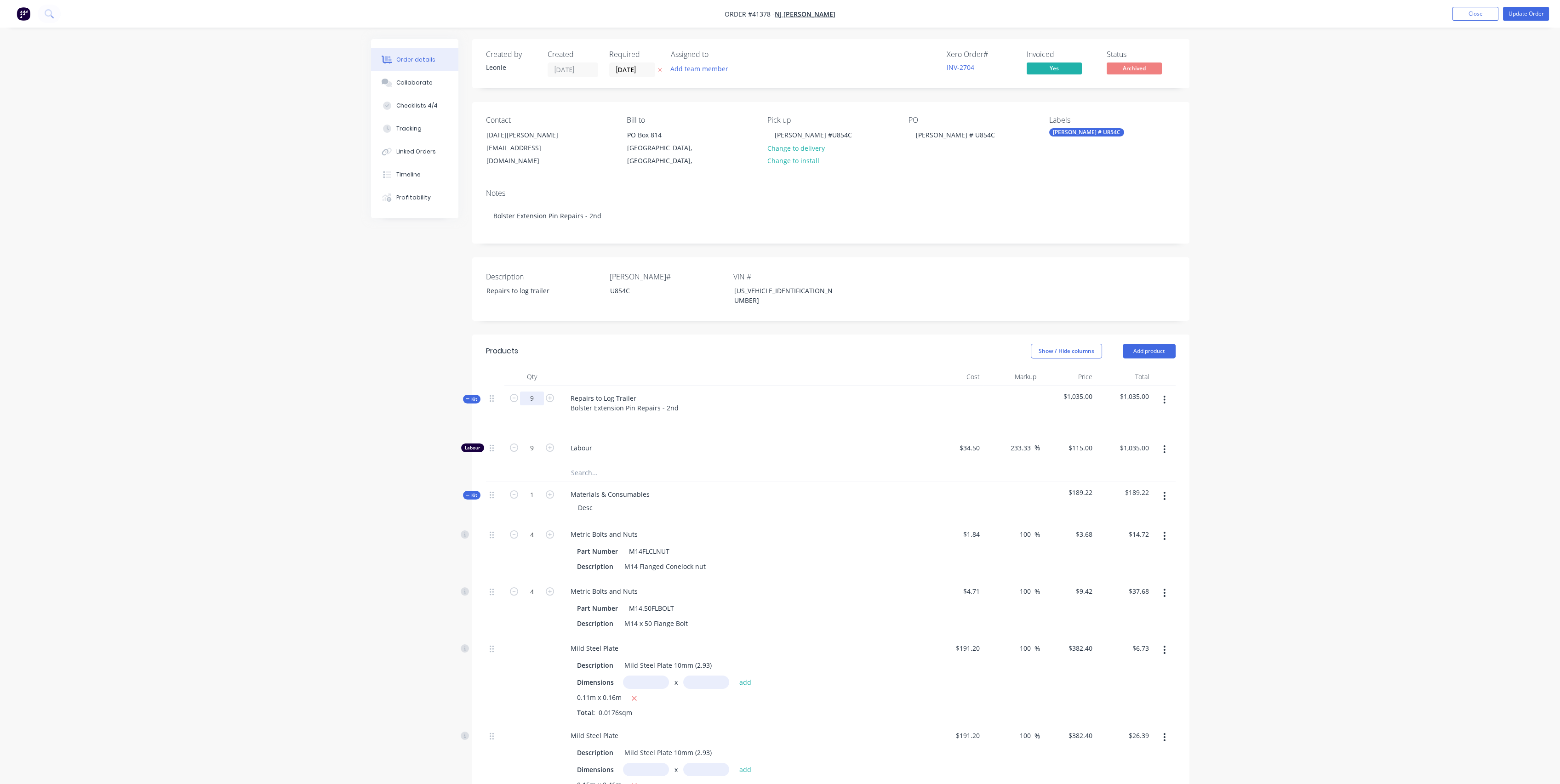
type input "9"
type input "81"
type input "$9,315.00"
click at [836, 414] on div at bounding box center [743, 421] width 360 height 14
click at [1072, 391] on span "$1,035.00" at bounding box center [1069, 396] width 50 height 10
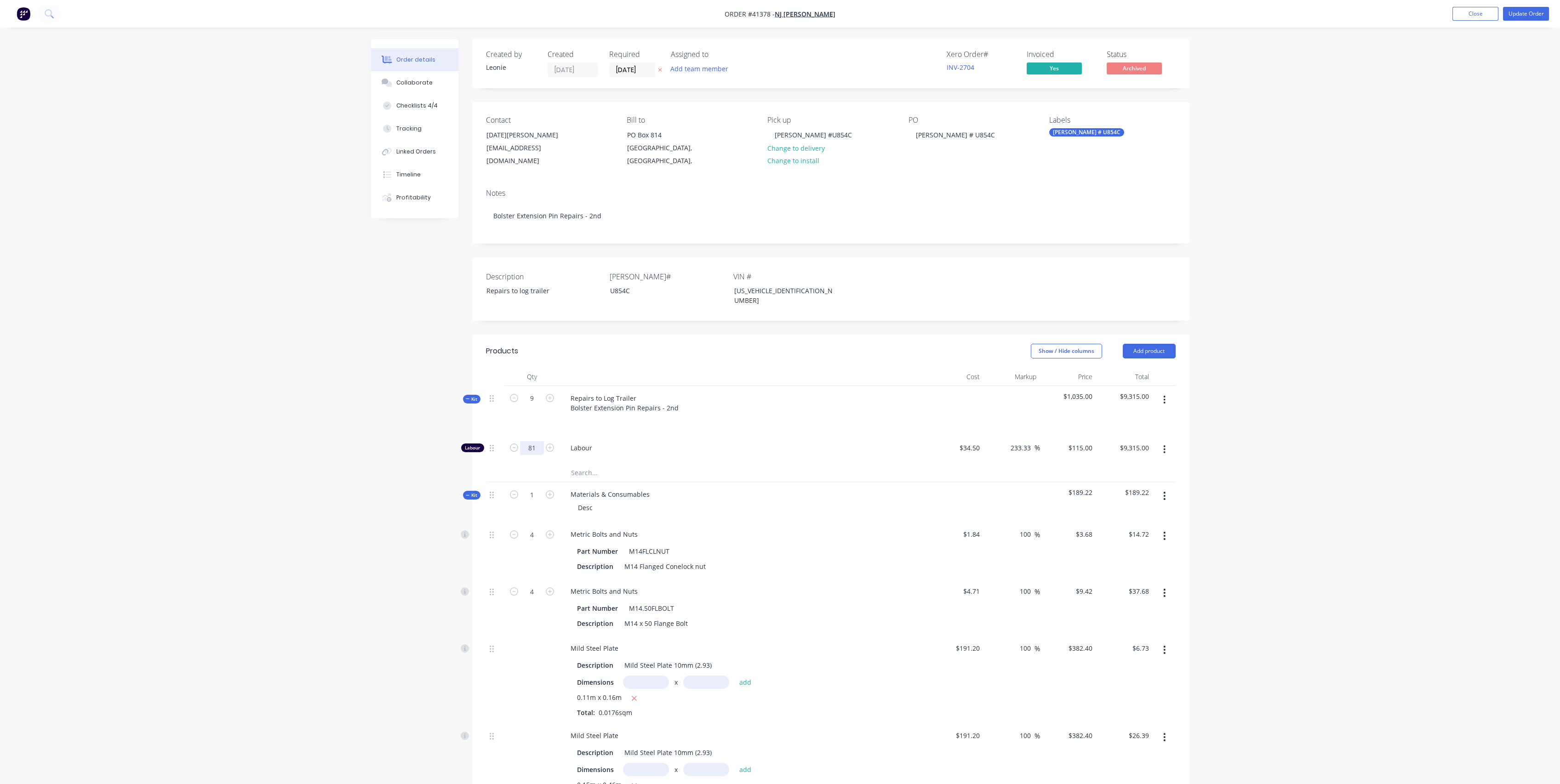
click at [539, 441] on input "81" at bounding box center [532, 448] width 24 height 14
type input "9"
type input "$1,035.00"
click at [836, 436] on div "Labour" at bounding box center [743, 449] width 367 height 28
click at [632, 391] on div "Repairs to Log Trailer Bolster Extension Pin Repairs - 2nd" at bounding box center [625, 402] width 123 height 23
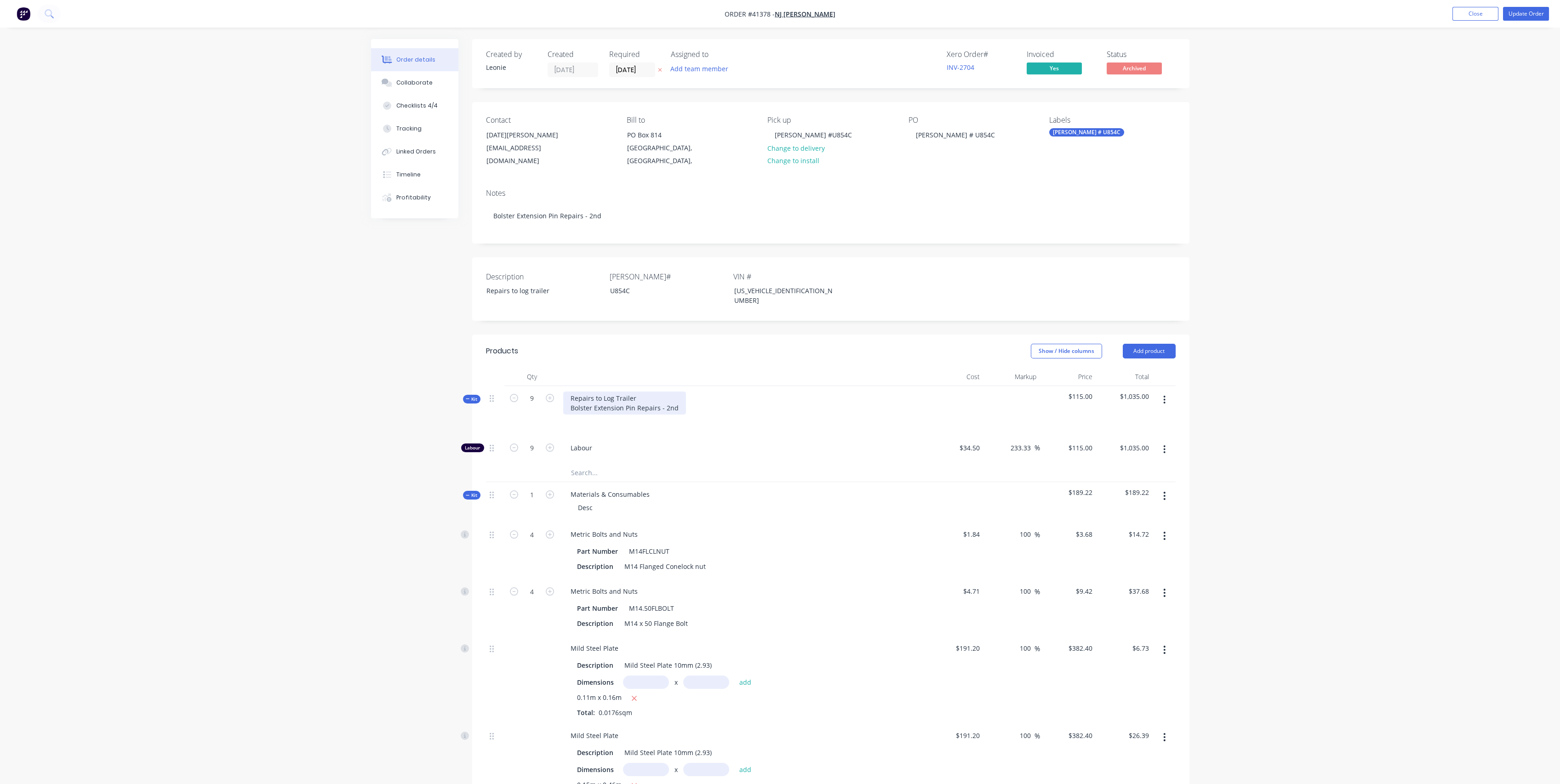
click at [570, 391] on div "Repairs to Log Trailer Bolster Extension Pin Repairs - 2nd" at bounding box center [625, 402] width 123 height 23
click at [674, 391] on div "Repairs to Log Trailer Bolster Extension Pin Repairs - 2nd" at bounding box center [625, 402] width 123 height 23
click at [439, 107] on button "Checklists 4/4" at bounding box center [415, 105] width 87 height 23
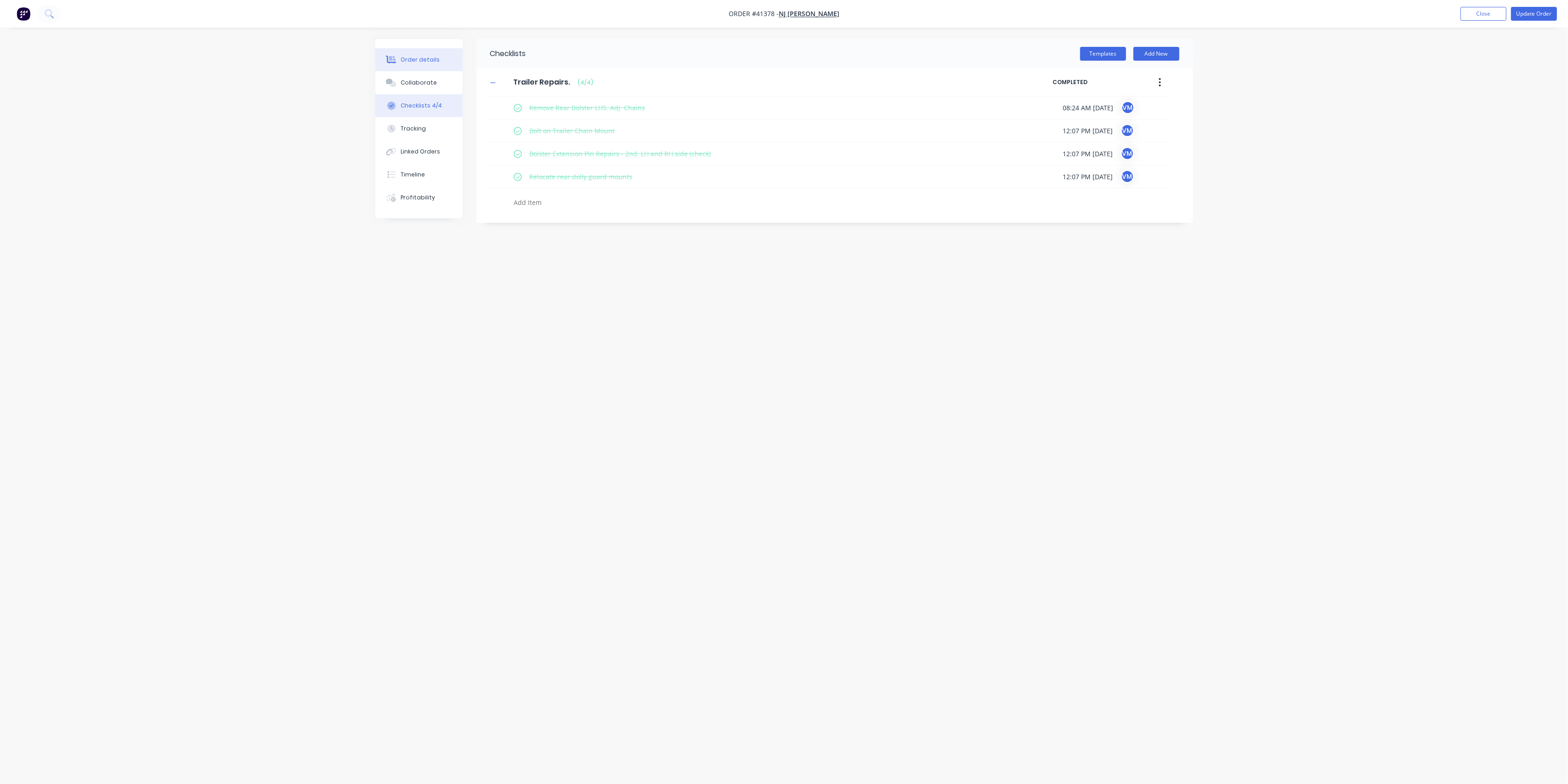
click at [421, 48] on button "Order details" at bounding box center [418, 59] width 87 height 23
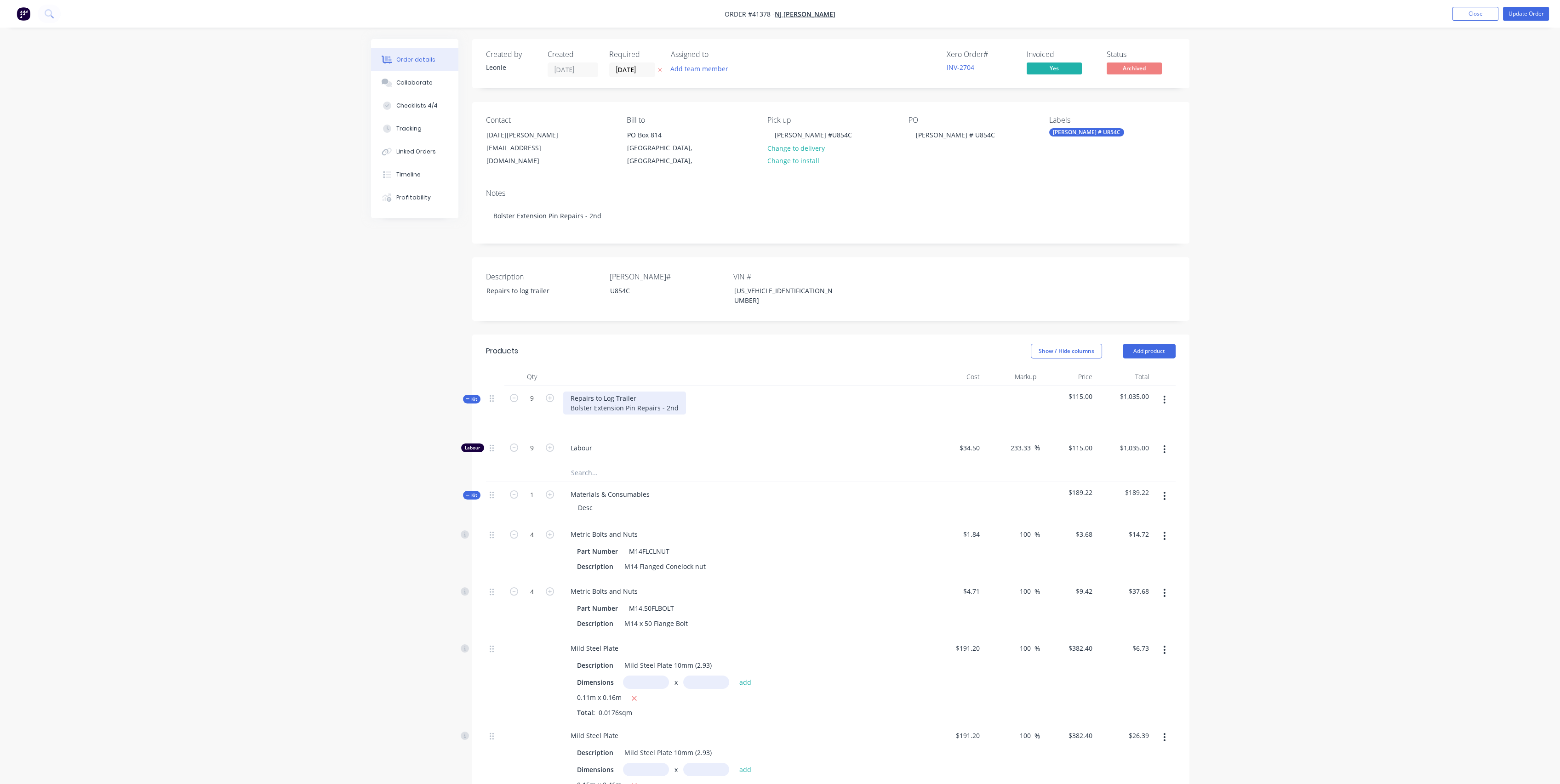
click at [677, 391] on div "Repairs to Log Trailer Bolster Extension Pin Repairs - 2nd" at bounding box center [625, 402] width 123 height 23
click at [571, 391] on div "Repairs to Log Trailer Bolster Extension Pin Repairs - 2nd" at bounding box center [625, 402] width 123 height 23
drag, startPoint x: 677, startPoint y: 386, endPoint x: 700, endPoint y: 386, distance: 23.0
click at [700, 386] on div "Repairs to Log Trailer 2nd Bolster Extension Pin Repairs - 2nd" at bounding box center [743, 410] width 367 height 49
click at [570, 391] on div "Repairs to Log Trailer 2nd Bolster Extension Pin Repairs - Check L.H side, appe…" at bounding box center [743, 407] width 360 height 33
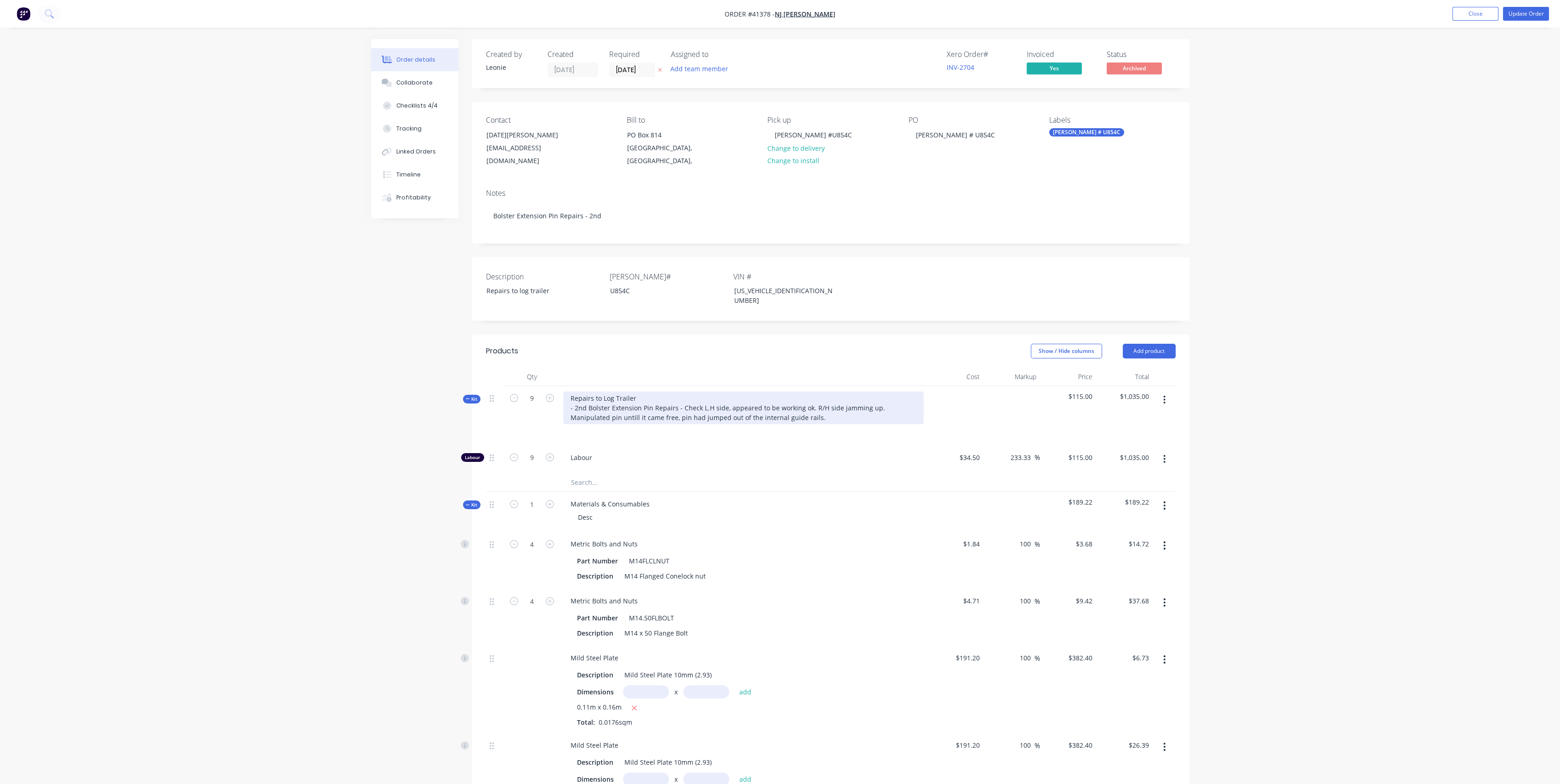
click at [789, 396] on div "Repairs to Log Trailer - 2nd Bolster Extension Pin Repairs - Check L.H side, ap…" at bounding box center [743, 407] width 360 height 33
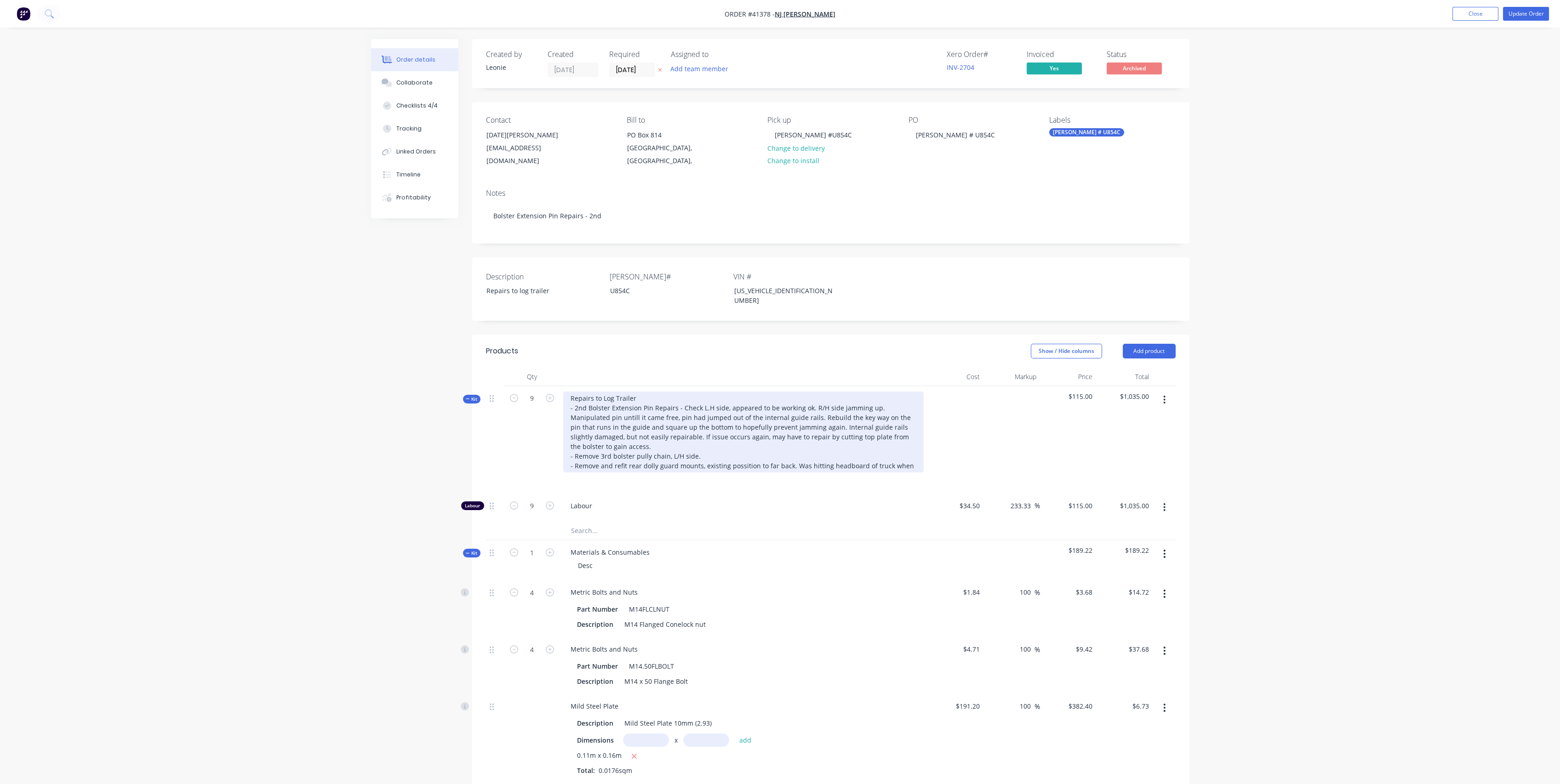
click at [699, 435] on div "Repairs to Log Trailer - 2nd Bolster Extension Pin Repairs - Check L.H side, ap…" at bounding box center [743, 431] width 360 height 81
click at [809, 434] on div "Repairs to Log Trailer - 2nd Bolster Extension Pin Repairs - Check L.H side, ap…" at bounding box center [743, 436] width 360 height 90
drag, startPoint x: 861, startPoint y: 435, endPoint x: 904, endPoint y: 445, distance: 44.1
click at [904, 445] on div "Repairs to Log Trailer - 2nd Bolster Extension Pin Repairs - Check L.H side, ap…" at bounding box center [743, 436] width 360 height 90
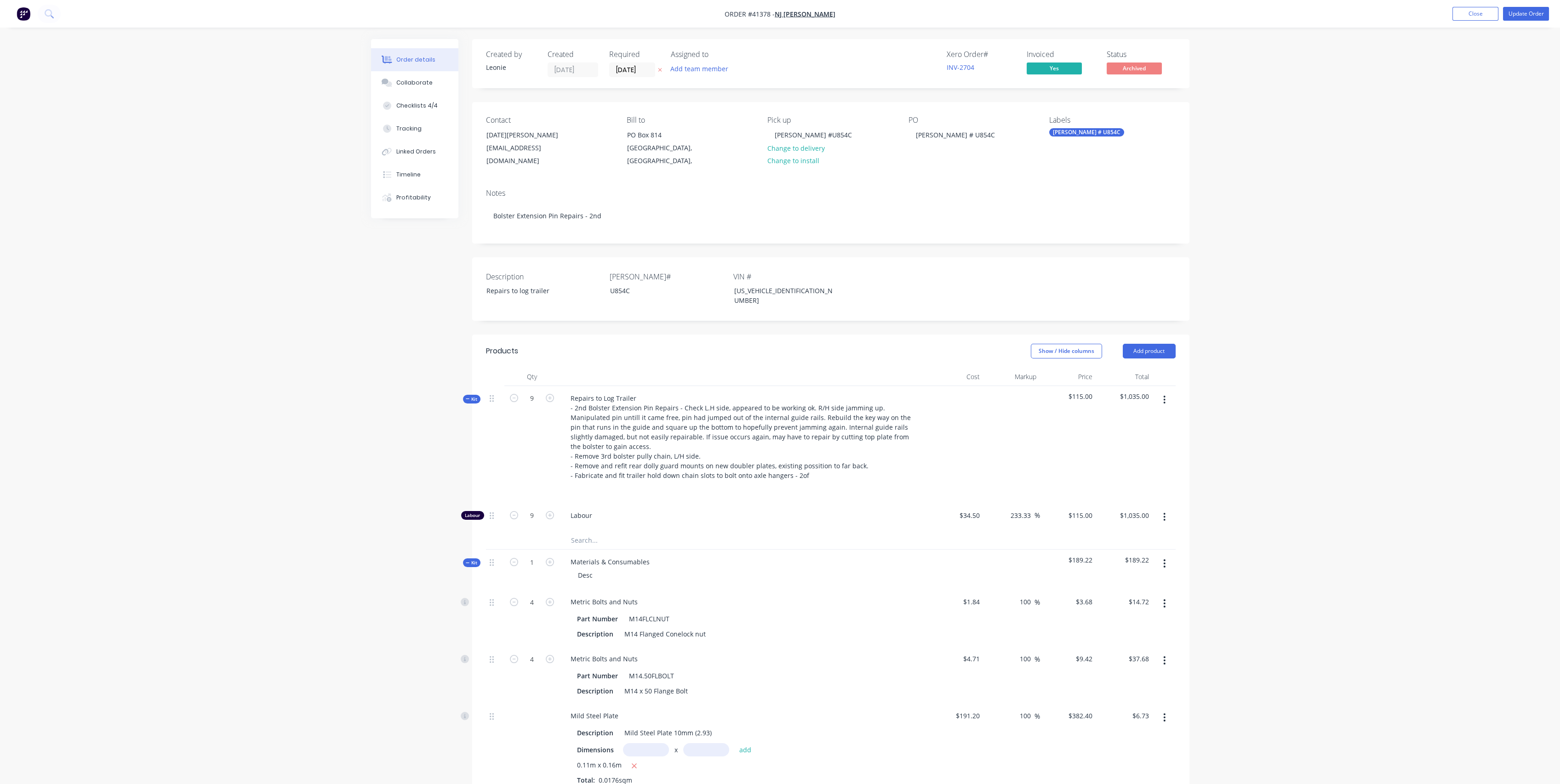
click at [703, 510] on span "Labour" at bounding box center [747, 515] width 353 height 10
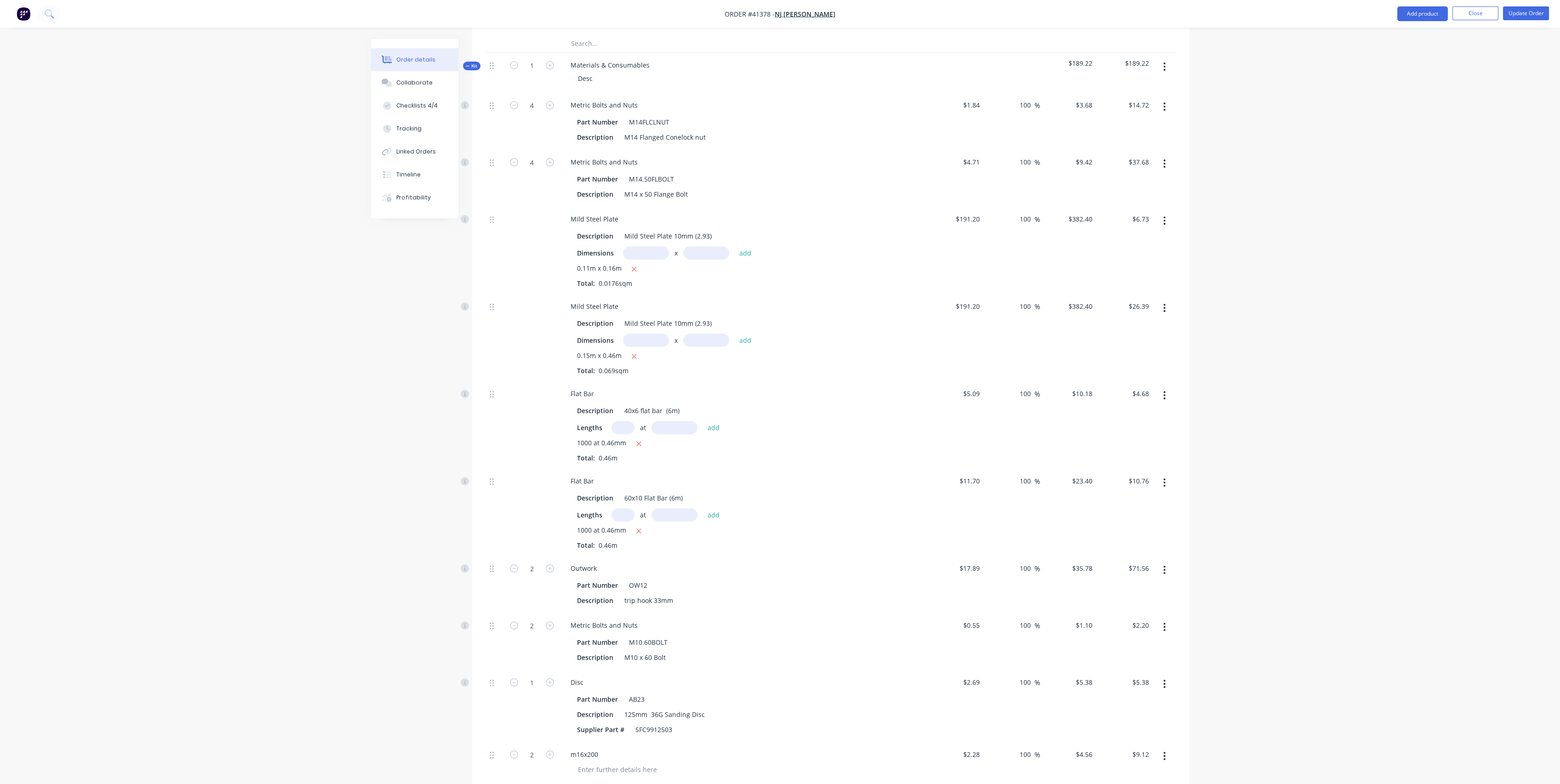
scroll to position [510, 0]
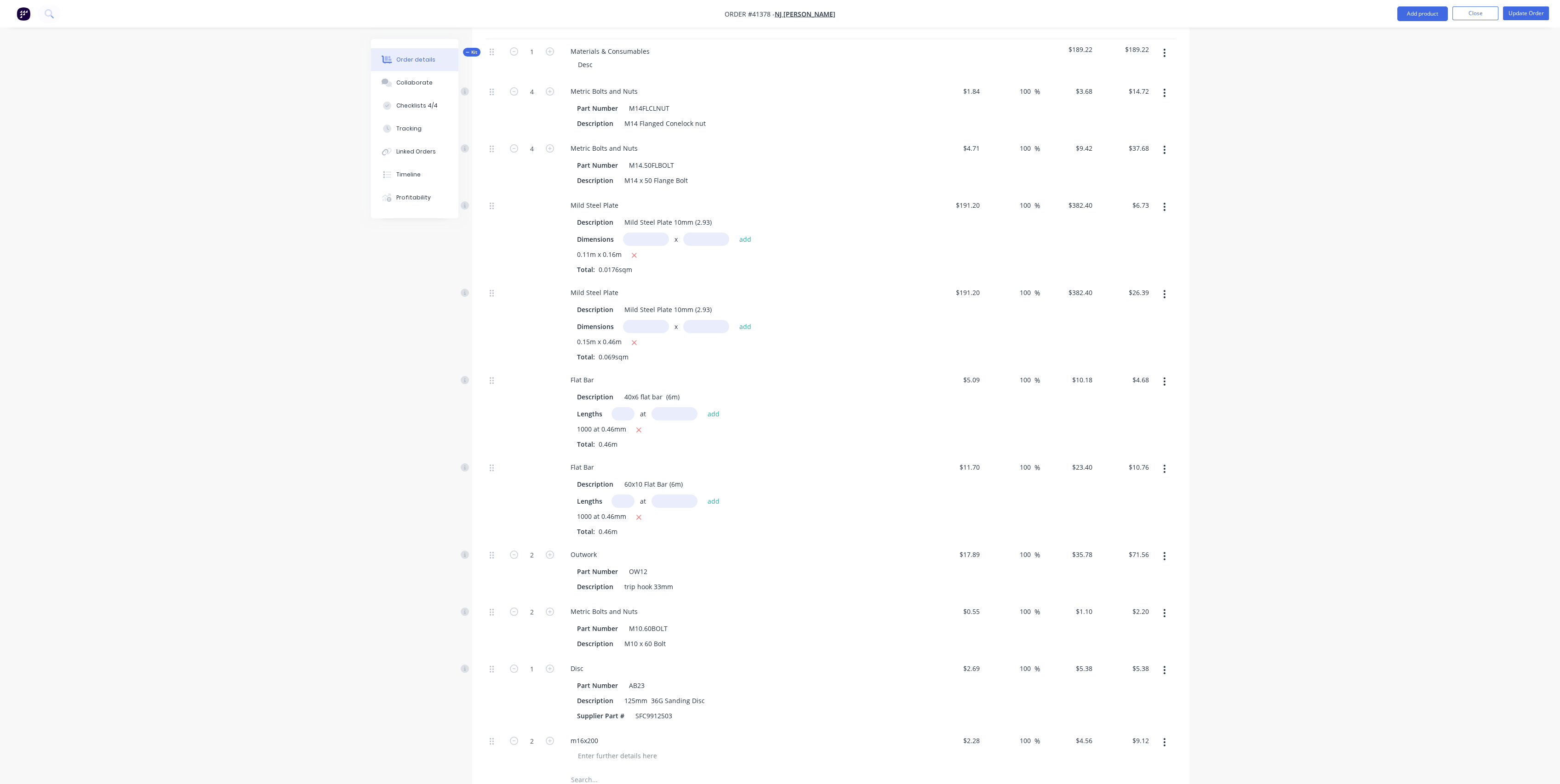
click at [1162, 548] on button "button" at bounding box center [1164, 556] width 22 height 17
click at [1131, 610] on div "Delete" at bounding box center [1132, 616] width 71 height 14
click at [421, 86] on div "Collaborate" at bounding box center [414, 82] width 36 height 8
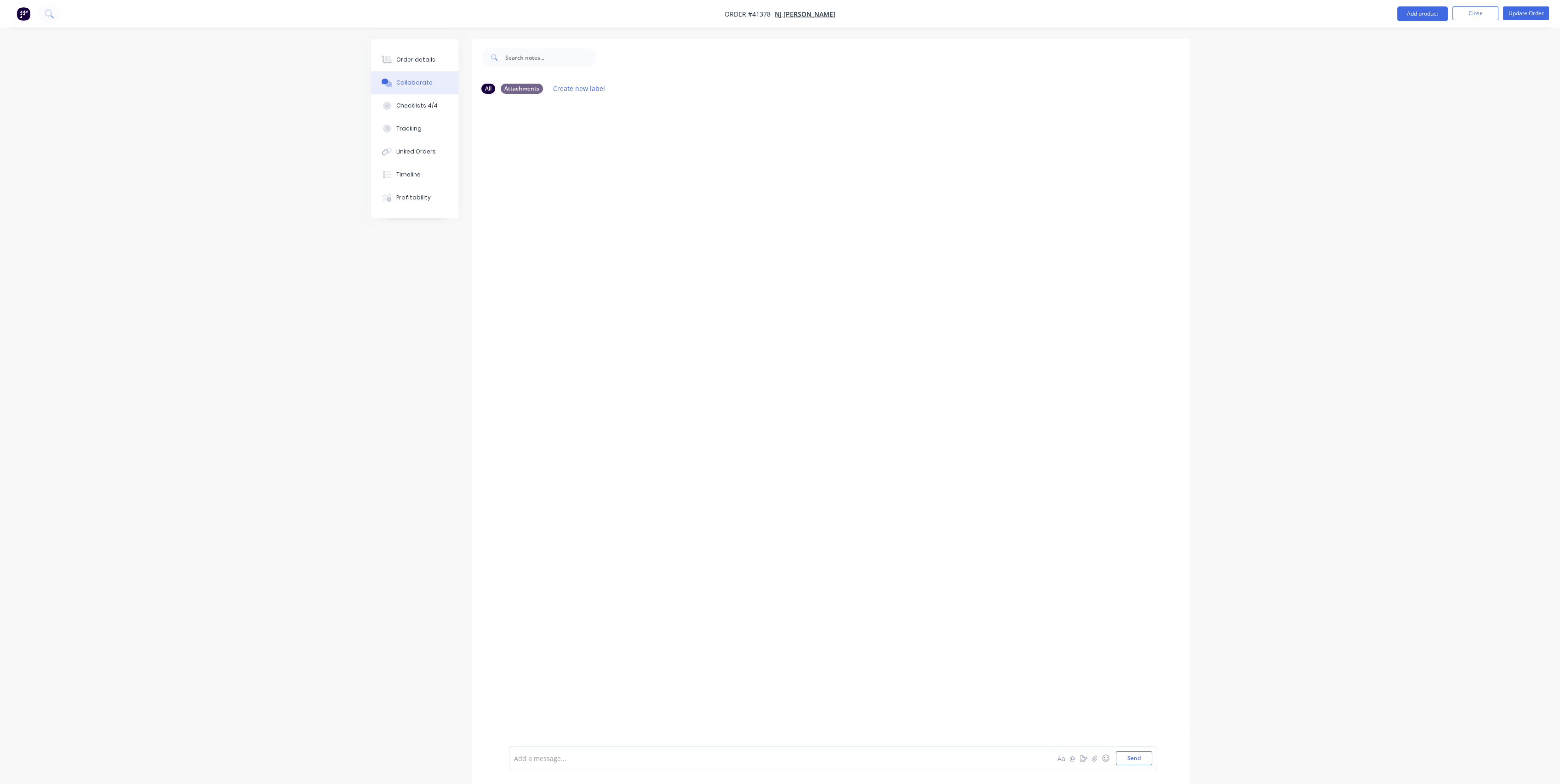
click at [668, 751] on div "Add a message..." at bounding box center [753, 758] width 478 height 14
click at [395, 59] on button "Order details" at bounding box center [415, 59] width 87 height 23
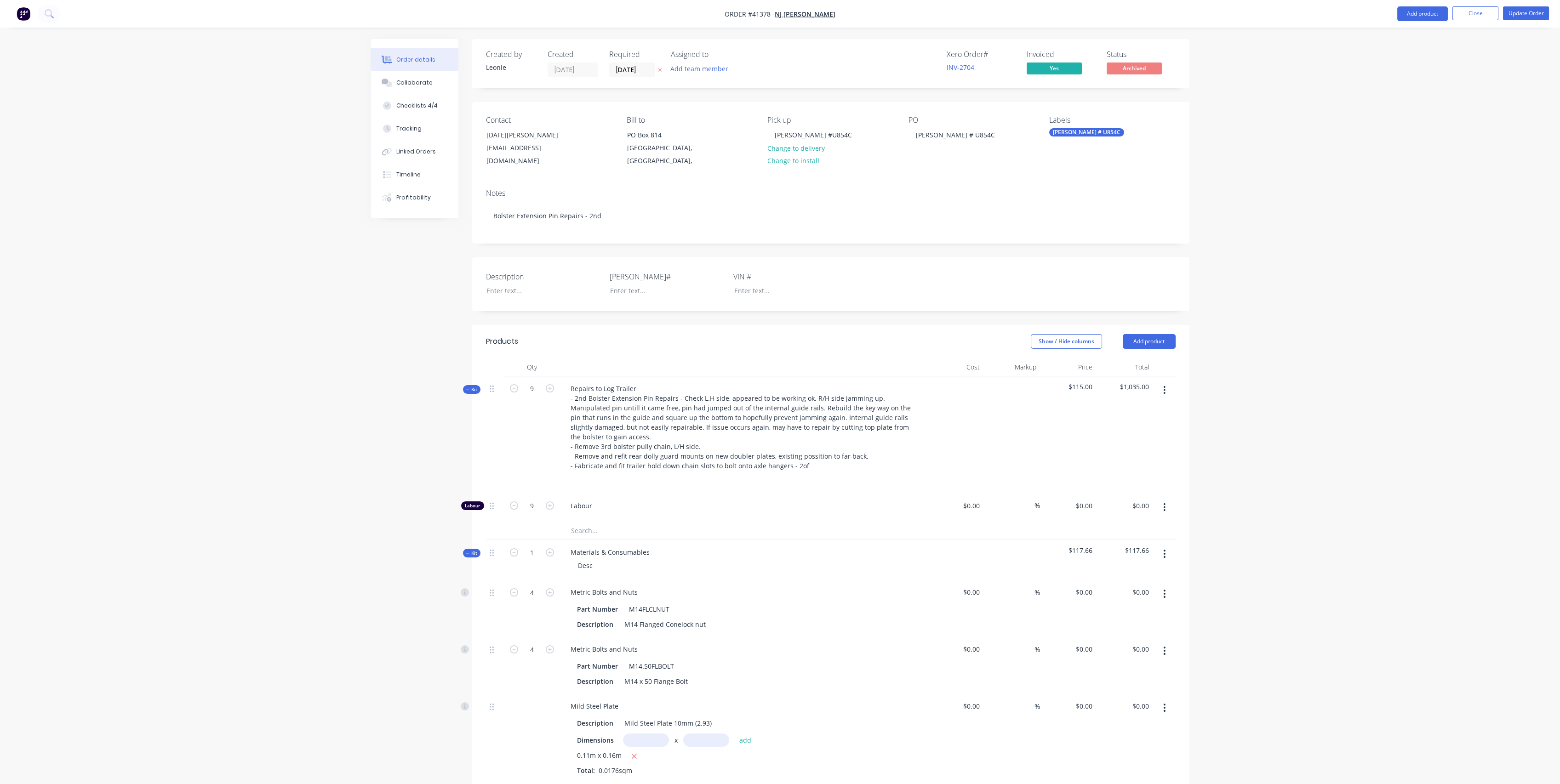
type input "$34.50"
type input "233.33"
type input "$115.00"
type input "$1,035.00"
type input "$1.84"
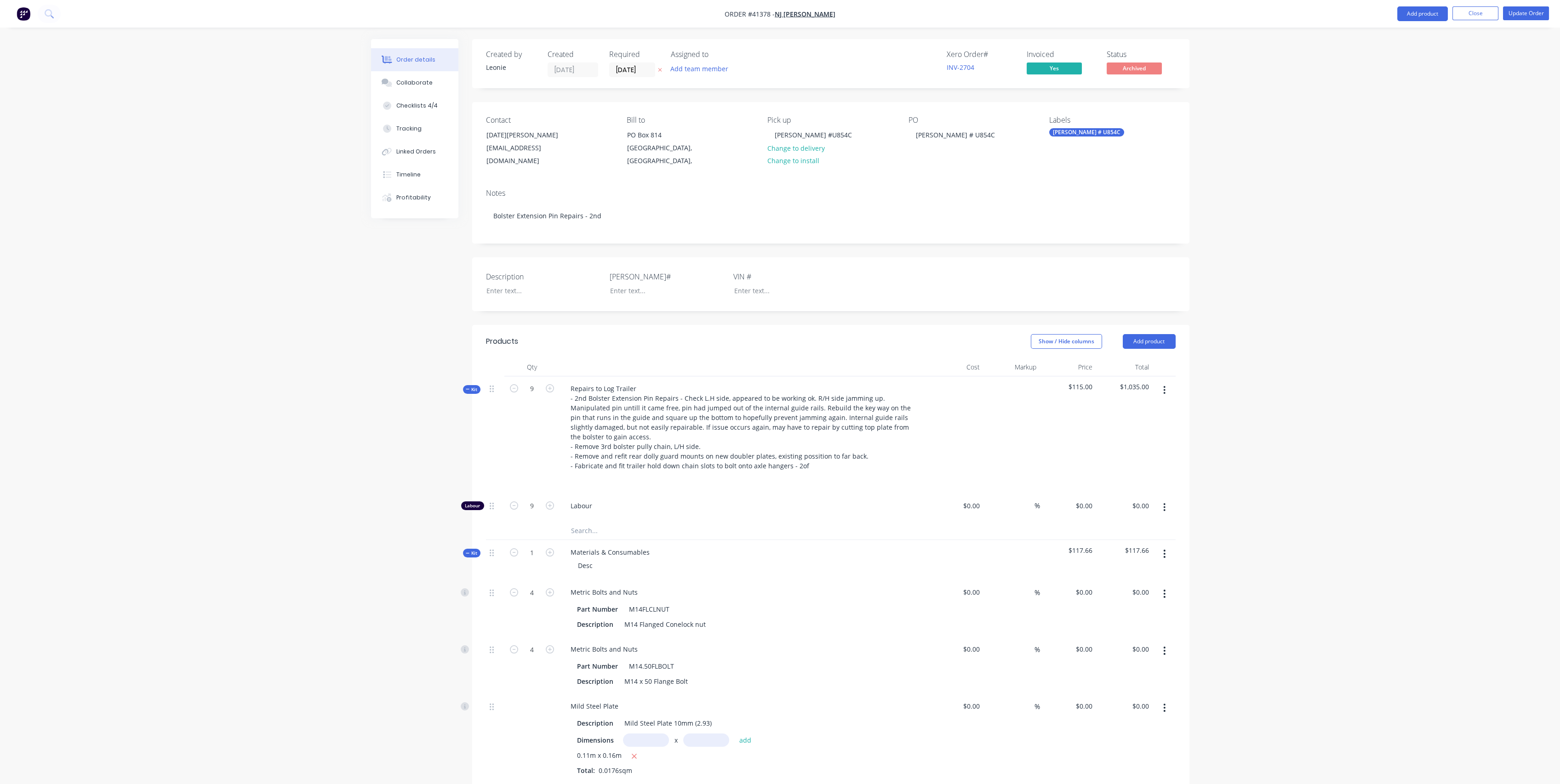
type input "100"
type input "$3.68"
type input "$14.72"
type input "$4.71"
type input "100"
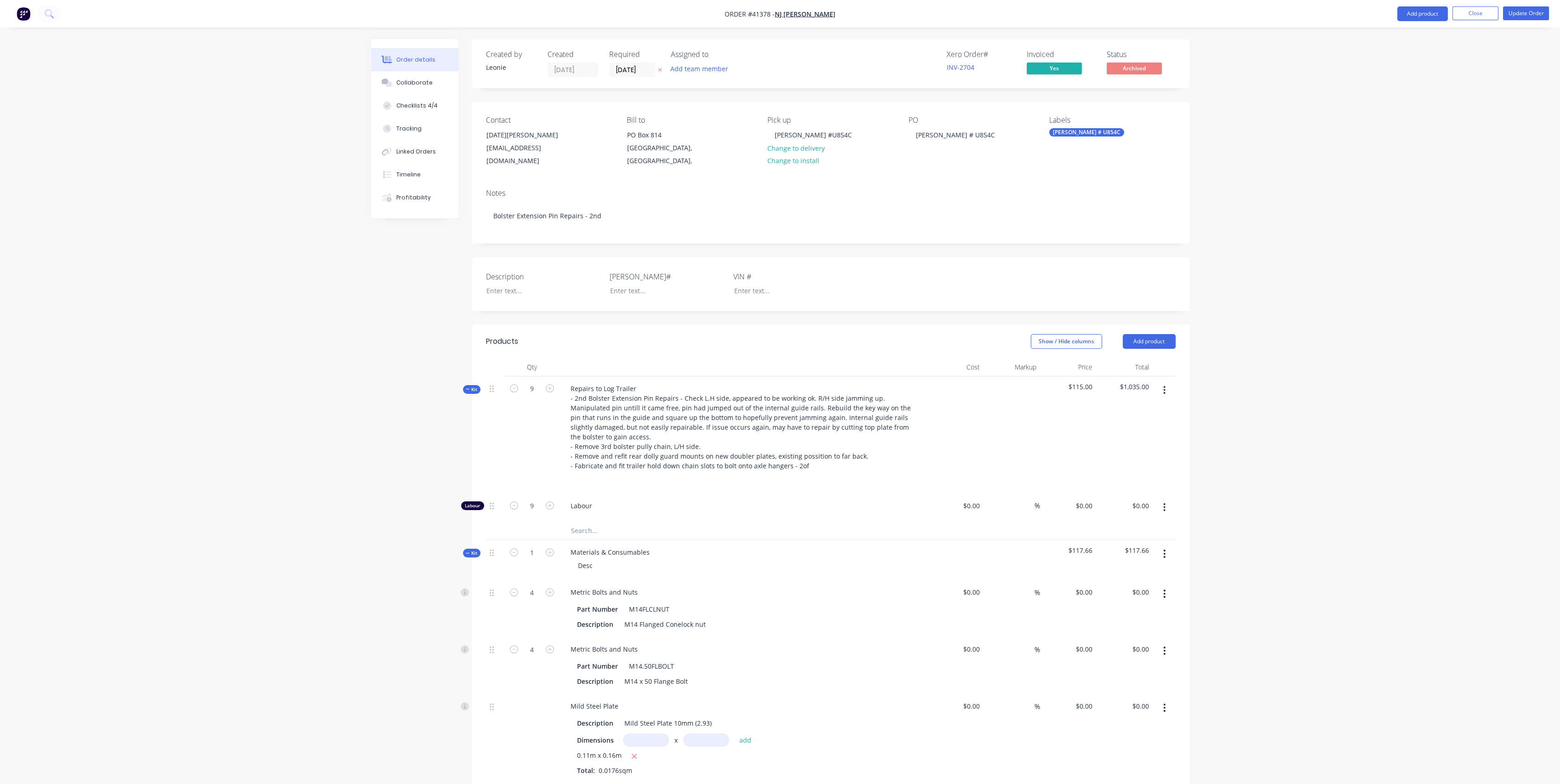
type input "$9.42"
type input "$37.68"
type input "$191.20"
type input "100"
type input "$382.40"
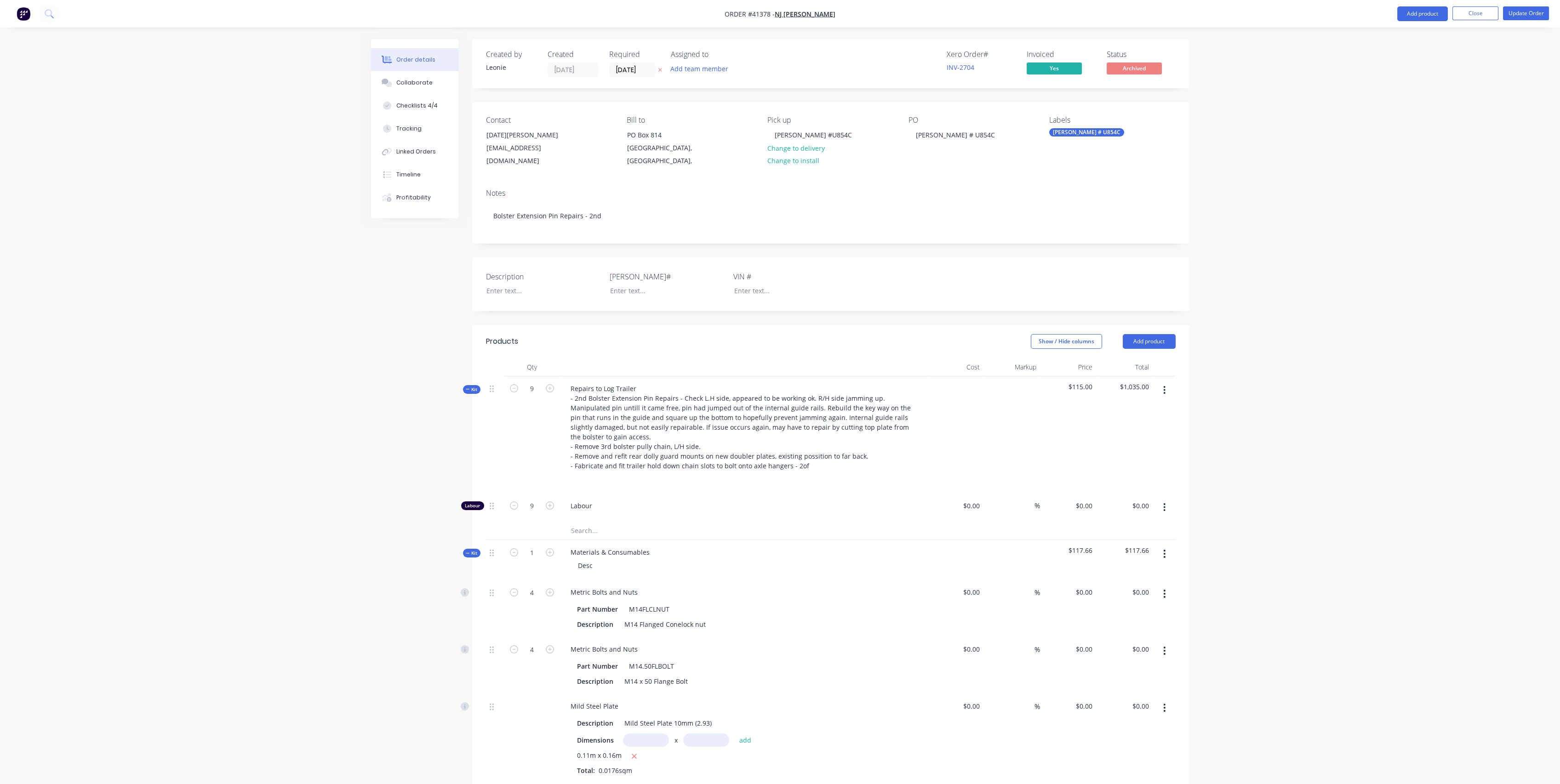
type input "$6.73"
type input "$191.20"
type input "100"
type input "$382.40"
type input "$26.39"
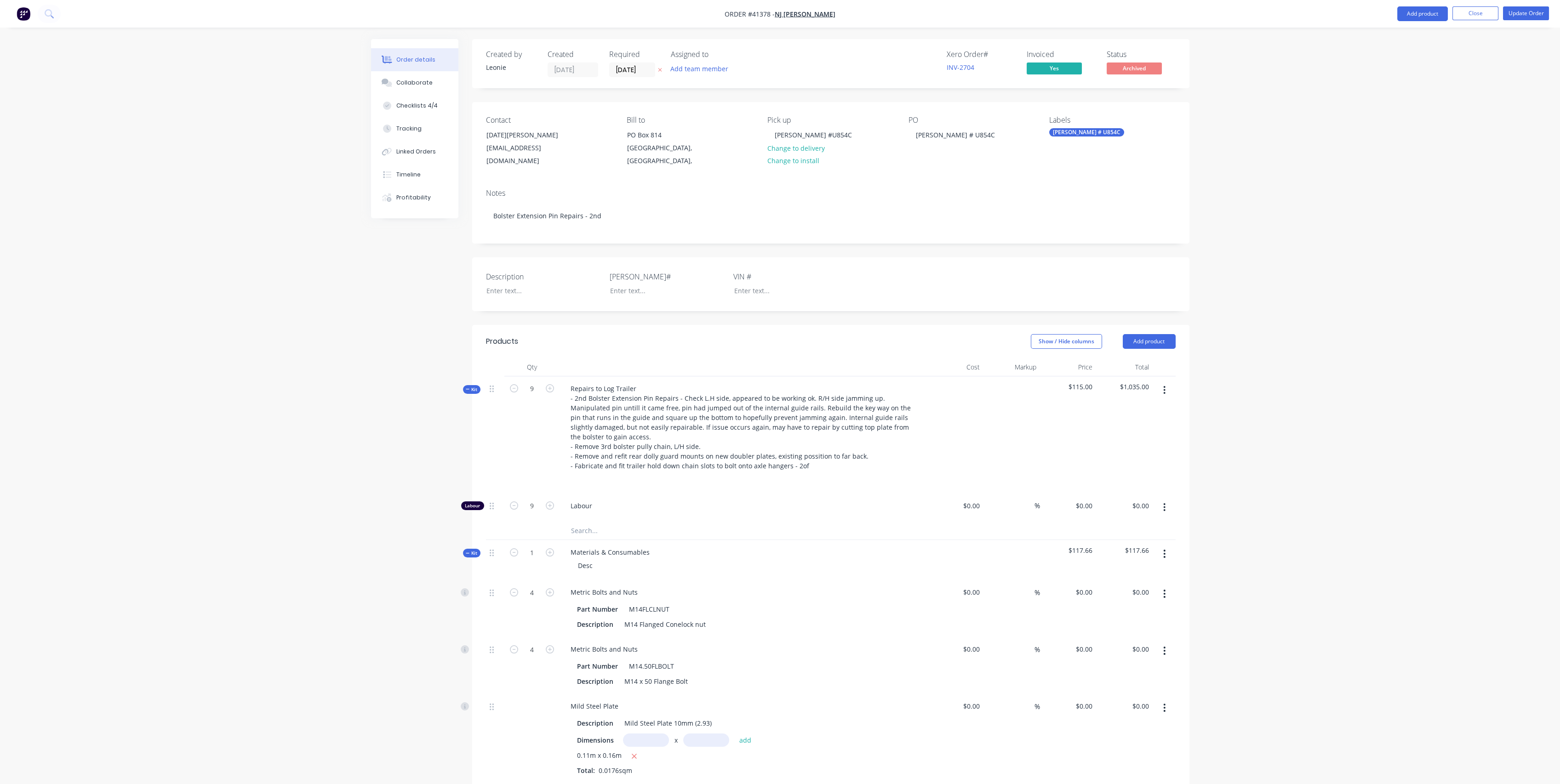
type input "$5.09"
type input "100"
type input "$10.18"
type input "$4.68"
type input "$11.70"
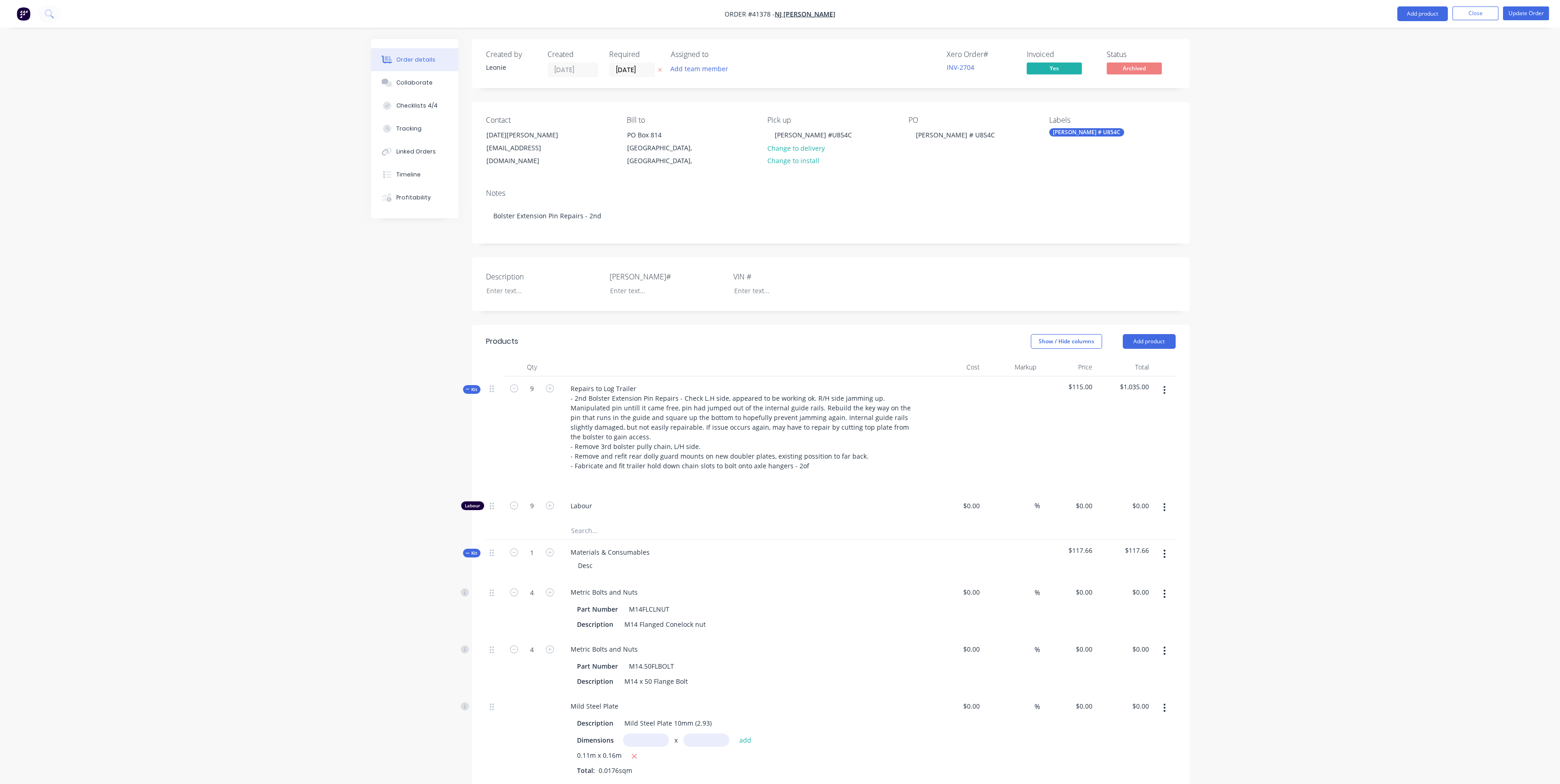
type input "100"
type input "$23.40"
type input "$10.76"
type input "$0.55"
type input "100"
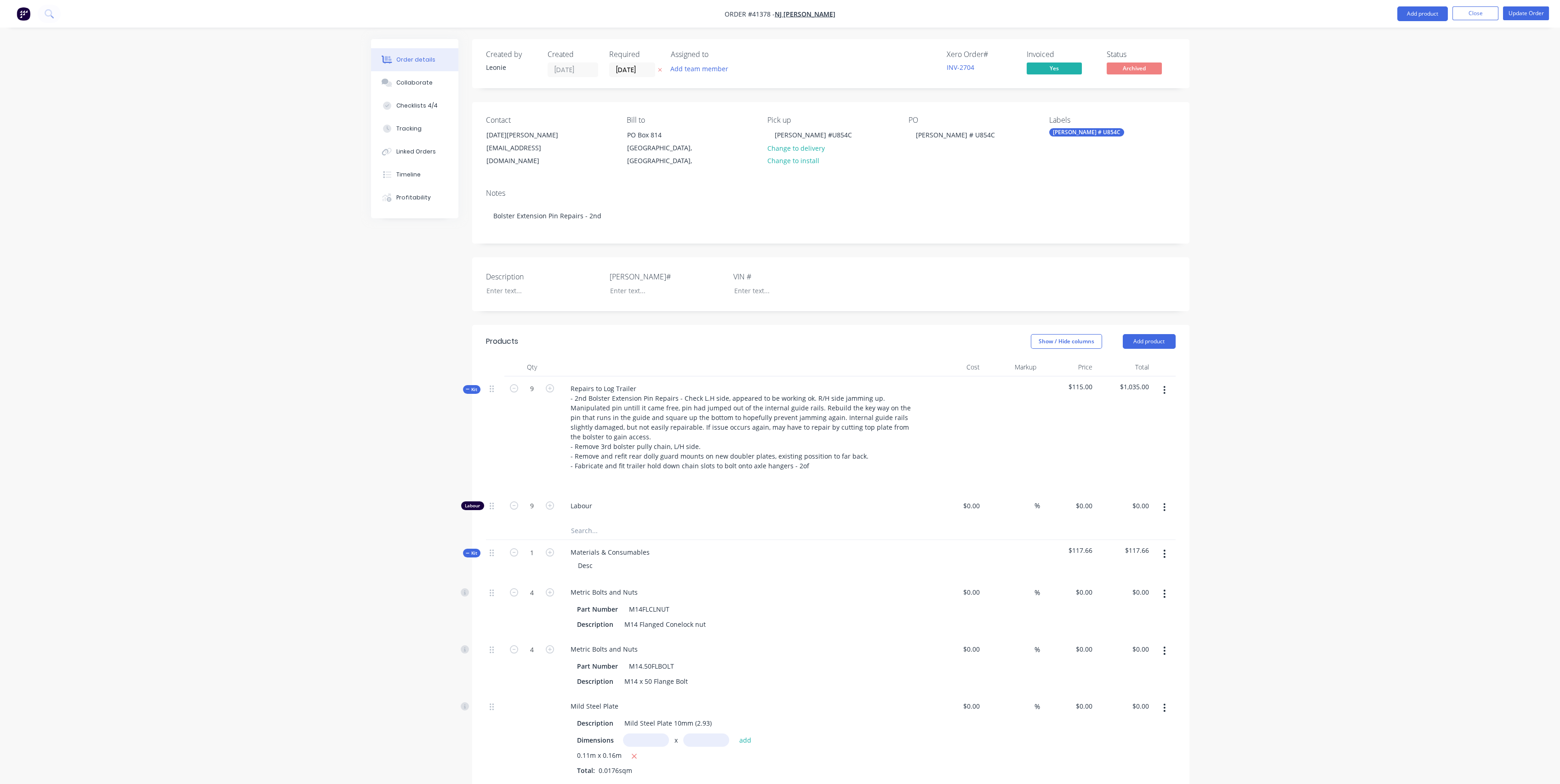
type input "$1.10"
type input "$2.20"
type input "$2.69"
type input "100"
type input "$5.38"
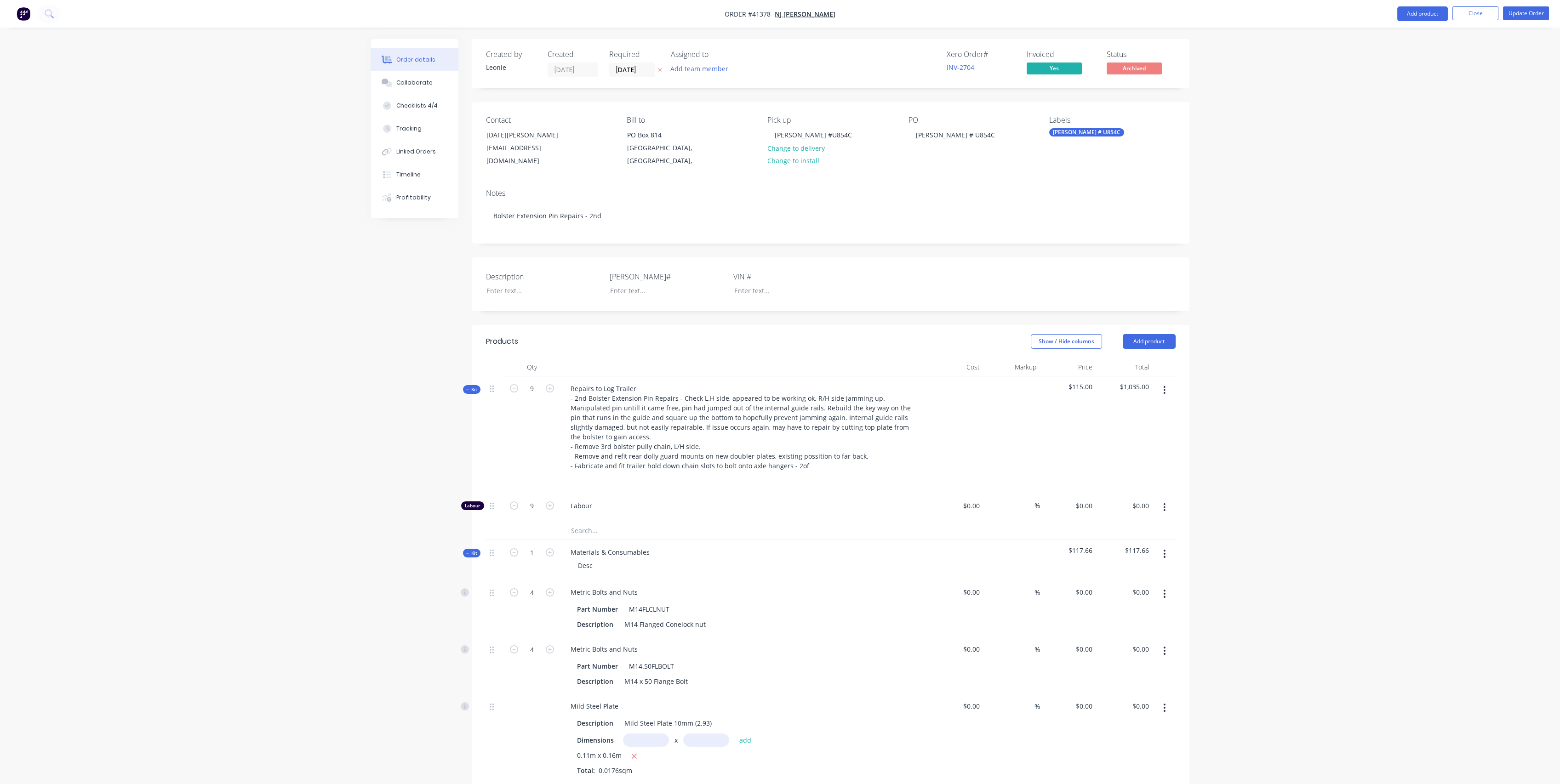
type input "$5.38"
type input "$2.28"
type input "100"
type input "$4.56"
type input "$9.12"
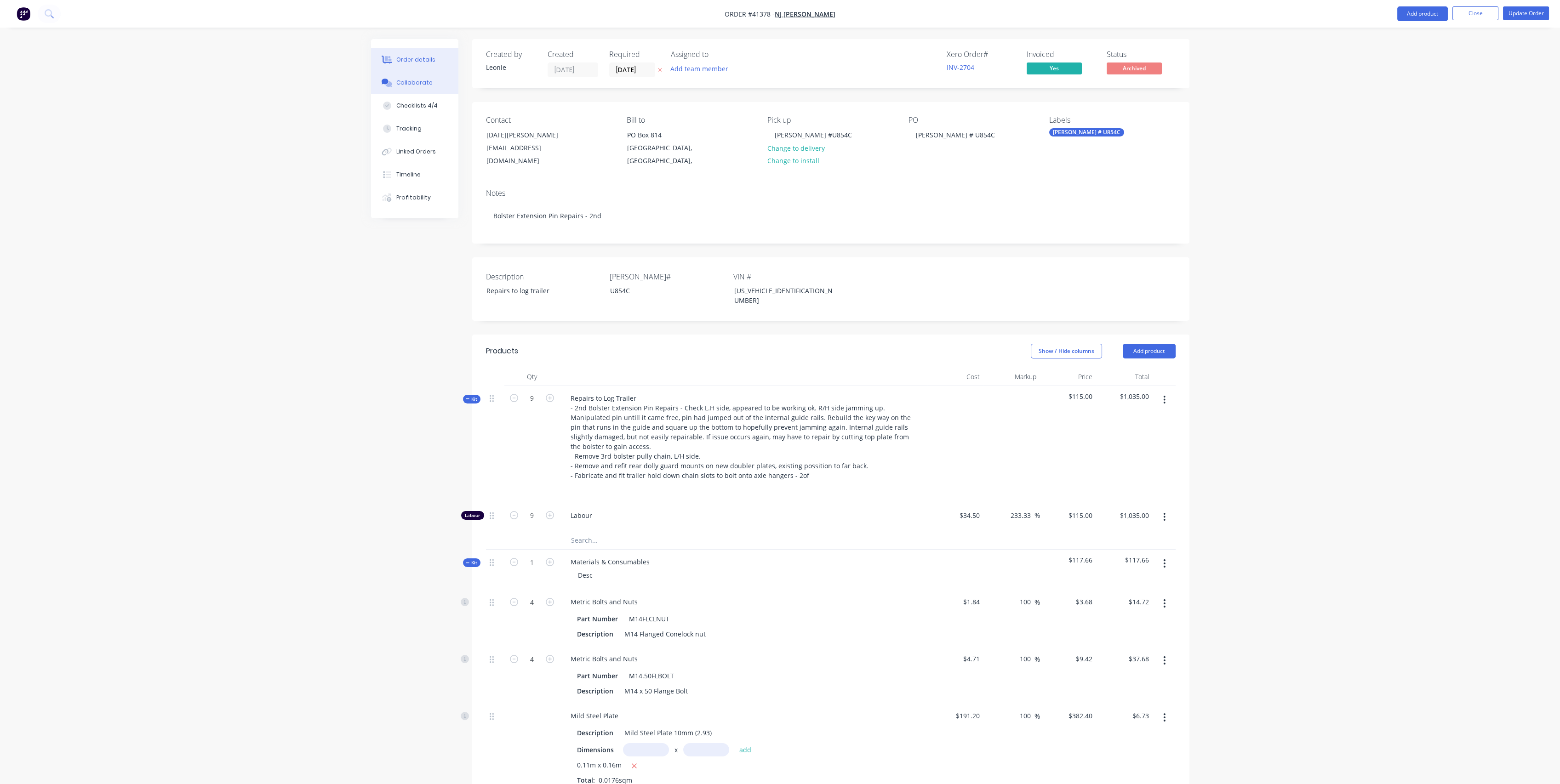
click at [424, 75] on button "Collaborate" at bounding box center [415, 82] width 87 height 23
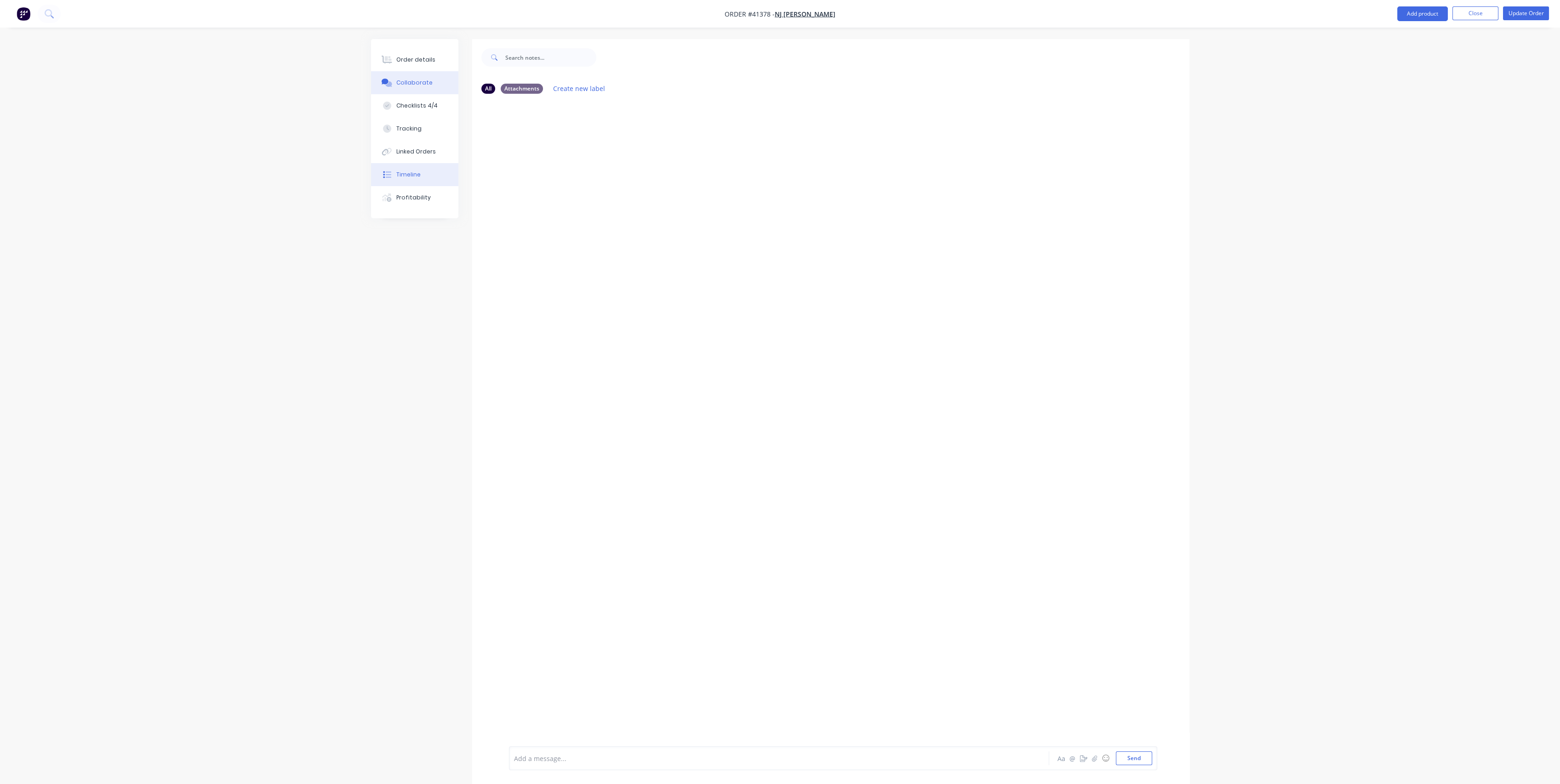
drag, startPoint x: 431, startPoint y: 103, endPoint x: 447, endPoint y: 171, distance: 69.9
click at [447, 171] on div "Order details Collaborate Checklists 4/4 Tracking Linked Orders Timeline Profit…" at bounding box center [415, 129] width 87 height 179
click at [397, 54] on button "Order details" at bounding box center [415, 59] width 87 height 23
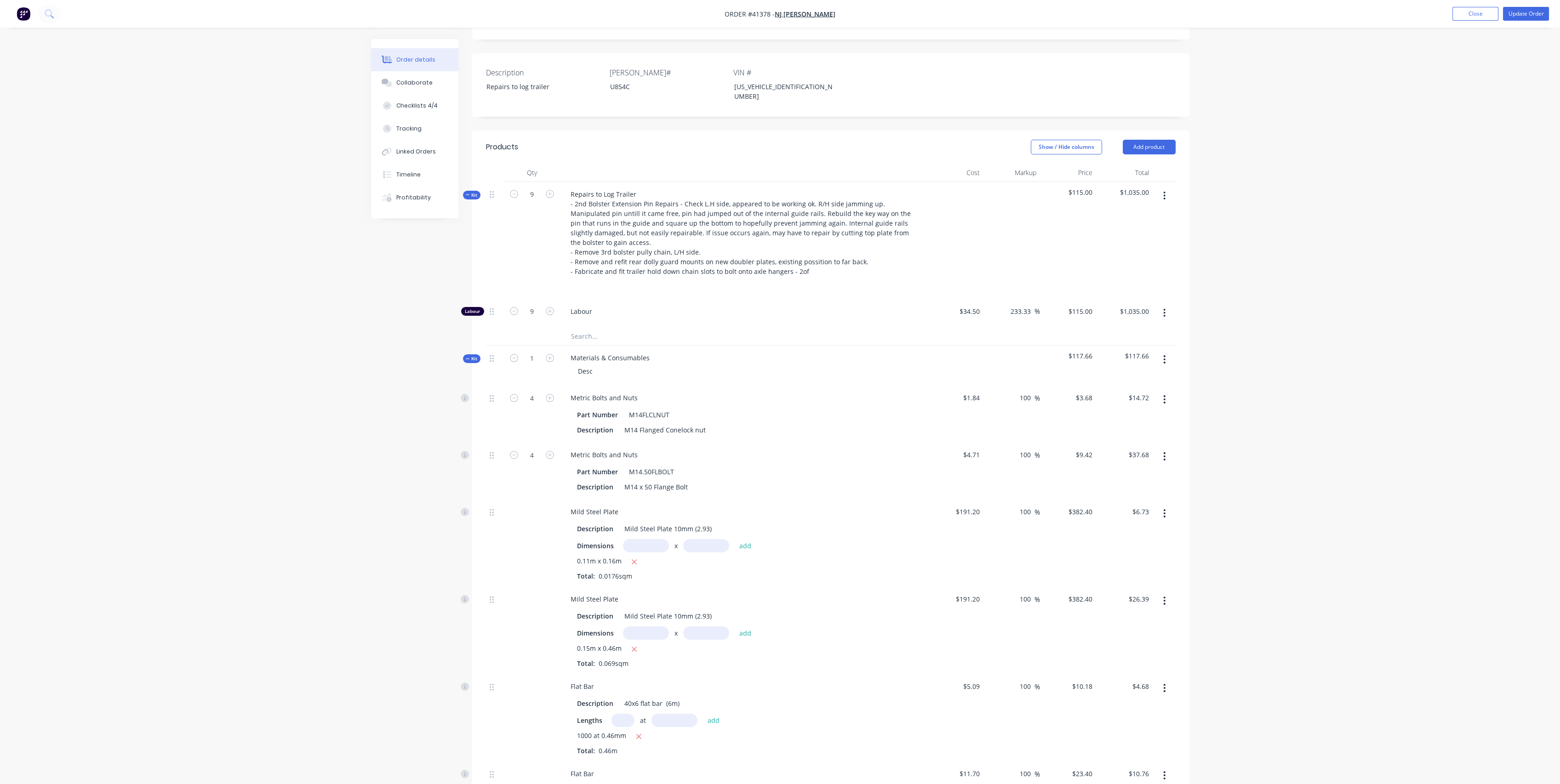
scroll to position [102, 0]
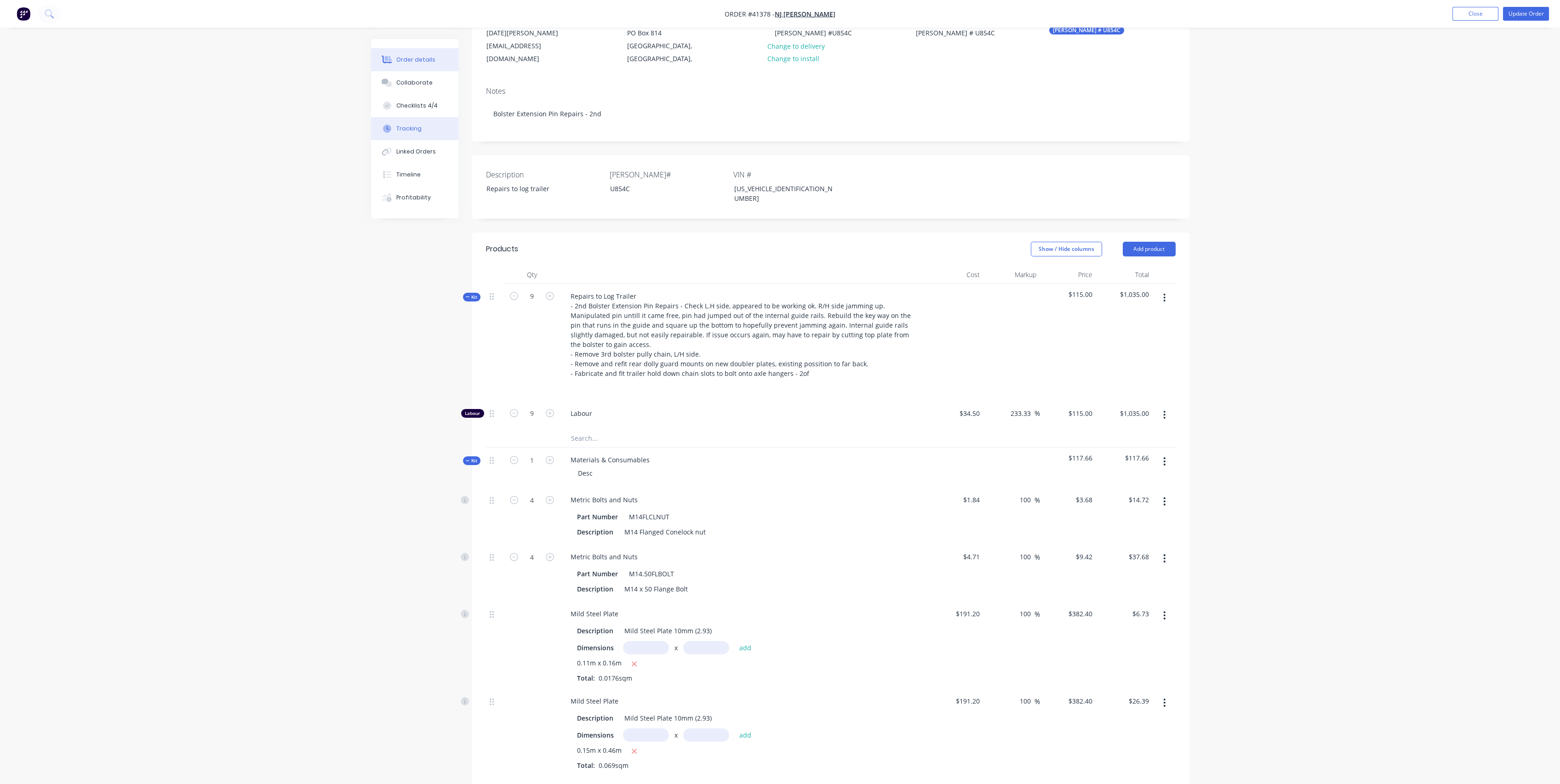
click at [420, 123] on button "Tracking" at bounding box center [415, 129] width 87 height 23
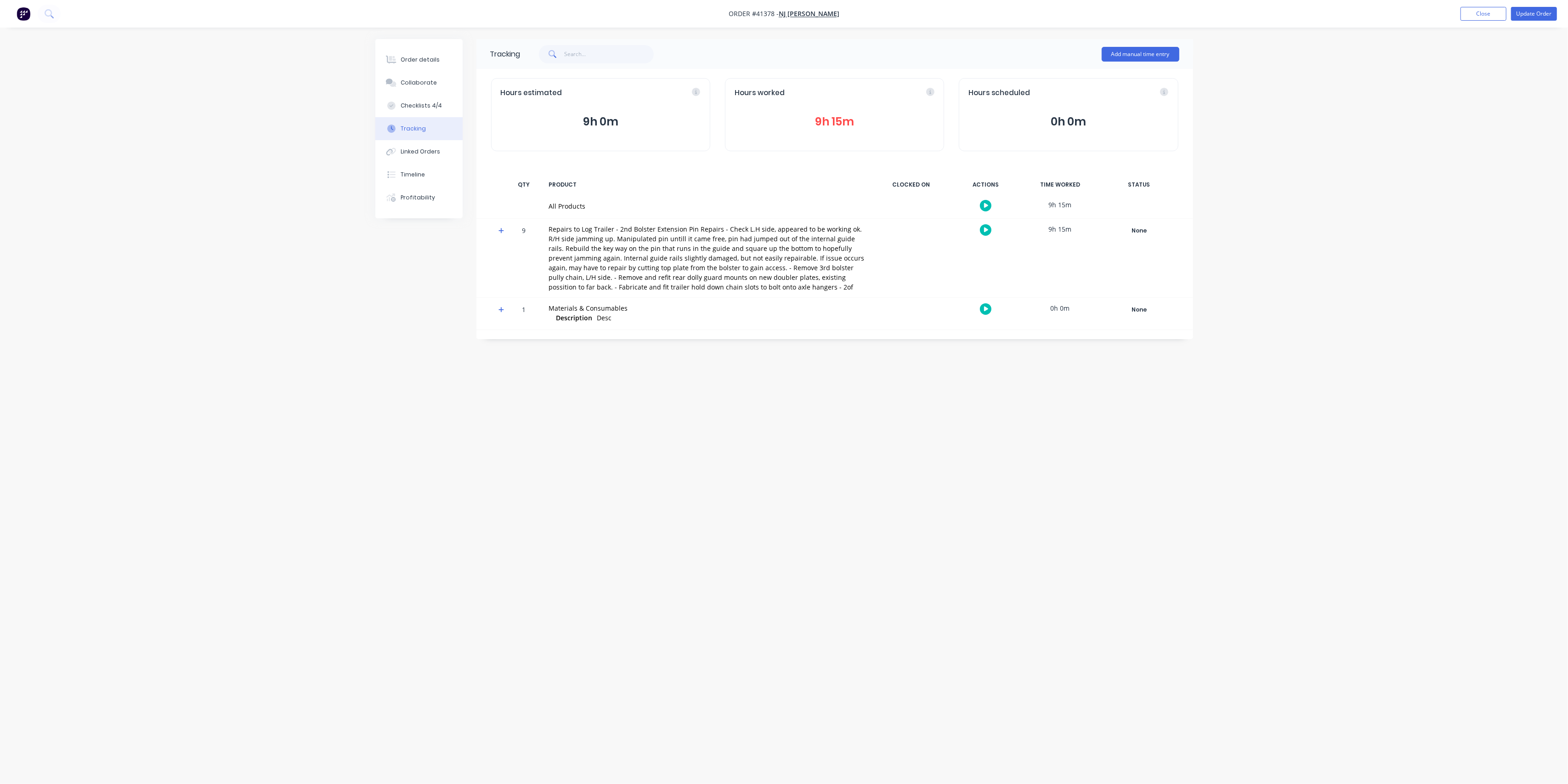
click at [420, 123] on button "Tracking" at bounding box center [418, 129] width 87 height 23
click at [415, 54] on button "Order details" at bounding box center [418, 59] width 87 height 23
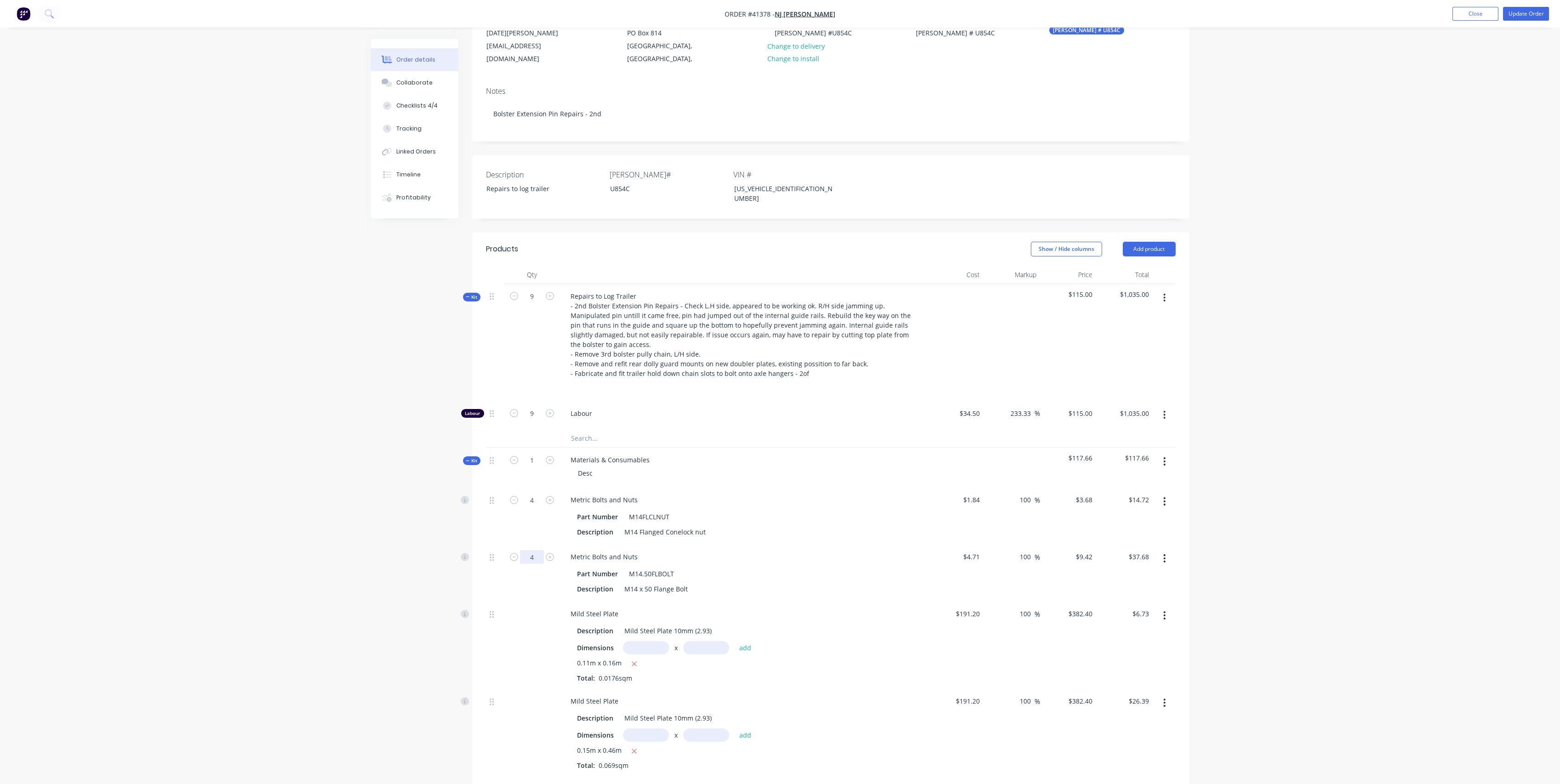
scroll to position [204, 0]
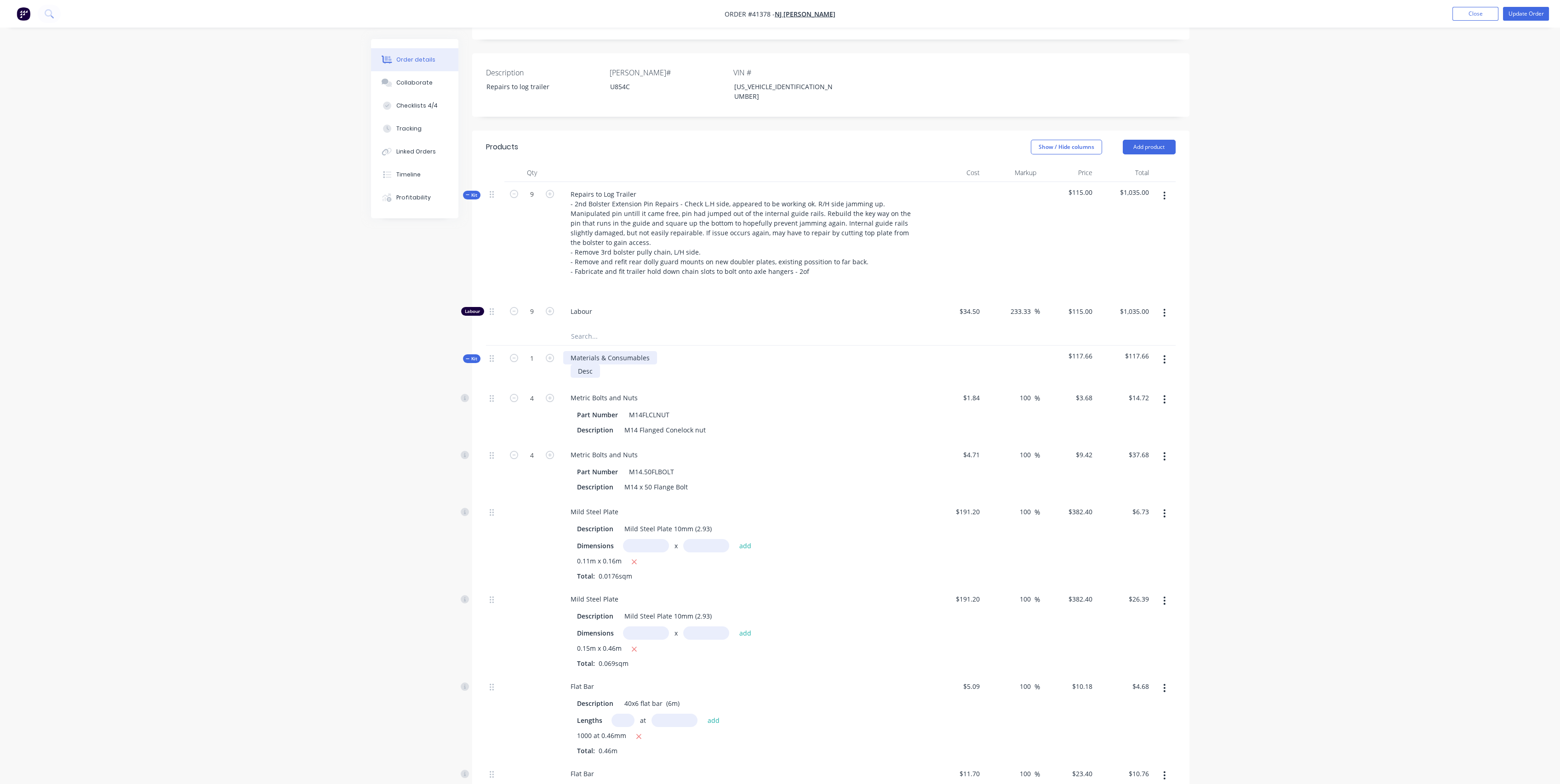
drag, startPoint x: 593, startPoint y: 339, endPoint x: 613, endPoint y: 325, distance: 24.4
click at [593, 364] on div "Desc" at bounding box center [585, 370] width 30 height 14
click at [782, 346] on div "Materials & Consumables" at bounding box center [743, 366] width 367 height 40
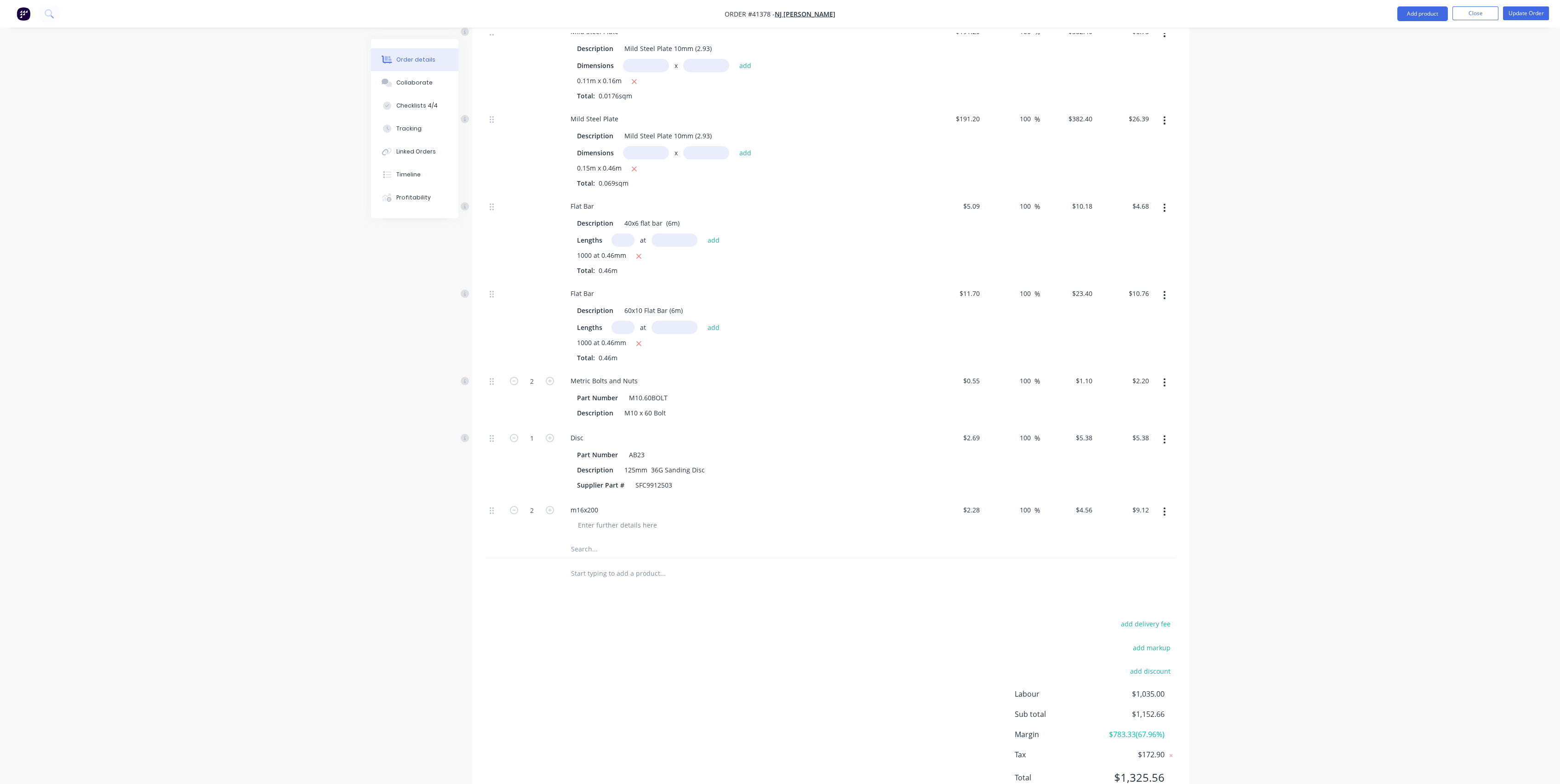
scroll to position [692, 0]
click at [415, 152] on div "Linked Orders" at bounding box center [416, 152] width 40 height 8
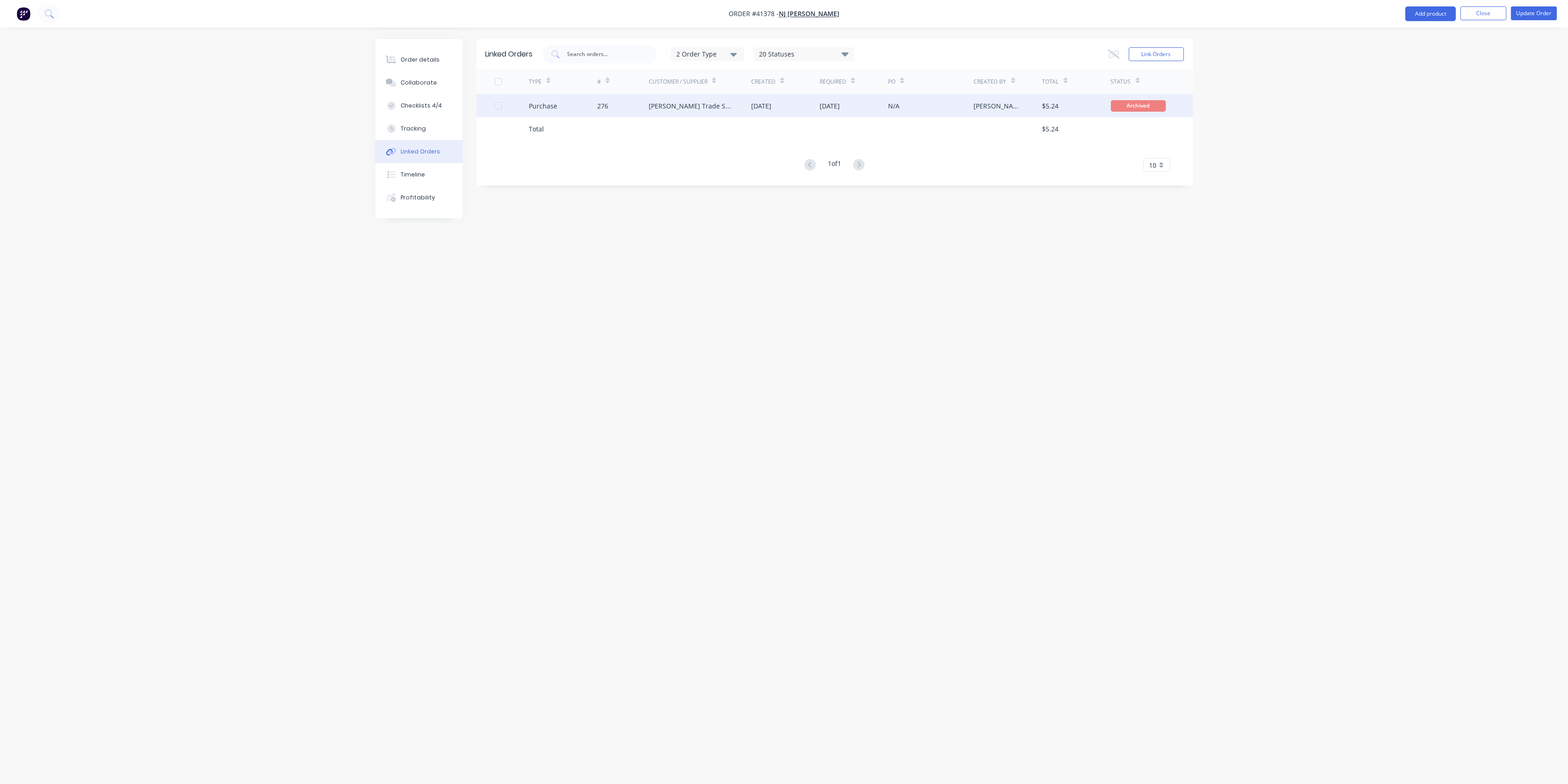
click at [697, 109] on div "[PERSON_NAME] Trade Supplies 2005 Lt" at bounding box center [691, 106] width 85 height 10
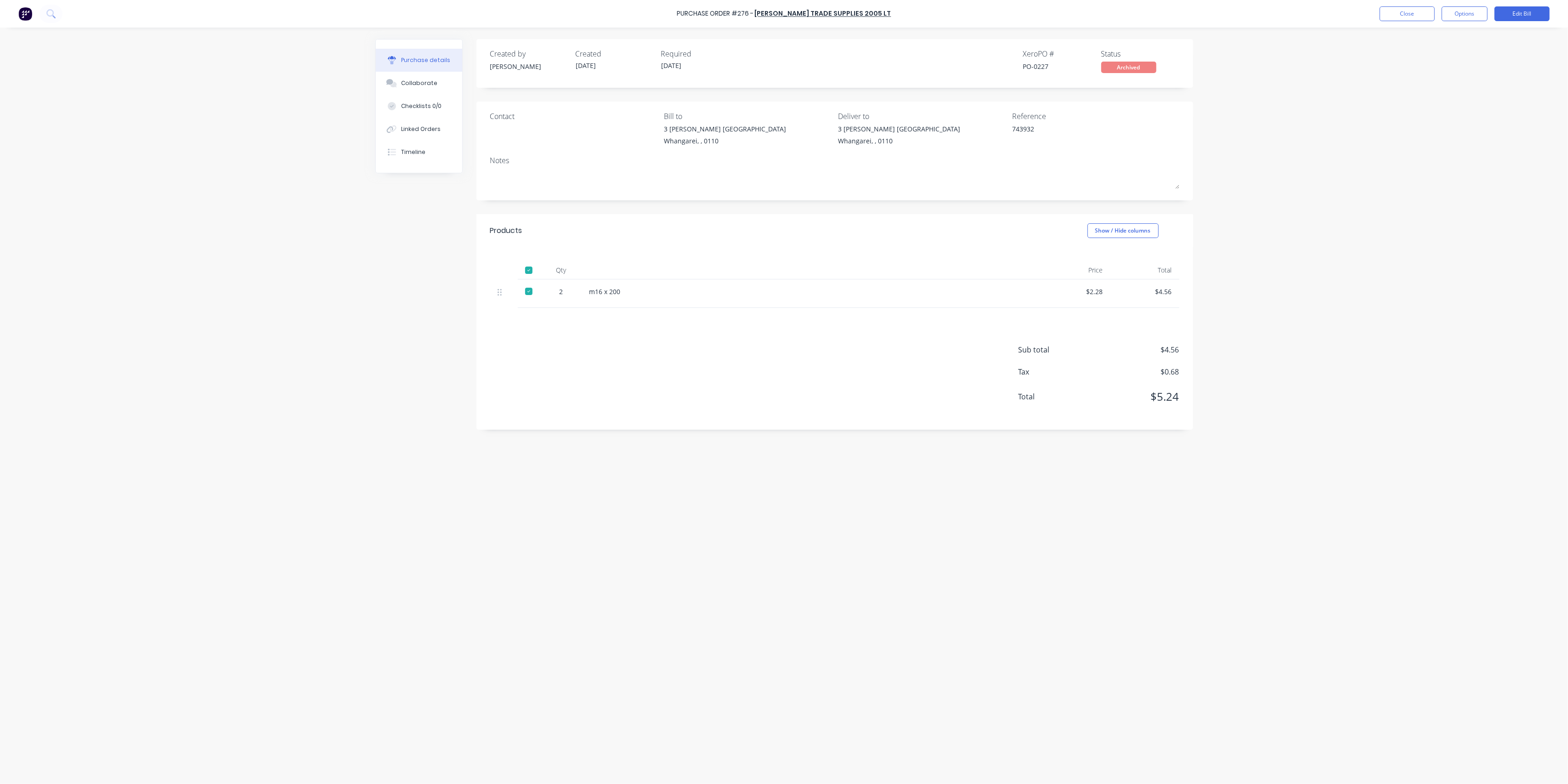
click at [1402, 21] on div "Purchase Order #276 - [PERSON_NAME] Trade Supplies 2005 Lt Close Options Edit B…" at bounding box center [784, 14] width 1568 height 28
click at [1400, 13] on button "Close" at bounding box center [1407, 14] width 55 height 14
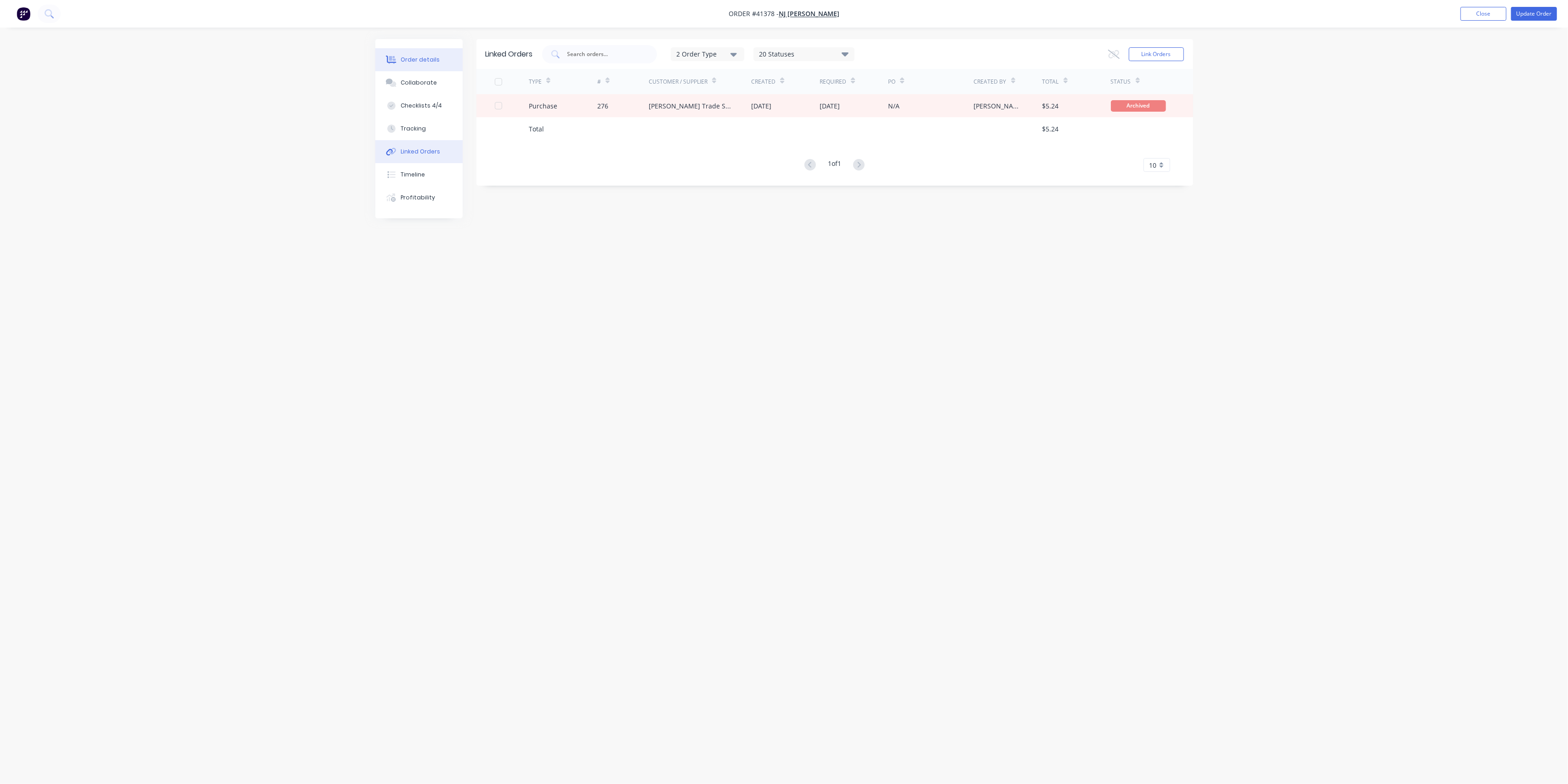
drag, startPoint x: 426, startPoint y: 54, endPoint x: 436, endPoint y: 54, distance: 10.0
click at [425, 54] on button "Order details" at bounding box center [418, 59] width 87 height 23
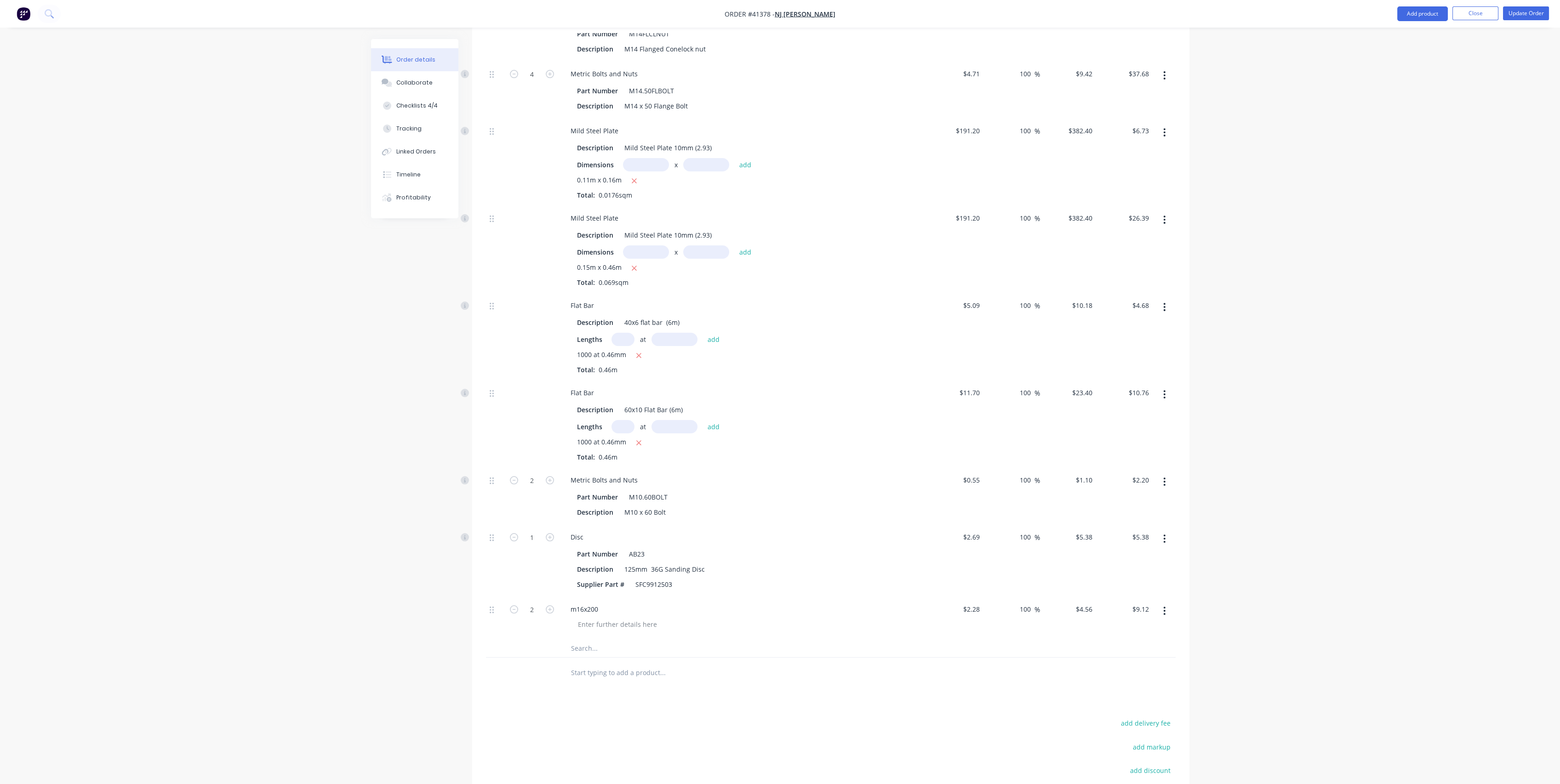
scroll to position [612, 0]
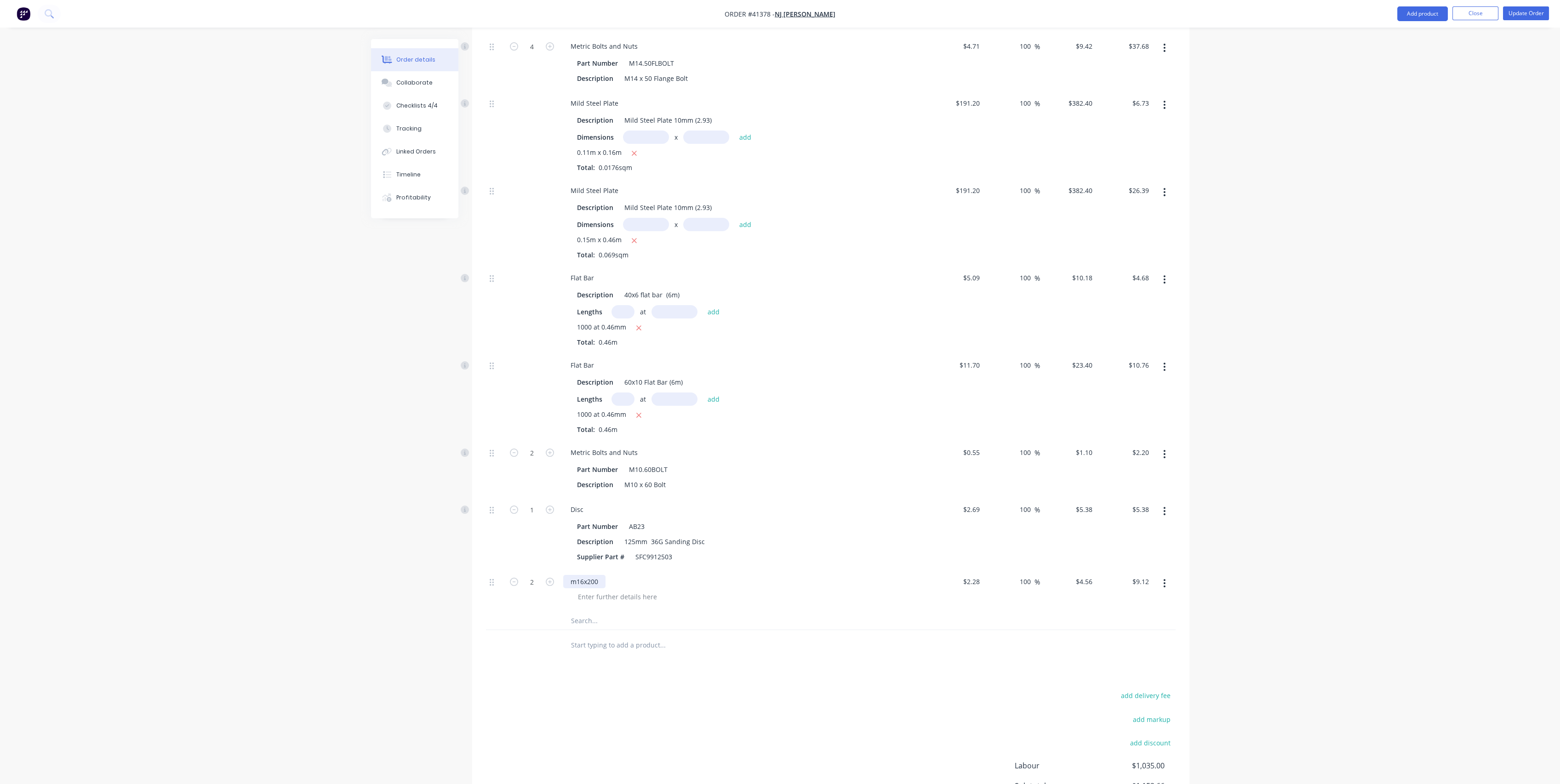
drag, startPoint x: 576, startPoint y: 549, endPoint x: 629, endPoint y: 522, distance: 59.5
click at [577, 575] on div "m16x200" at bounding box center [584, 581] width 42 height 14
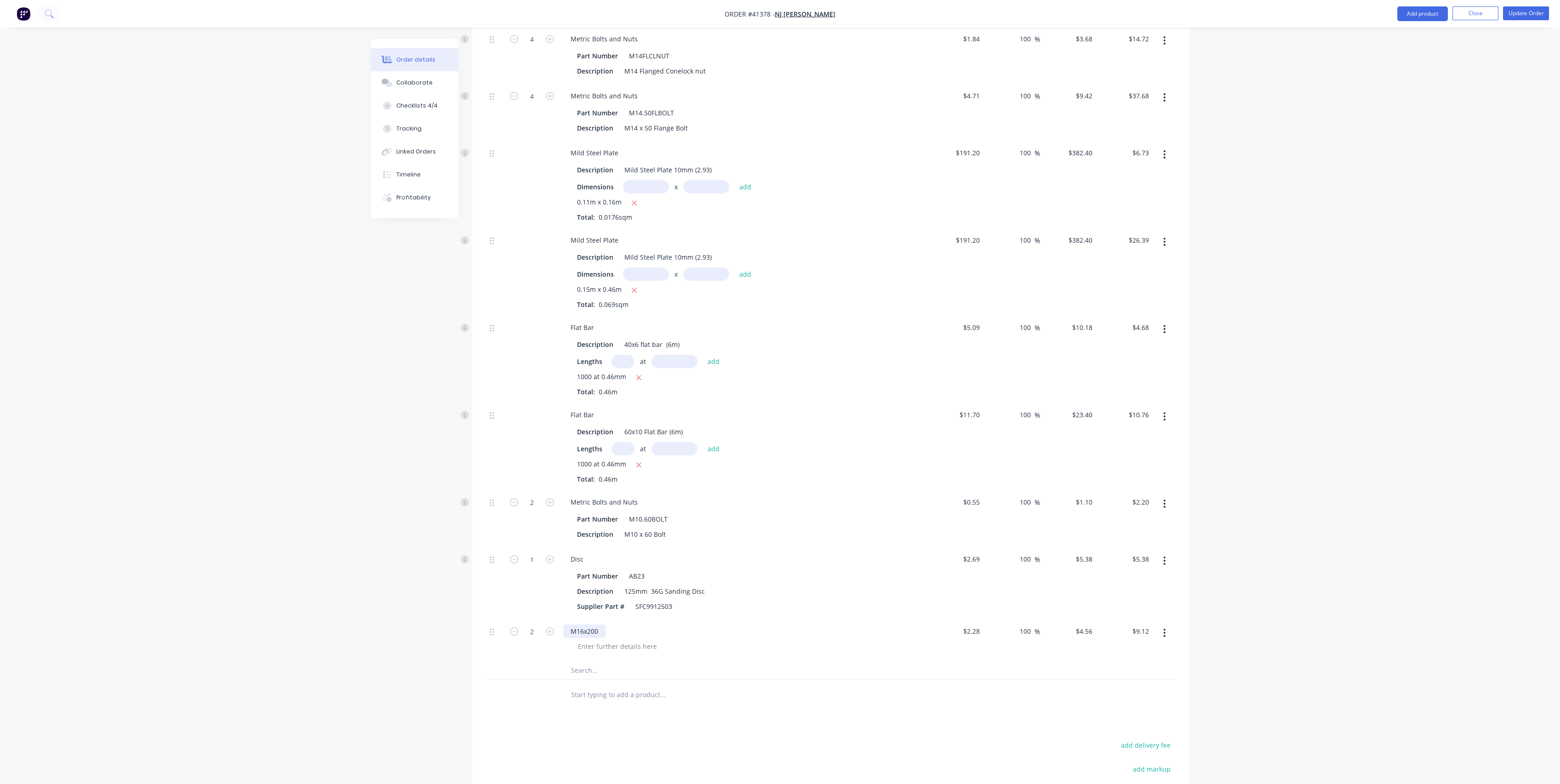
scroll to position [692, 0]
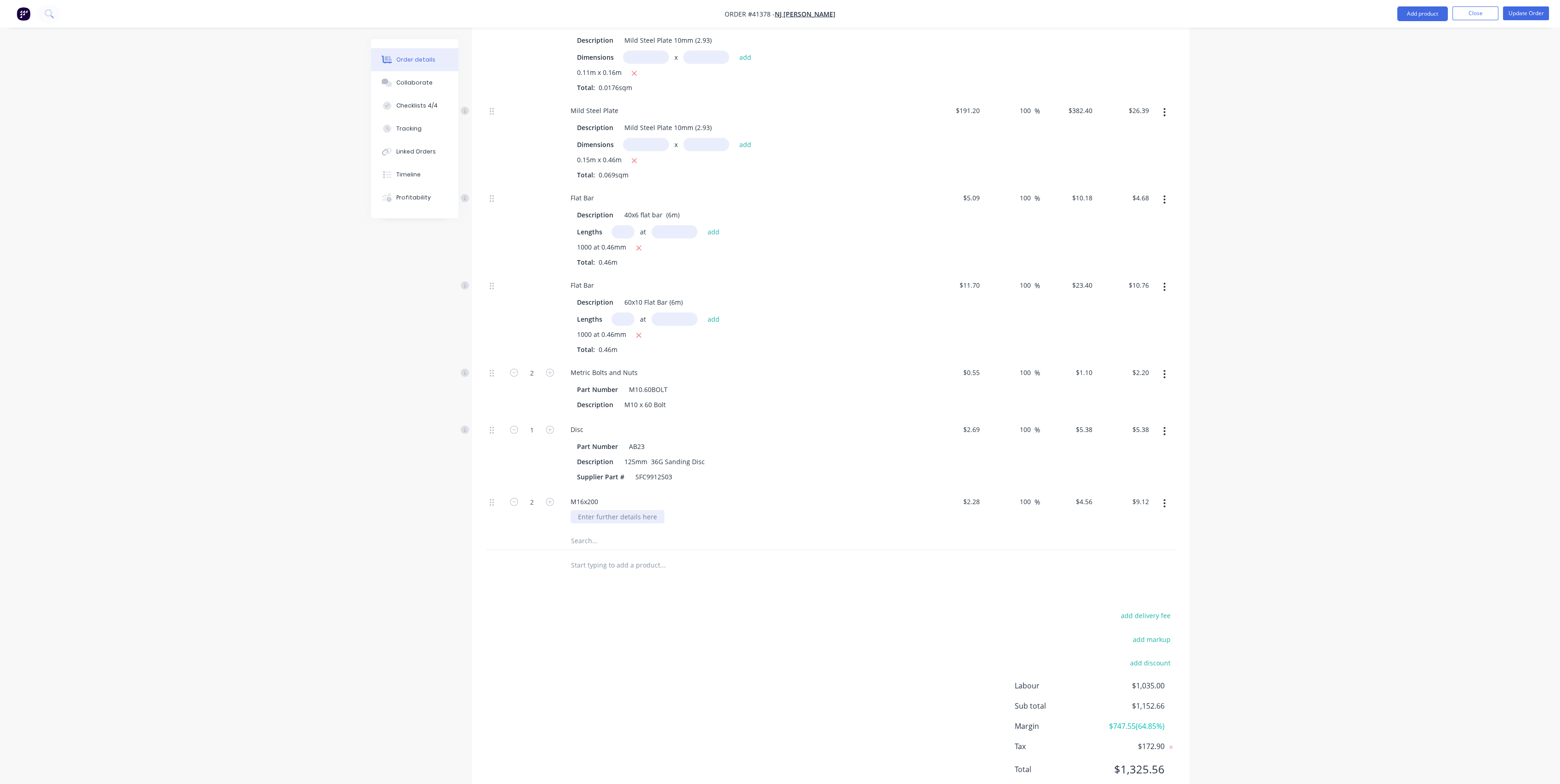
click at [612, 510] on div at bounding box center [617, 517] width 93 height 14
click at [589, 510] on div "Rear guard mounting bolts" at bounding box center [619, 517] width 98 height 14
click at [808, 493] on div "M16x200 Rear dolly guard mounting bolts" at bounding box center [743, 510] width 367 height 42
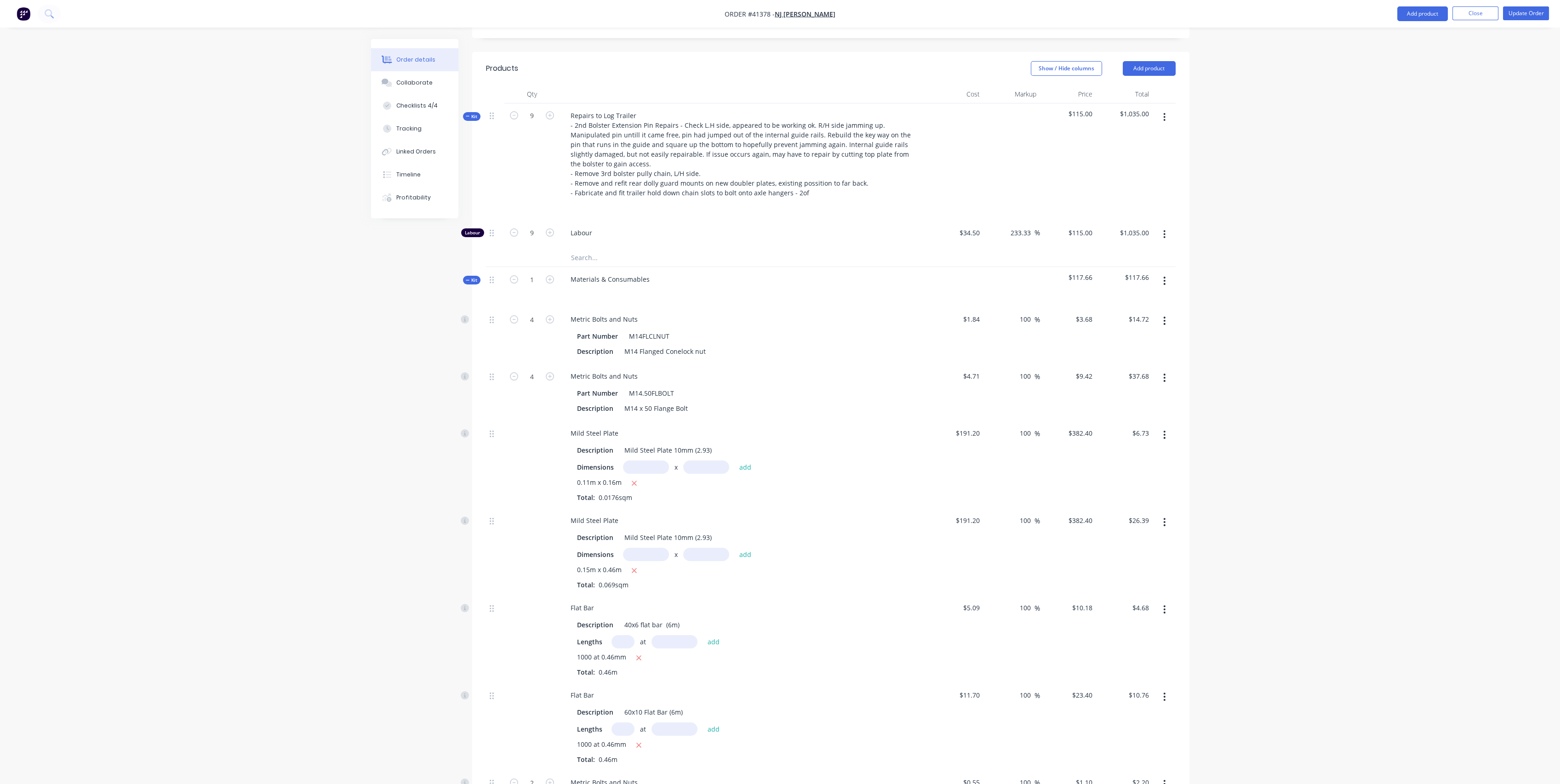
scroll to position [80, 0]
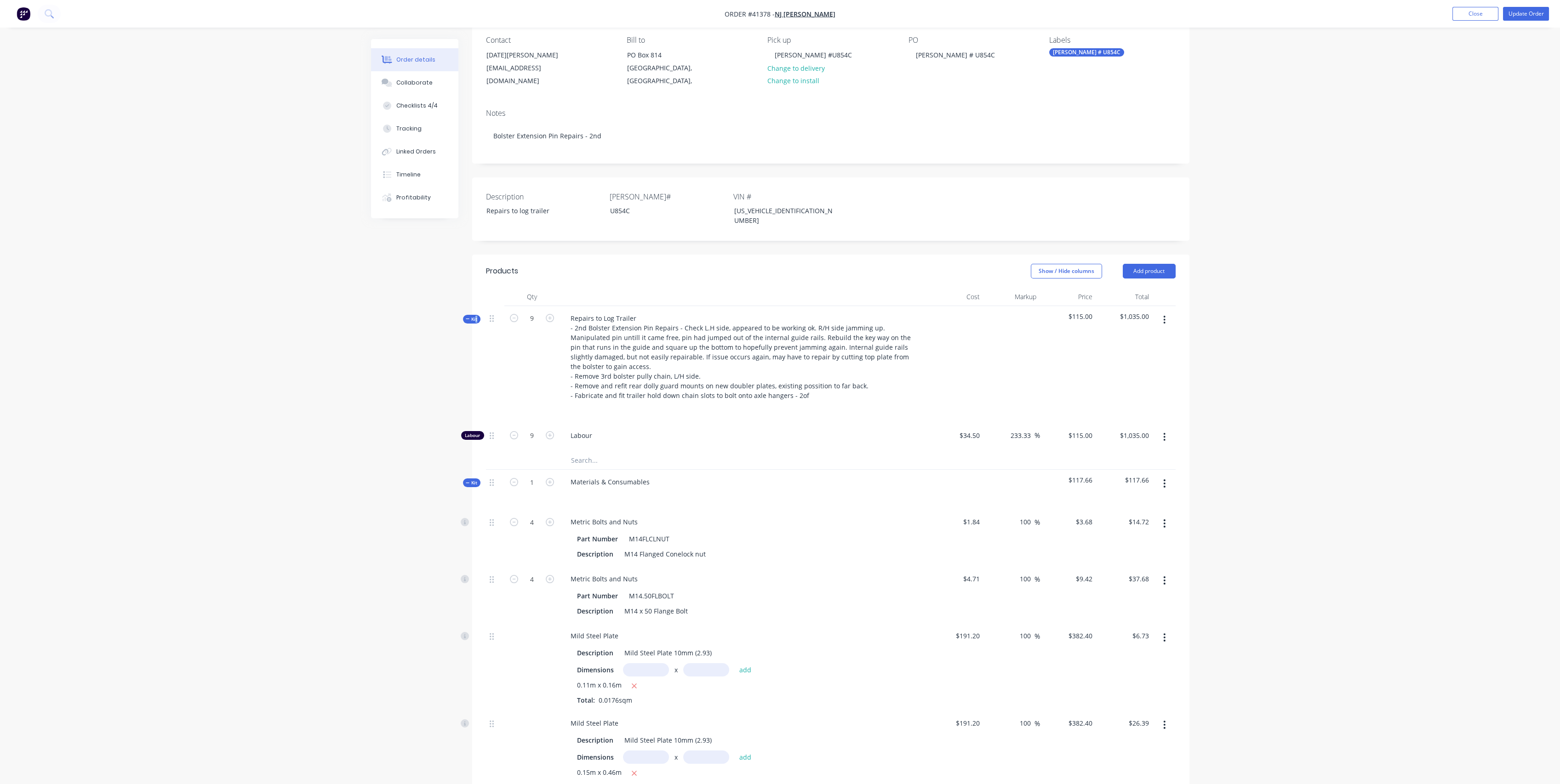
drag, startPoint x: 475, startPoint y: 299, endPoint x: 474, endPoint y: 304, distance: 5.1
click at [474, 315] on span "Kit" at bounding box center [471, 319] width 12 height 7
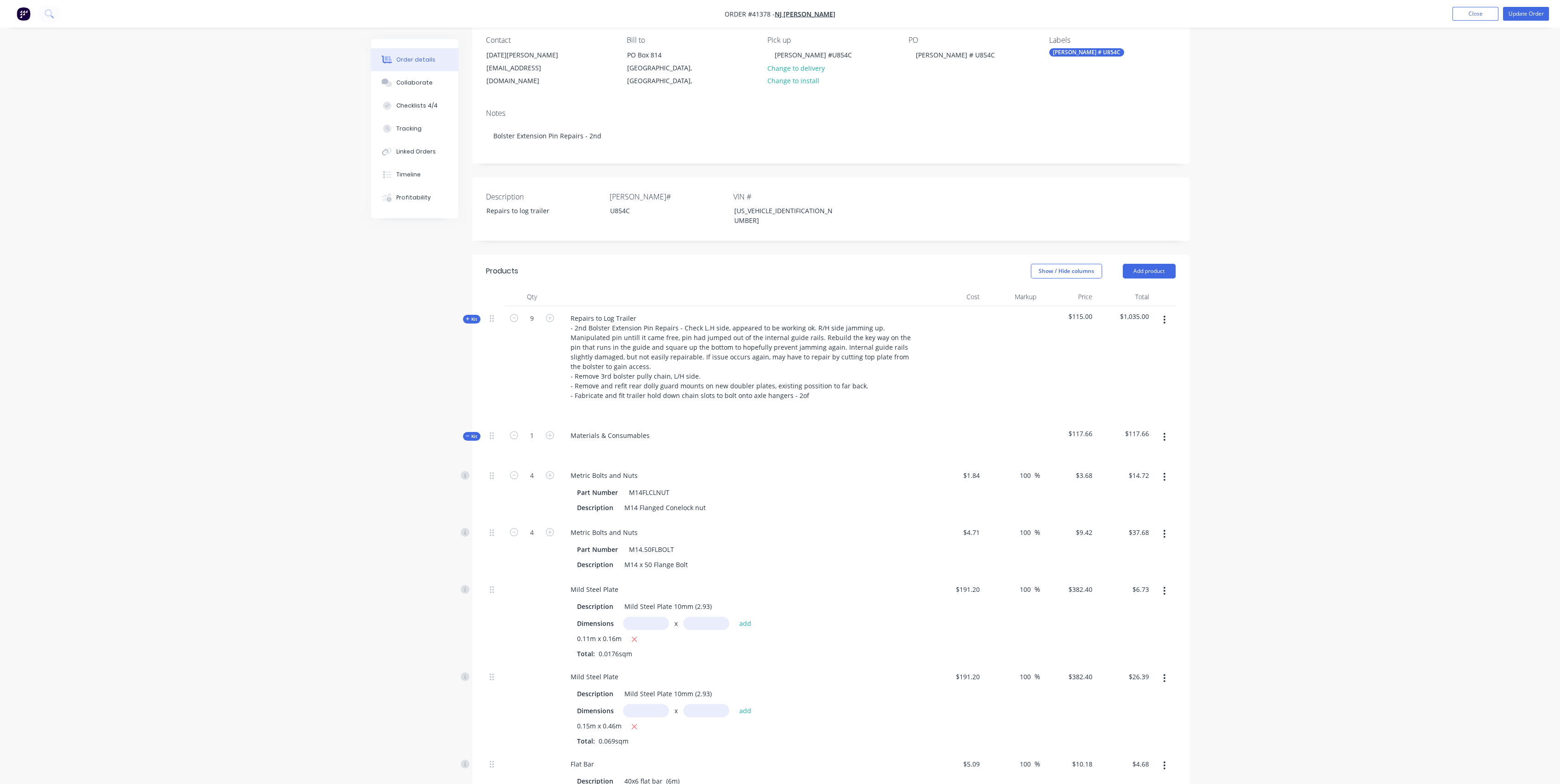
click at [467, 434] on icon at bounding box center [467, 436] width 4 height 5
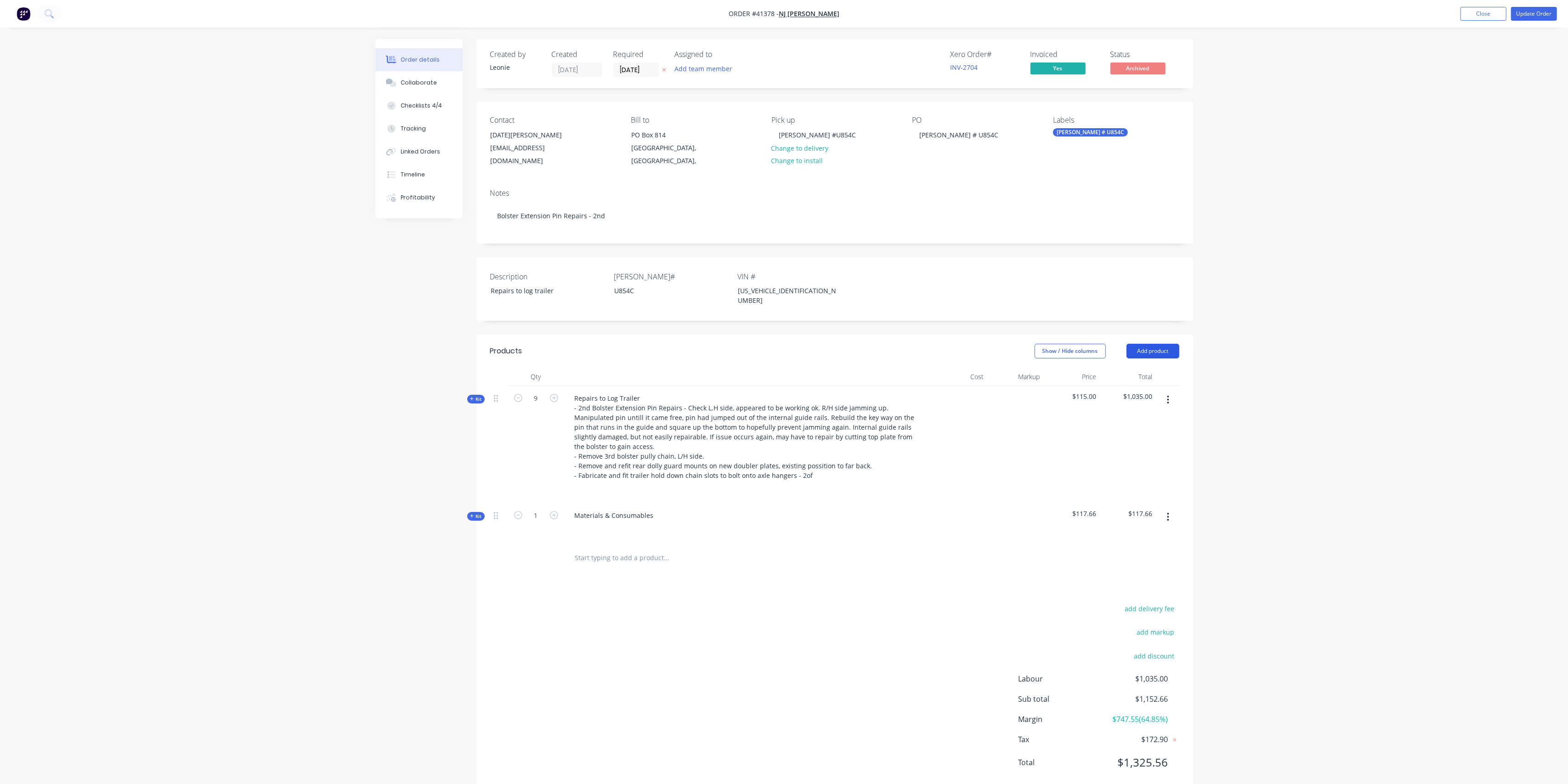
click at [1159, 344] on button "Add product" at bounding box center [1152, 351] width 53 height 14
click at [1139, 497] on div "Notes (External)" at bounding box center [1136, 503] width 71 height 14
click at [585, 548] on div at bounding box center [595, 555] width 66 height 14
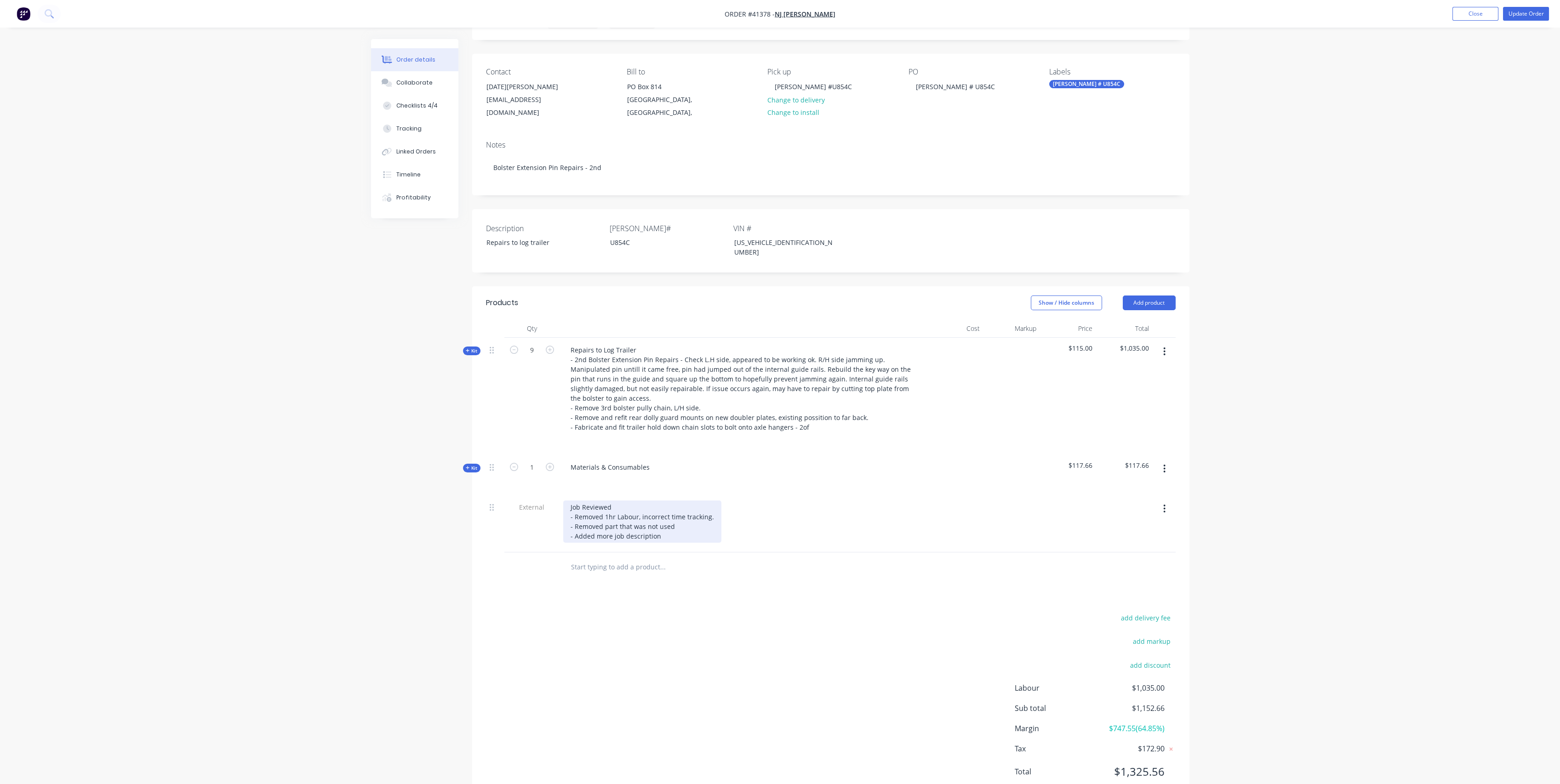
scroll to position [51, 0]
click at [1518, 11] on button "Update Order" at bounding box center [1526, 14] width 46 height 14
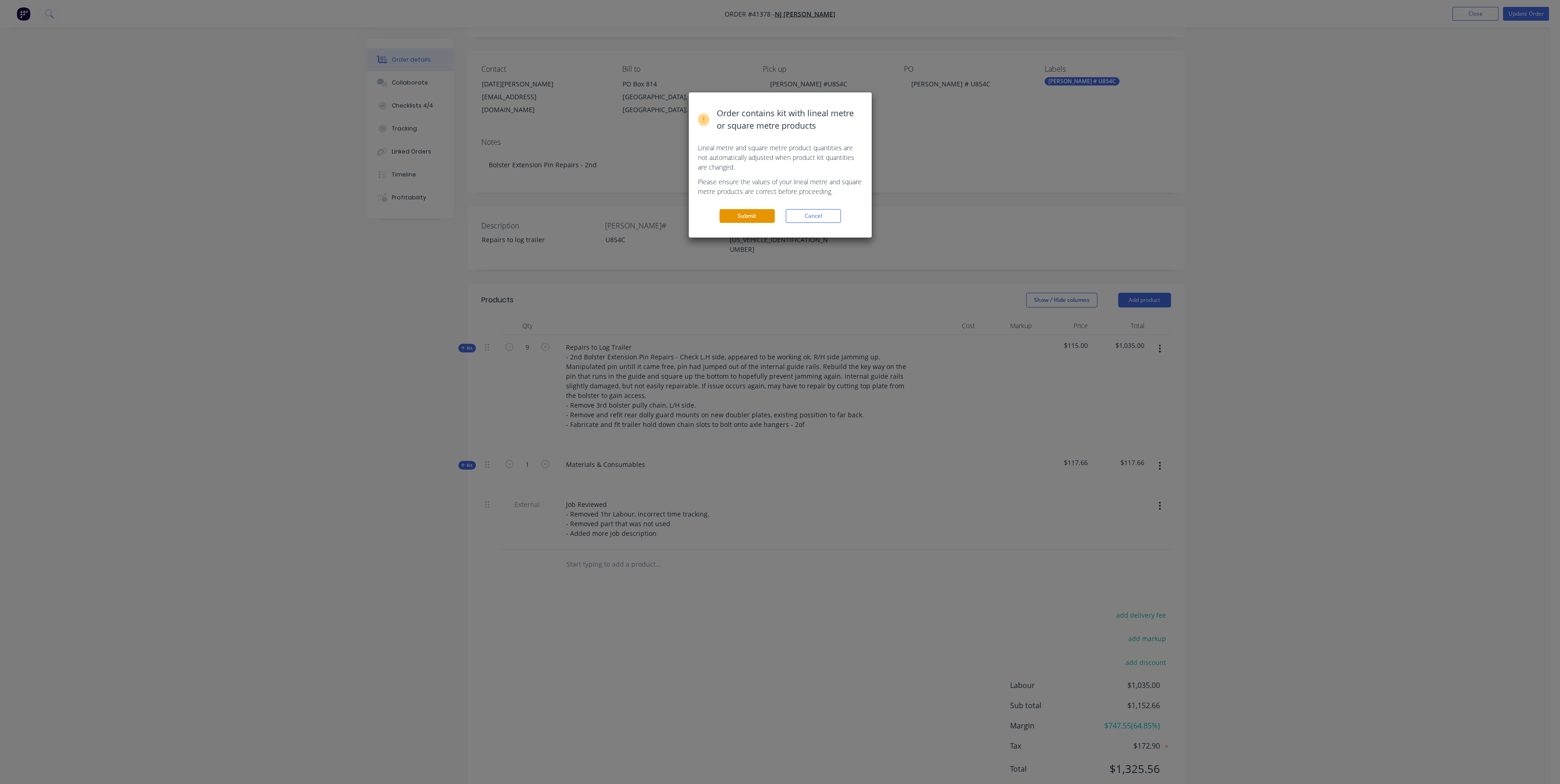
click at [756, 216] on button "Submit" at bounding box center [747, 216] width 55 height 14
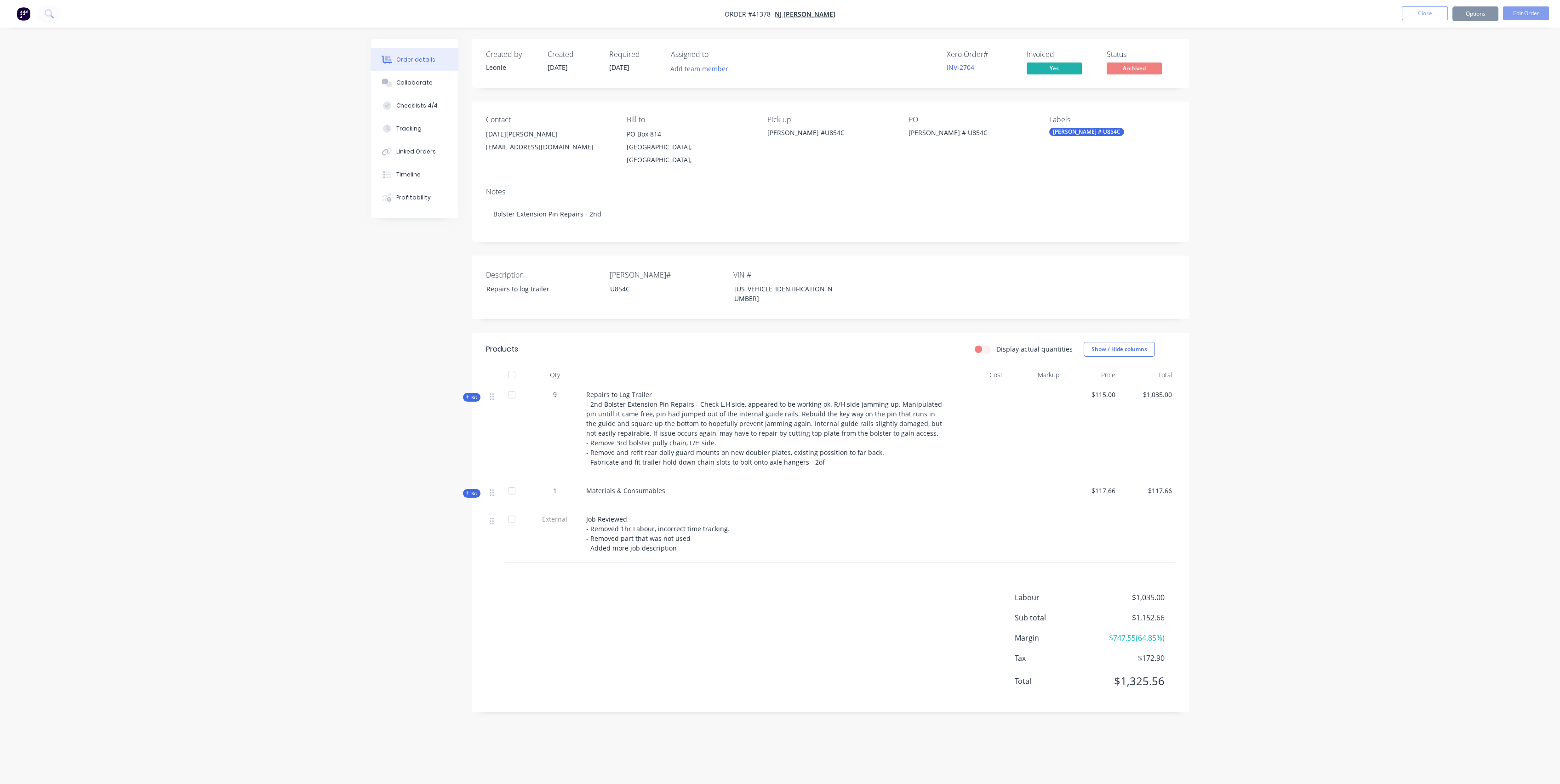
scroll to position [0, 0]
click at [480, 394] on span "Kit" at bounding box center [476, 397] width 12 height 7
click at [1421, 10] on button "Close" at bounding box center [1434, 13] width 46 height 14
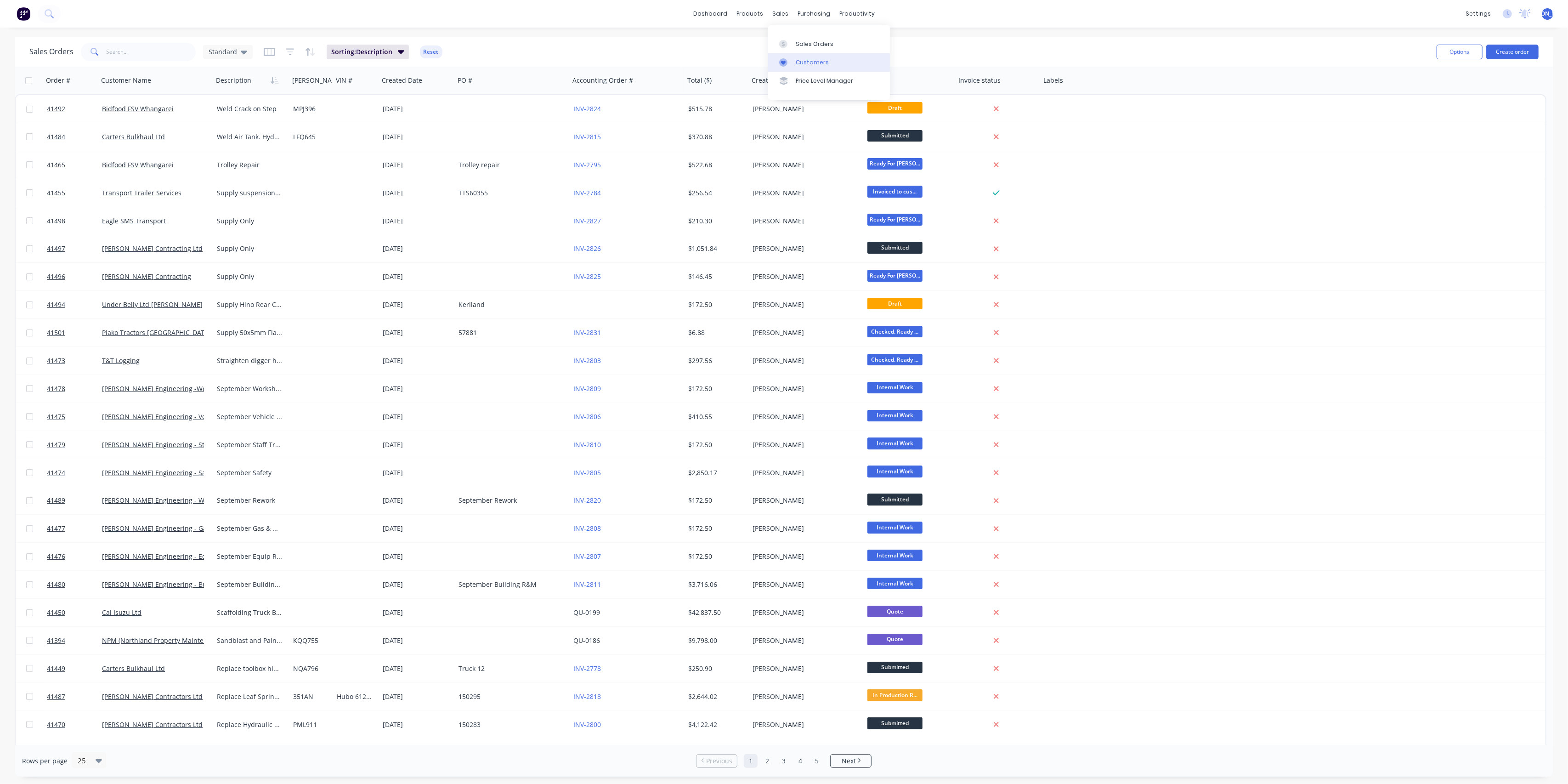
click at [823, 61] on div "Customers" at bounding box center [812, 62] width 33 height 8
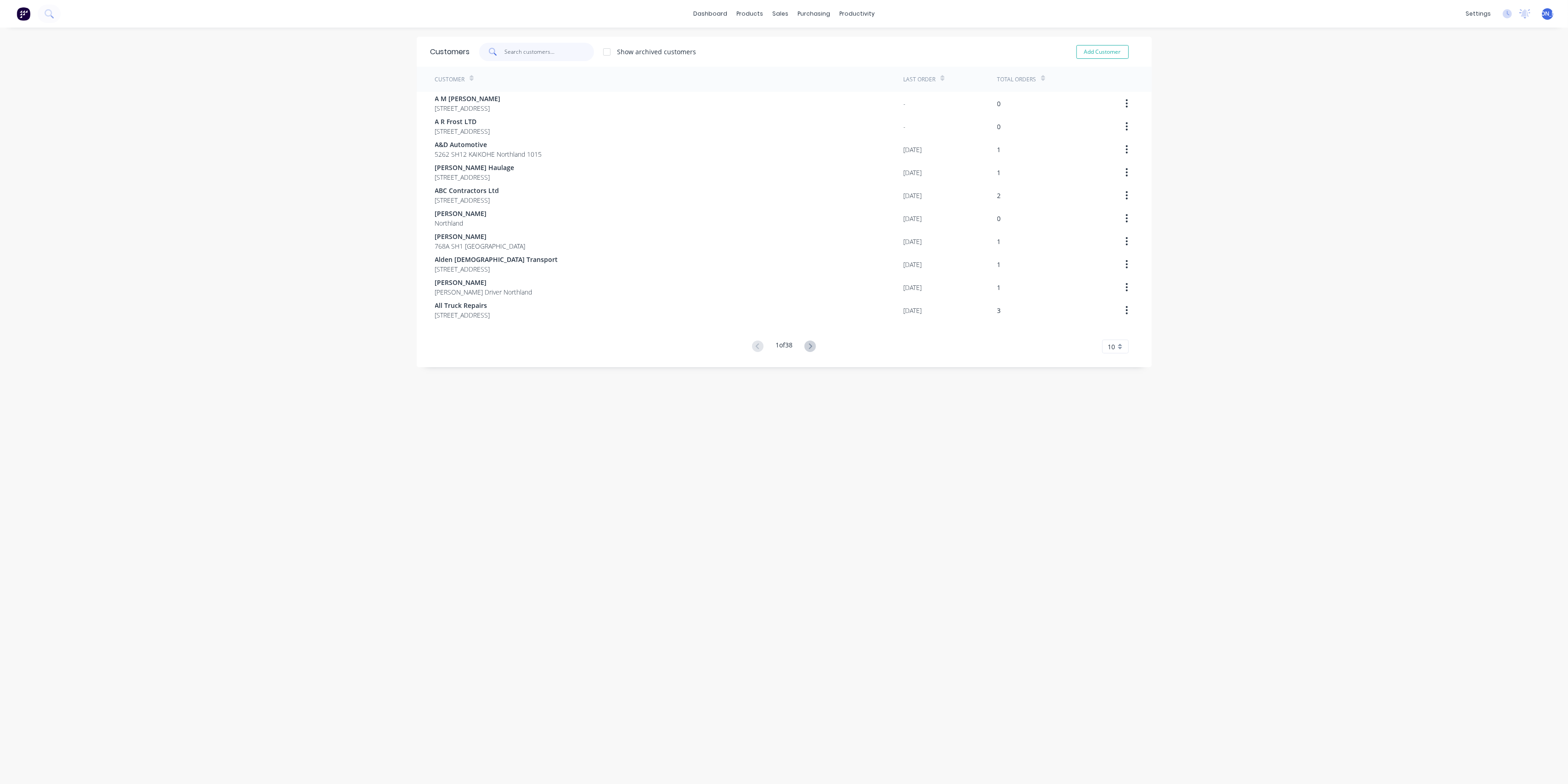
click at [540, 47] on input "text" at bounding box center [549, 52] width 89 height 18
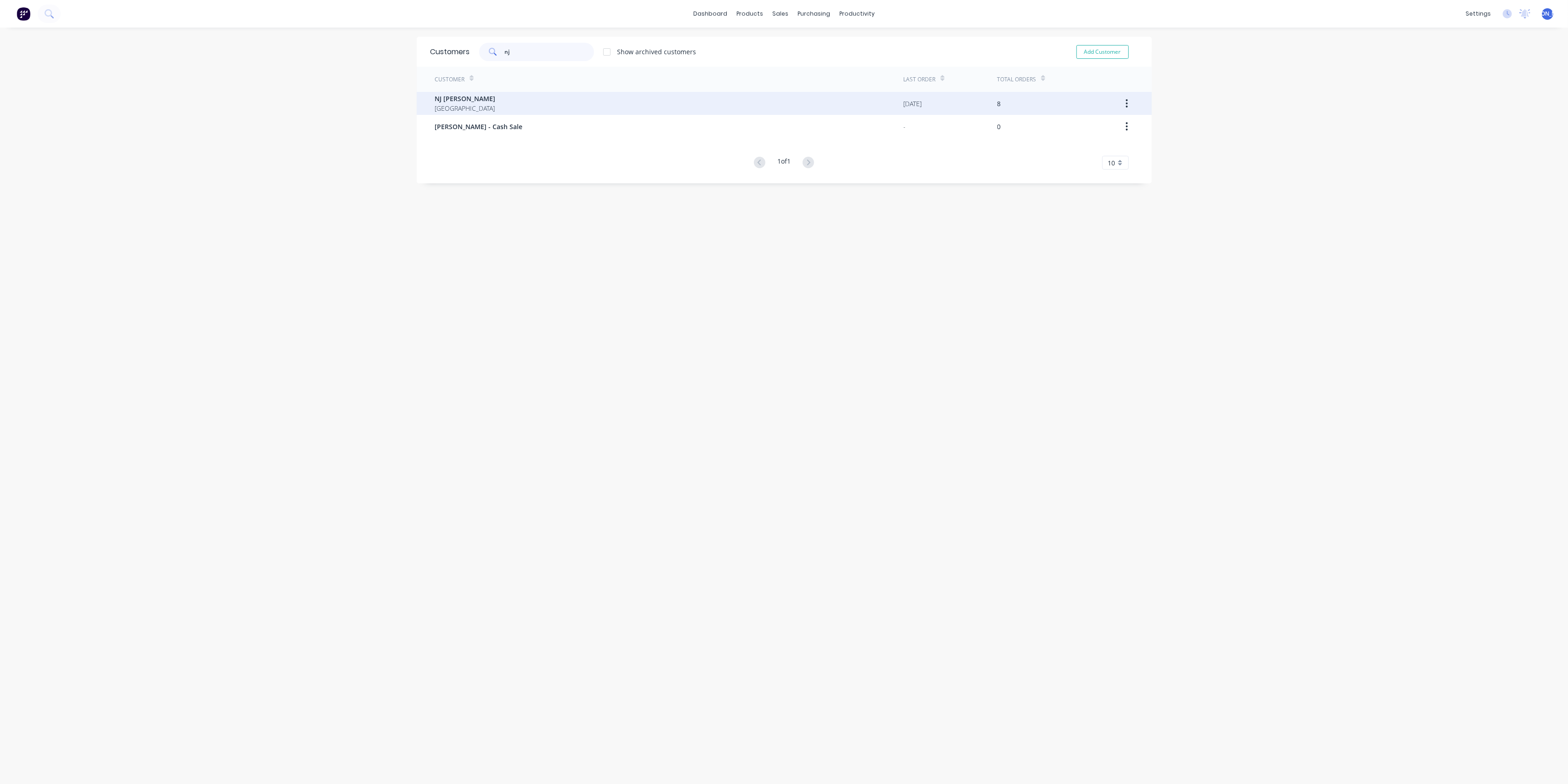
type input "nj"
click at [613, 108] on div "NJ [PERSON_NAME] [GEOGRAPHIC_DATA]" at bounding box center [669, 103] width 468 height 23
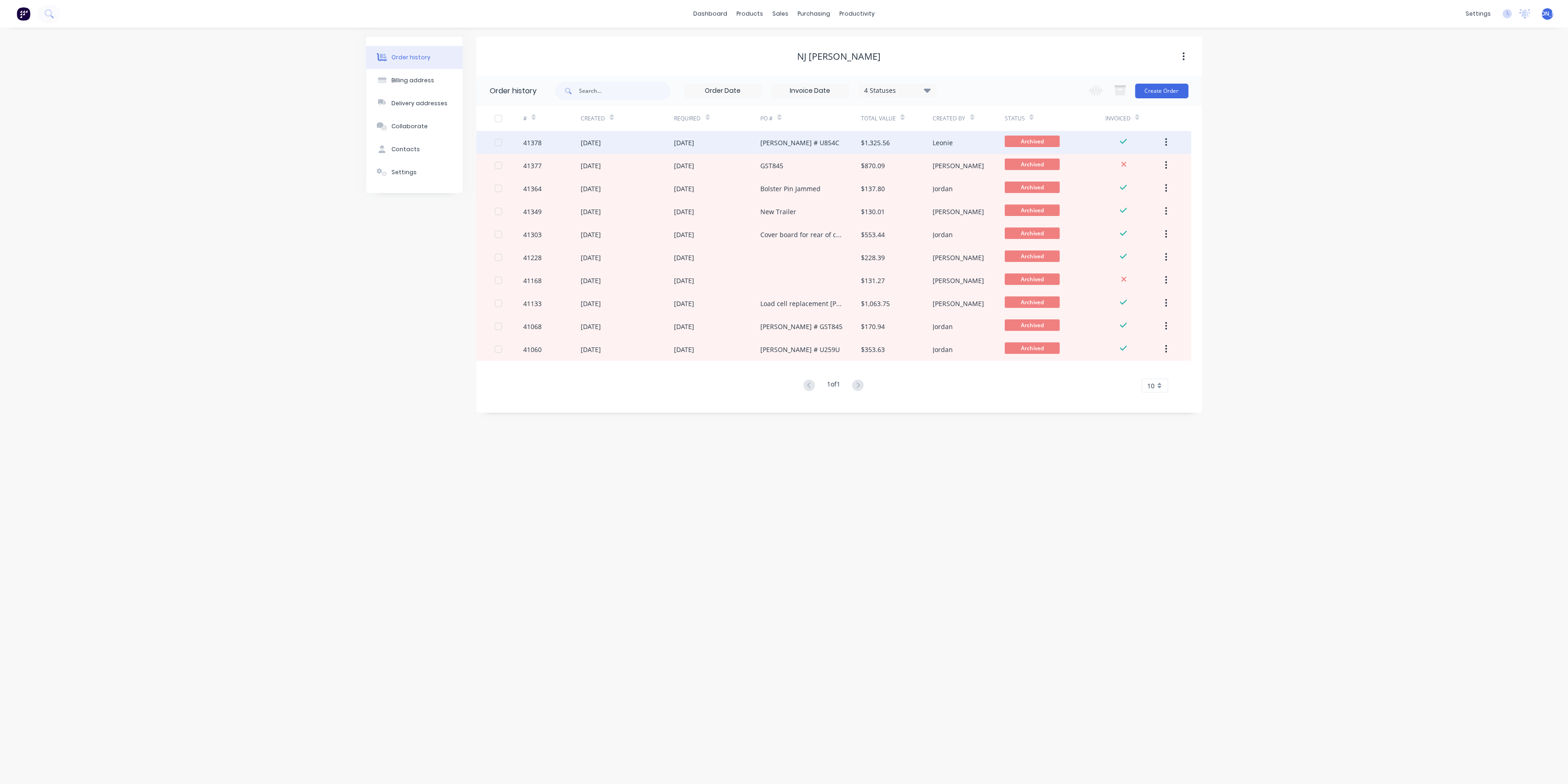
click at [721, 143] on div "[DATE]" at bounding box center [717, 142] width 86 height 23
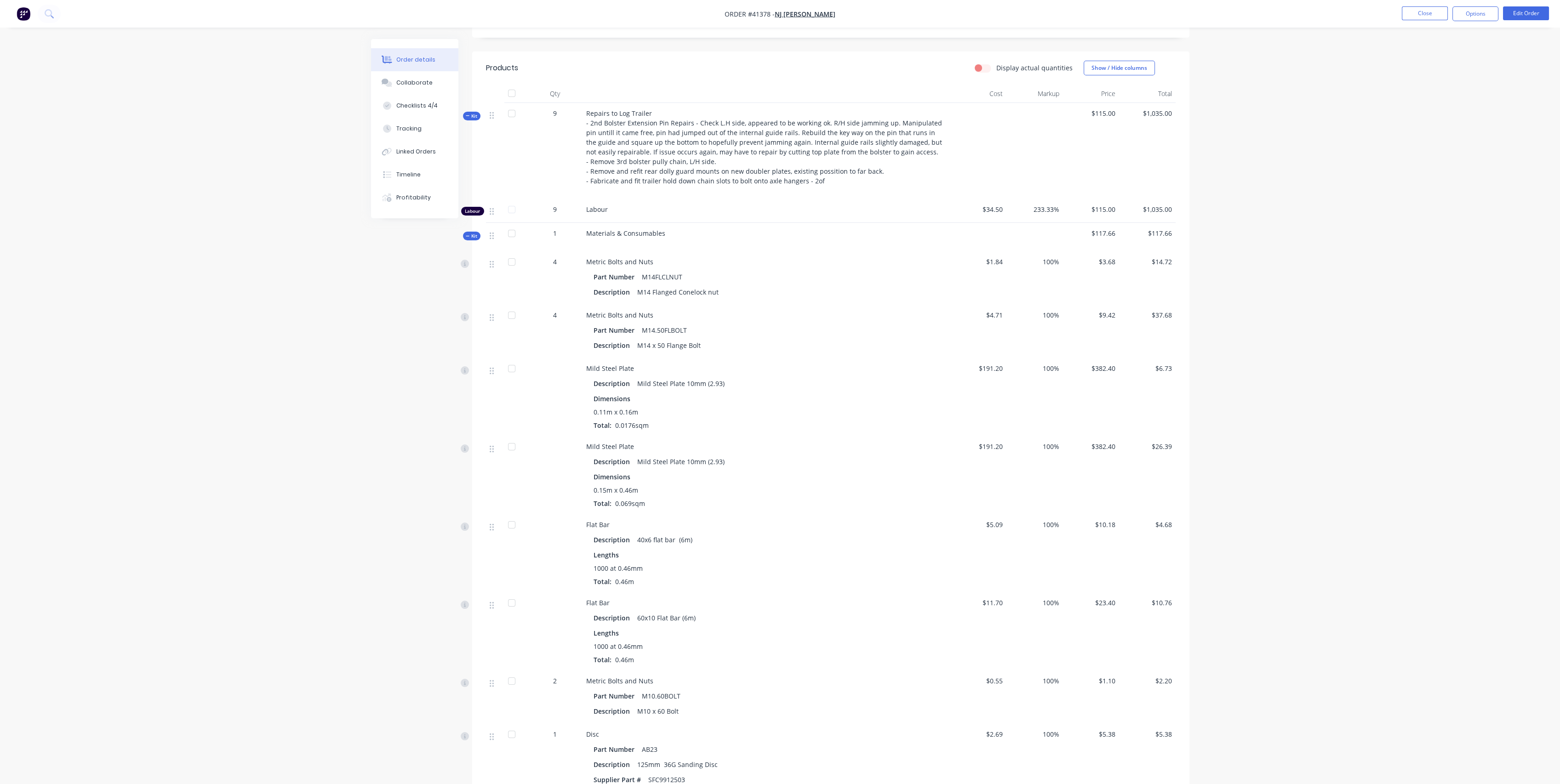
scroll to position [216, 0]
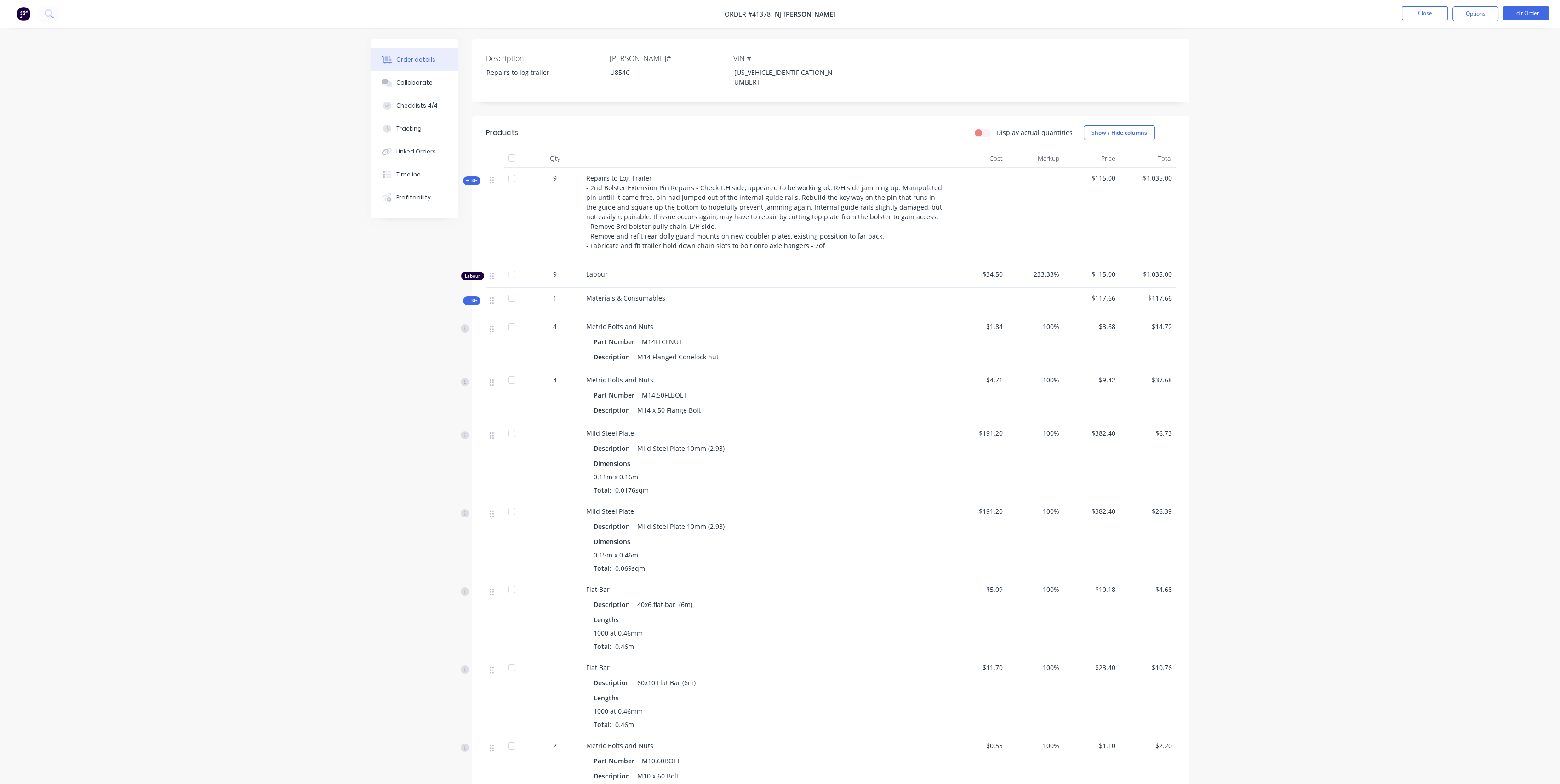
click at [472, 297] on span "Kit" at bounding box center [471, 300] width 12 height 7
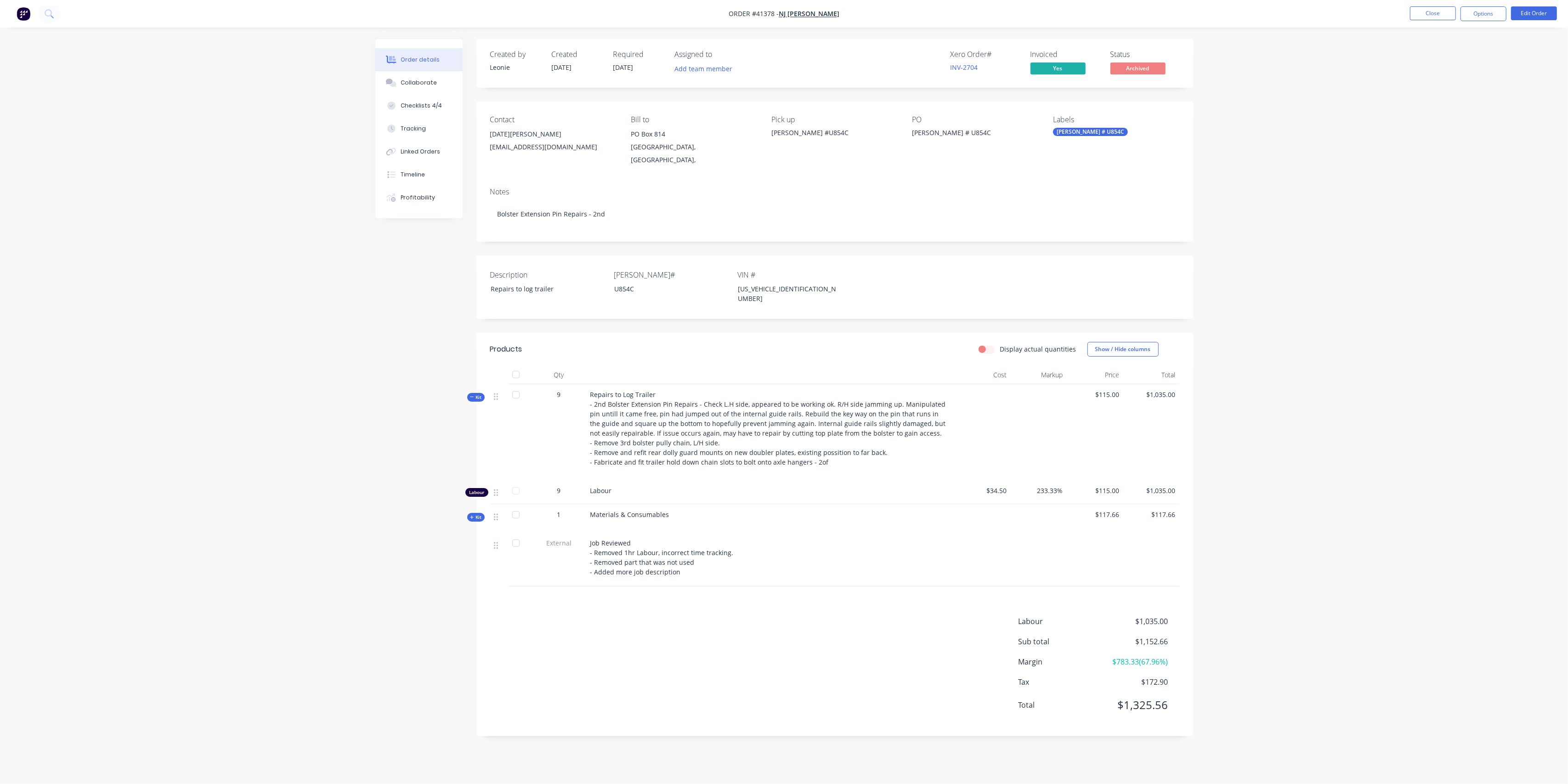
click at [472, 394] on icon at bounding box center [472, 397] width 4 height 5
click at [414, 86] on div "Collaborate" at bounding box center [418, 82] width 36 height 8
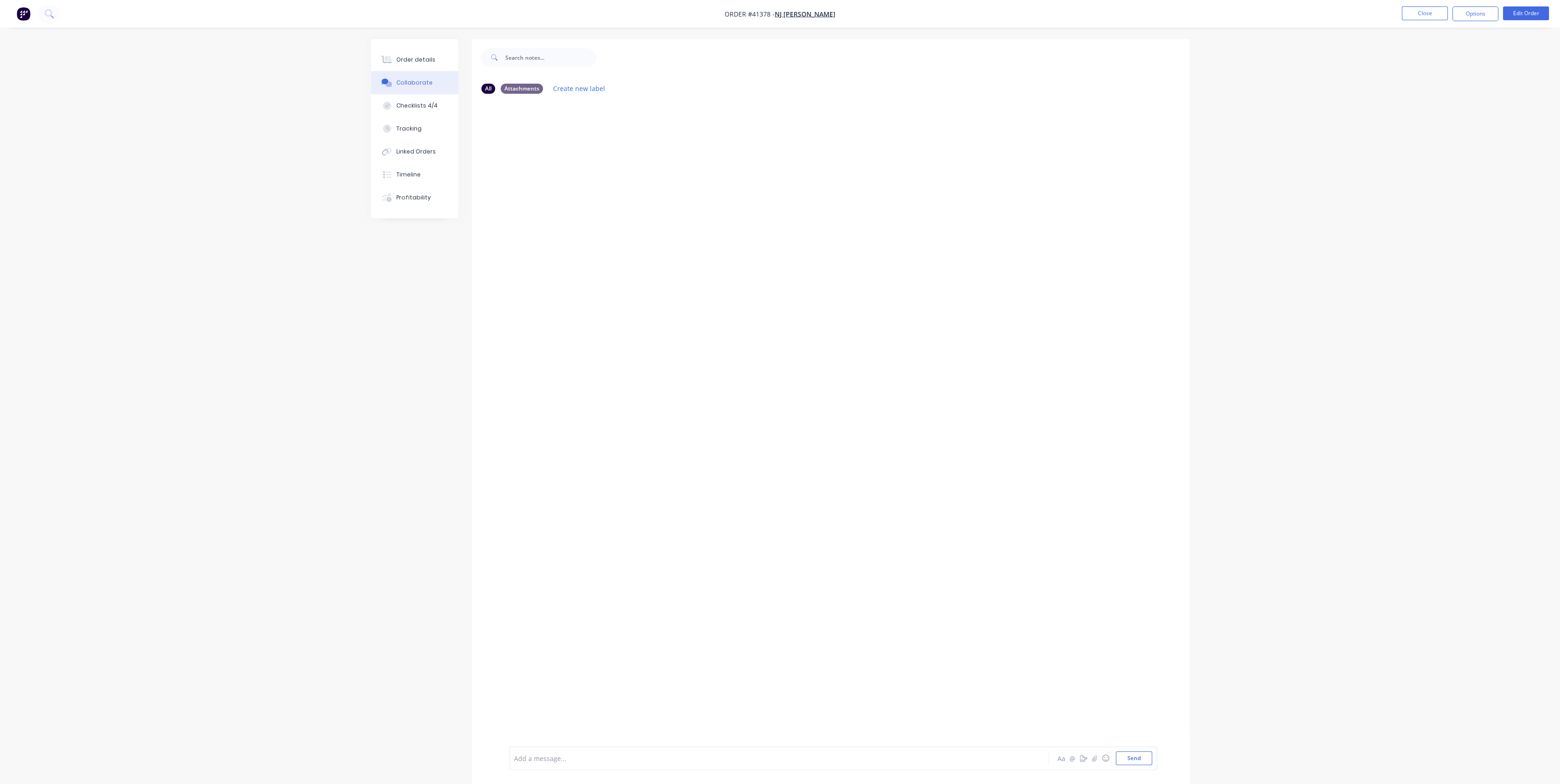
click at [641, 757] on div at bounding box center [753, 758] width 478 height 10
click at [1434, 13] on button "Close" at bounding box center [1425, 13] width 46 height 14
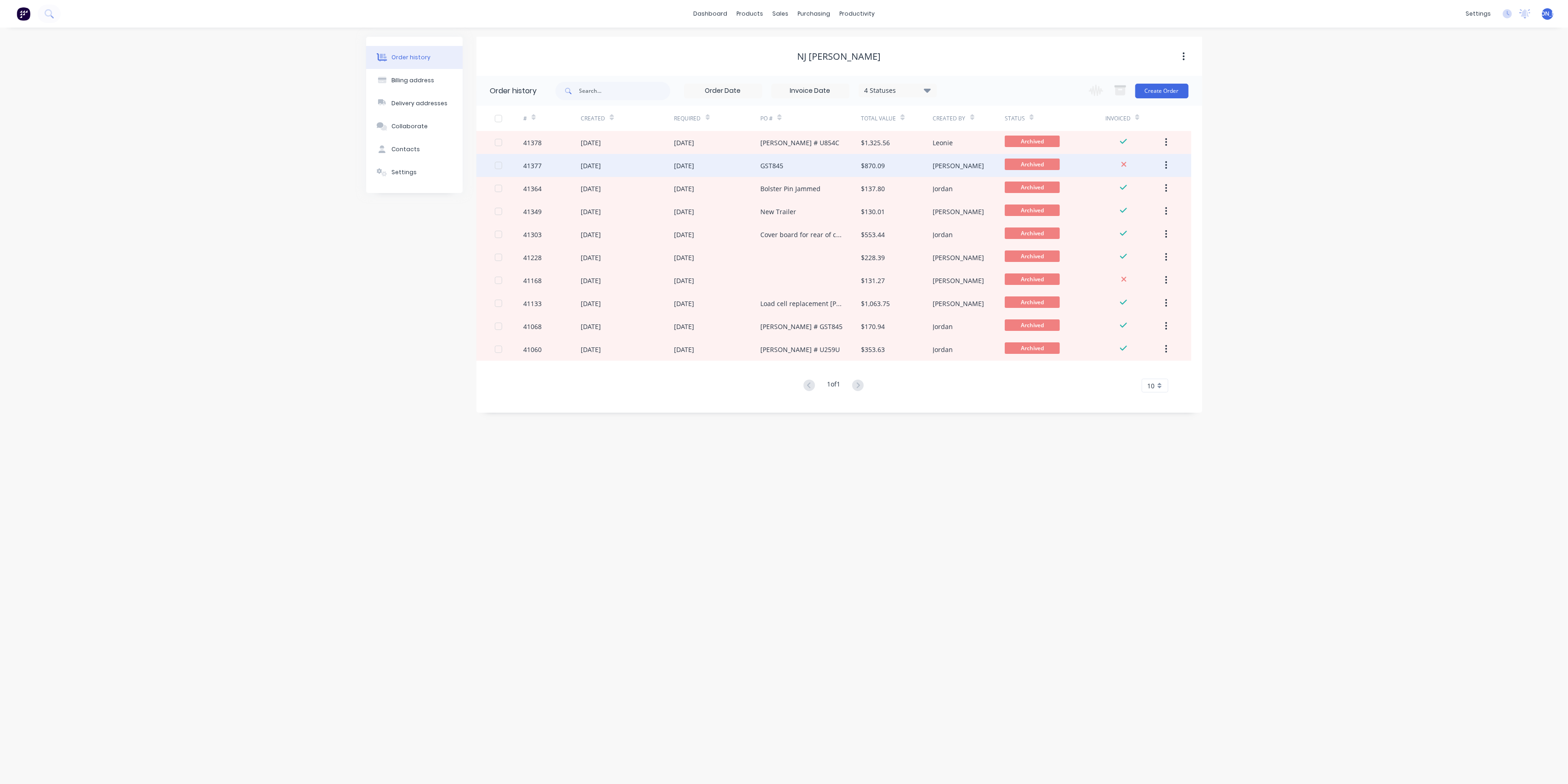
click at [643, 164] on div "[DATE]" at bounding box center [627, 165] width 93 height 23
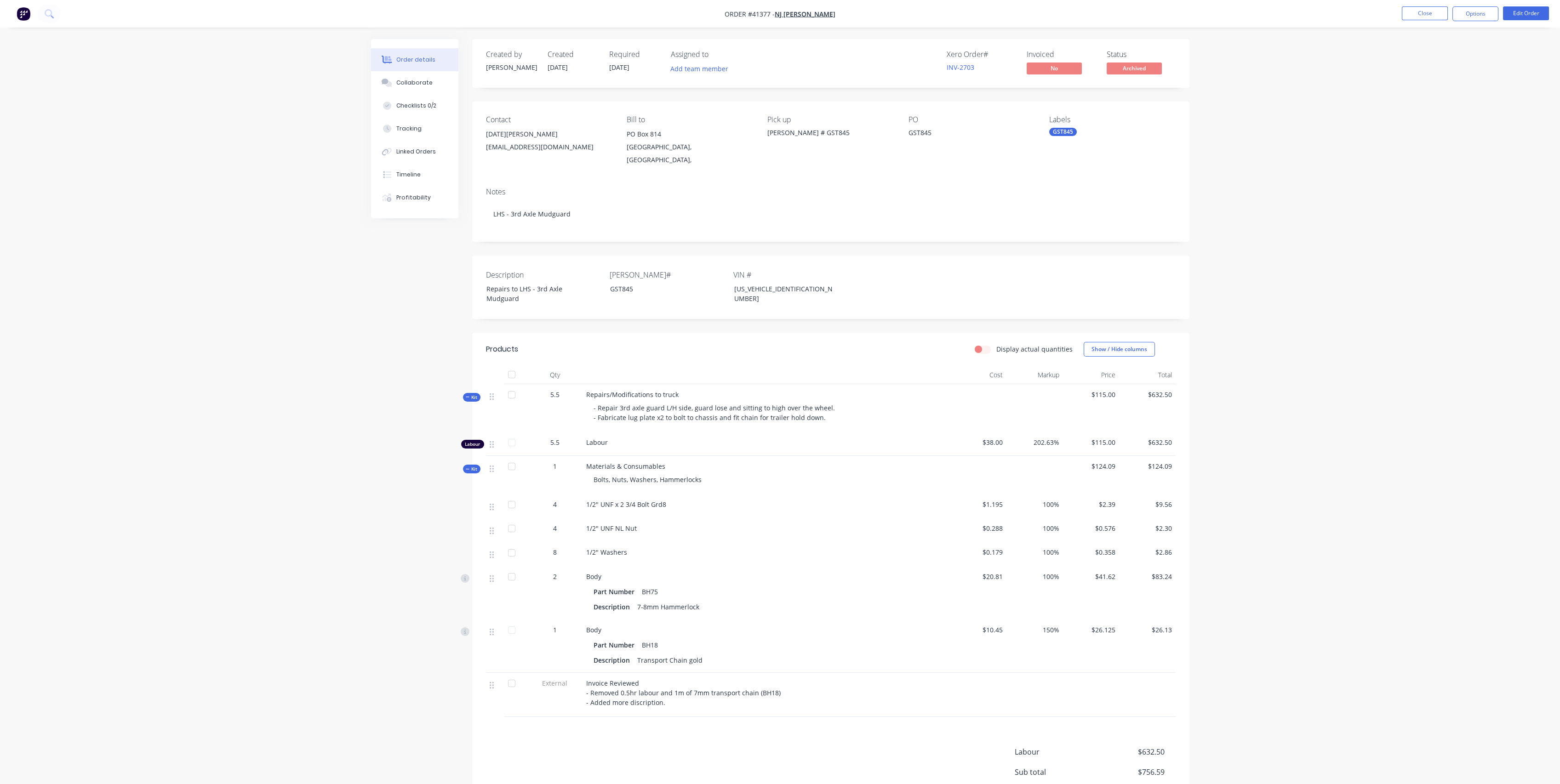
scroll to position [89, 0]
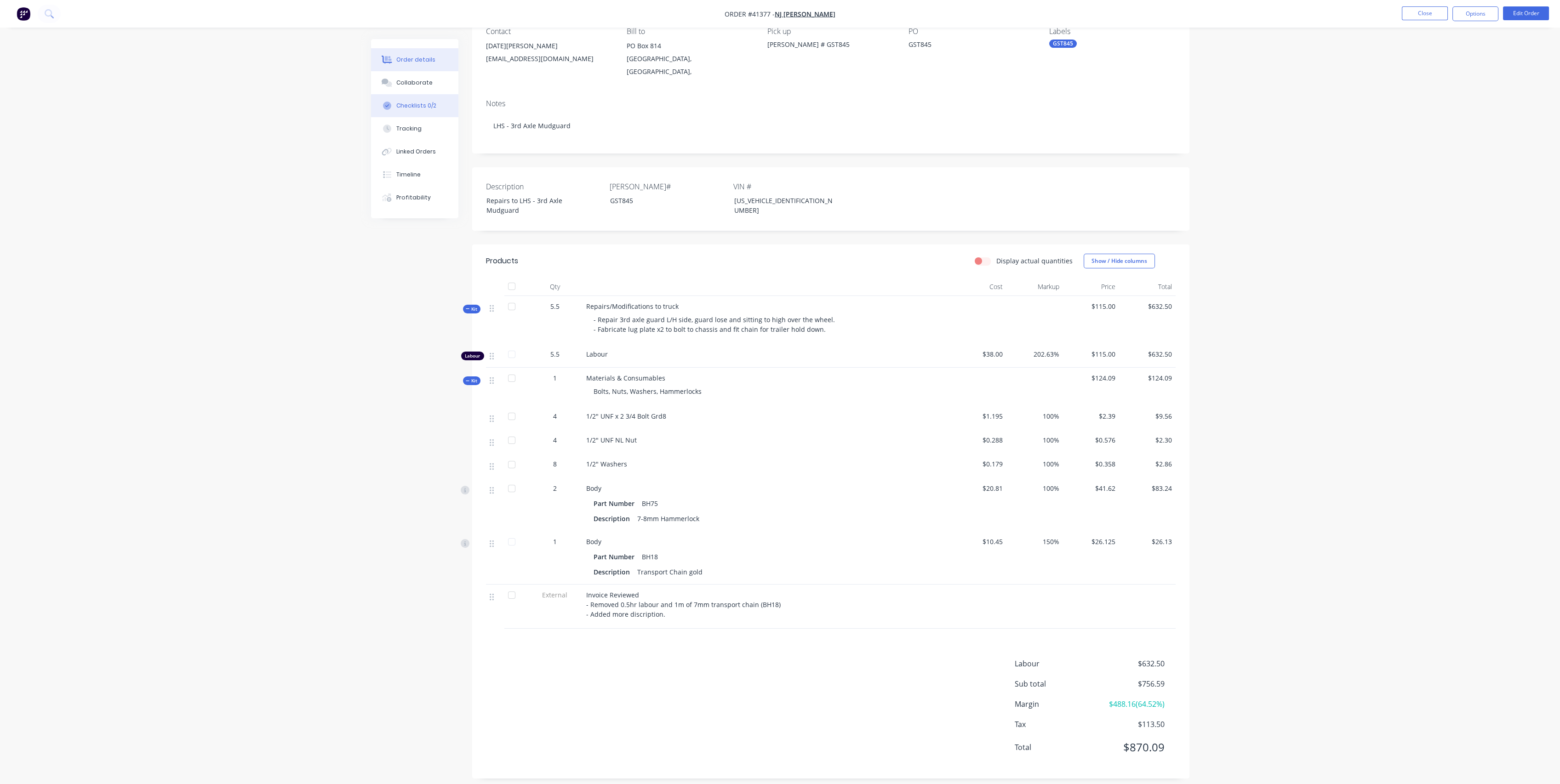
click at [415, 93] on button "Collaborate" at bounding box center [415, 82] width 87 height 23
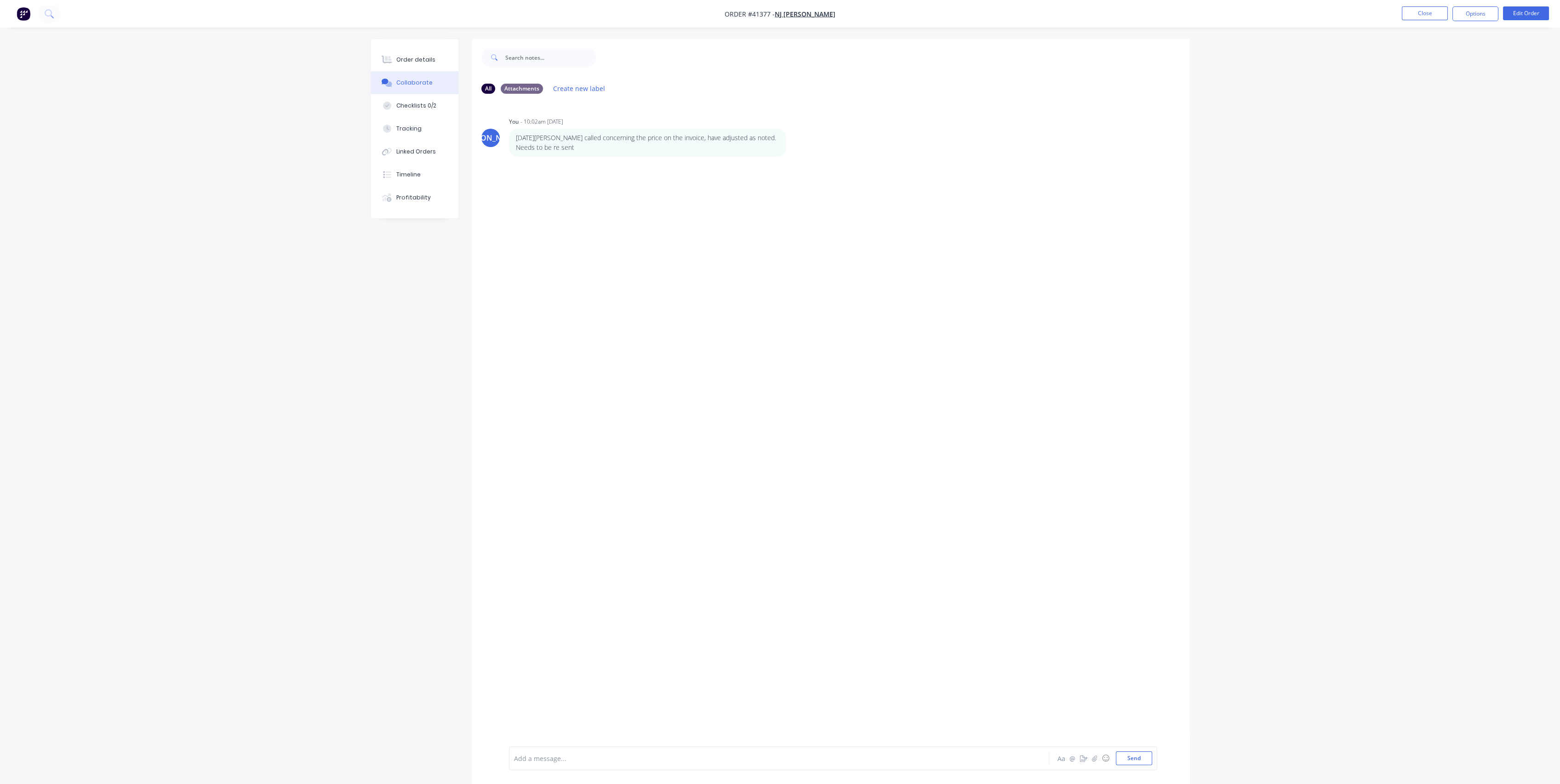
click at [415, 81] on div "Collaborate" at bounding box center [414, 82] width 36 height 8
click at [635, 761] on div at bounding box center [753, 758] width 478 height 10
click at [1133, 760] on button "Send" at bounding box center [1133, 758] width 36 height 14
click at [418, 110] on button "Checklists 0/2" at bounding box center [415, 105] width 87 height 23
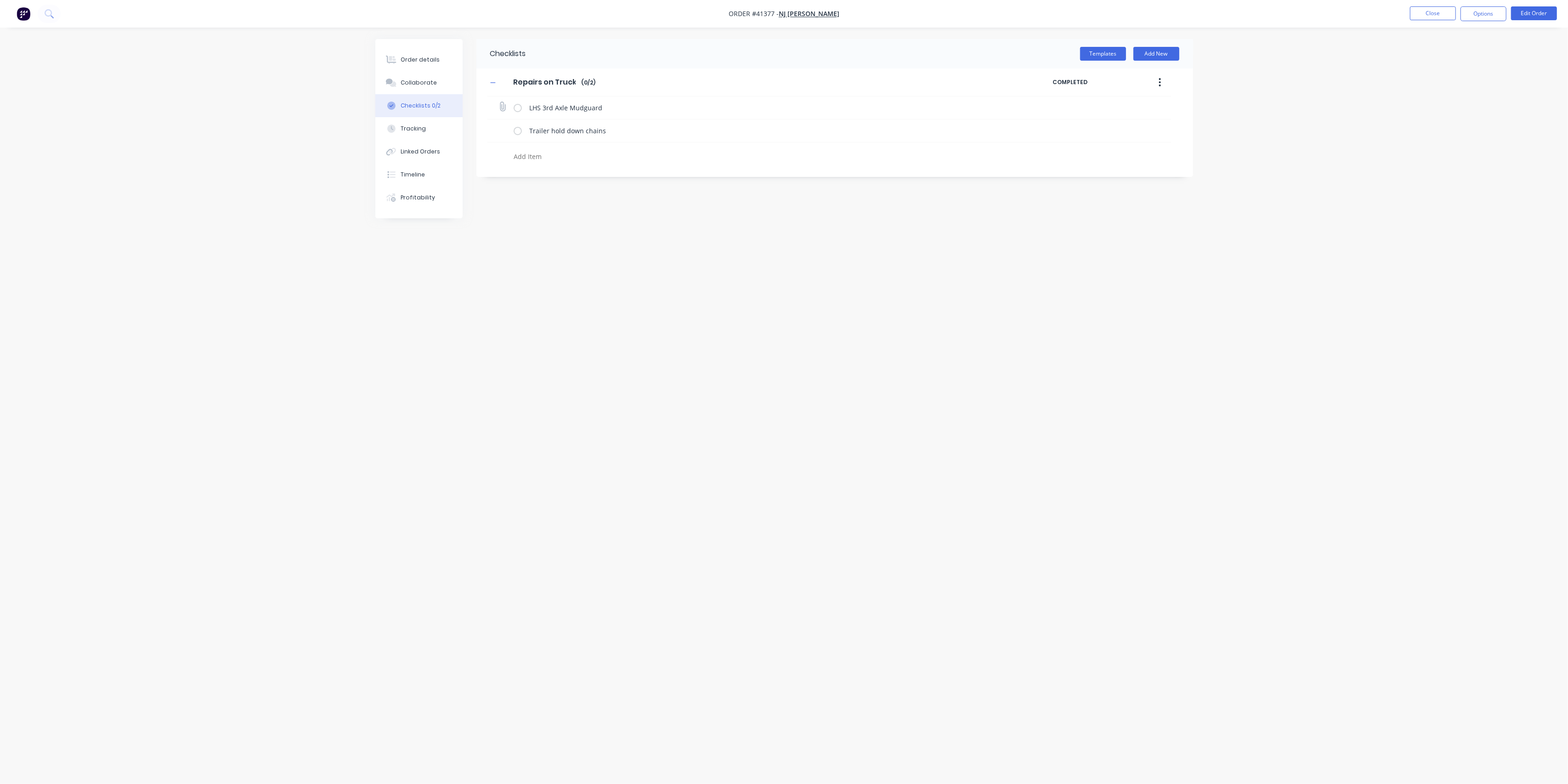
click at [519, 108] on label at bounding box center [518, 108] width 8 height 10
click at [0, 0] on input "checkbox" at bounding box center [0, 0] width 0 height 0
click at [519, 133] on label at bounding box center [518, 131] width 8 height 10
click at [0, 0] on input "checkbox" at bounding box center [0, 0] width 0 height 0
click at [1441, 14] on button "Close" at bounding box center [1432, 13] width 46 height 14
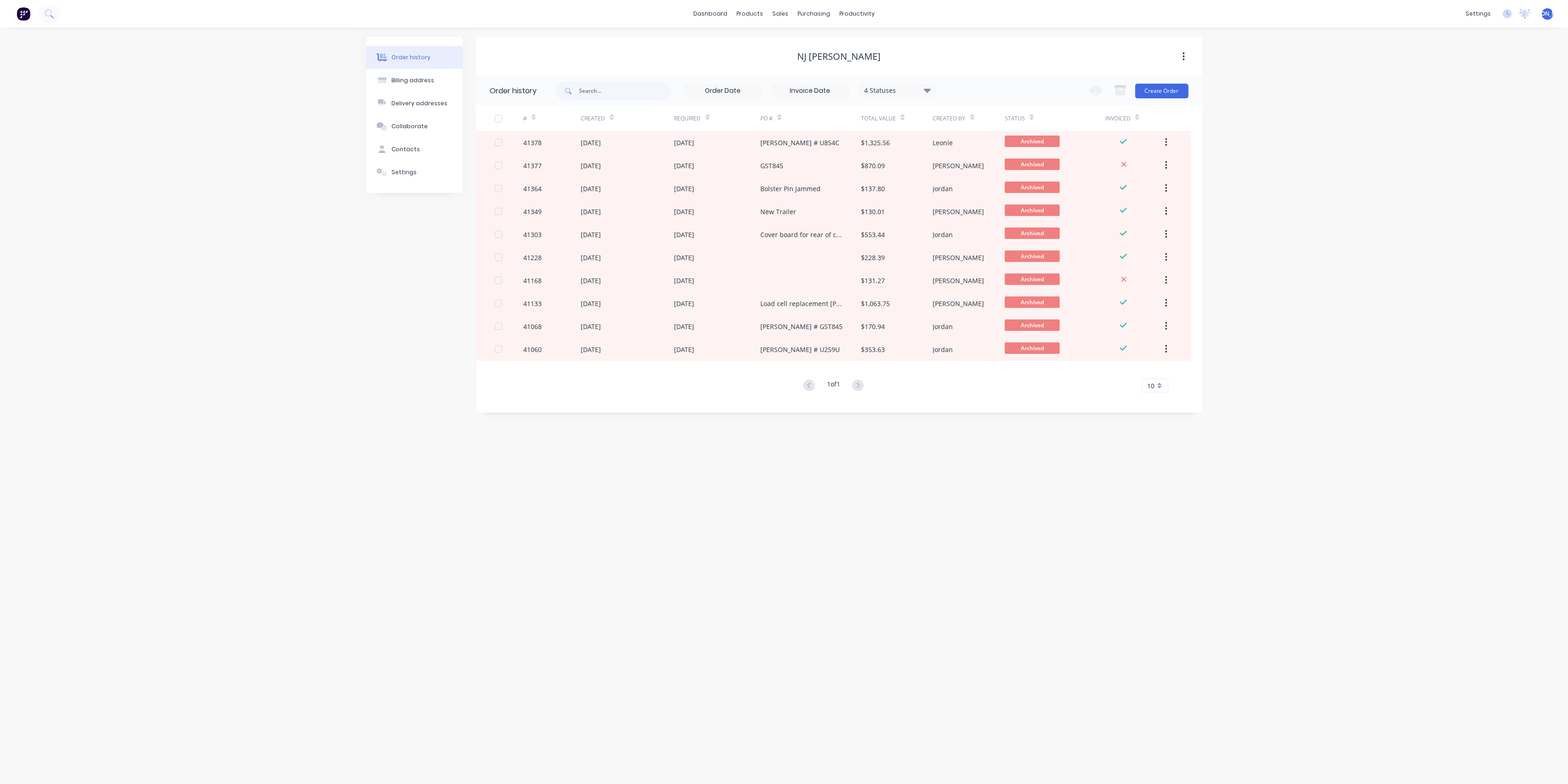
click at [1326, 262] on div "Order history Billing address Delivery addresses Collaborate Contacts Settings …" at bounding box center [784, 406] width 1568 height 756
